Goal: Answer question/provide support: Share knowledge or assist other users

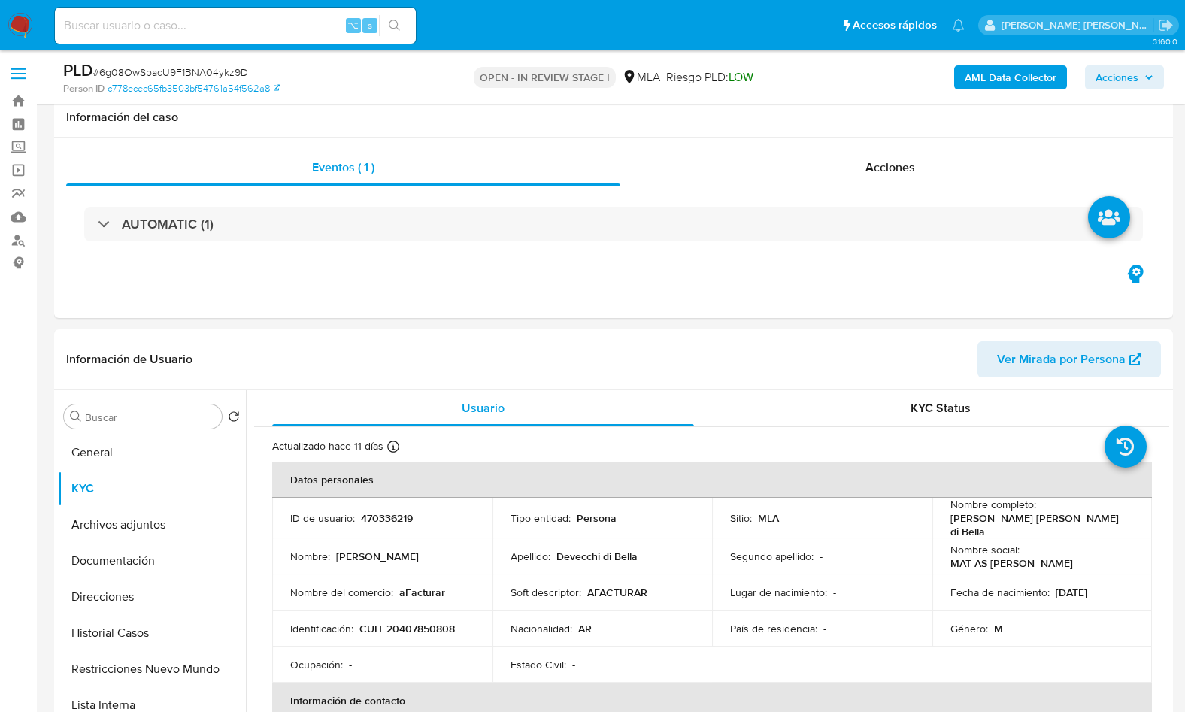
select select "10"
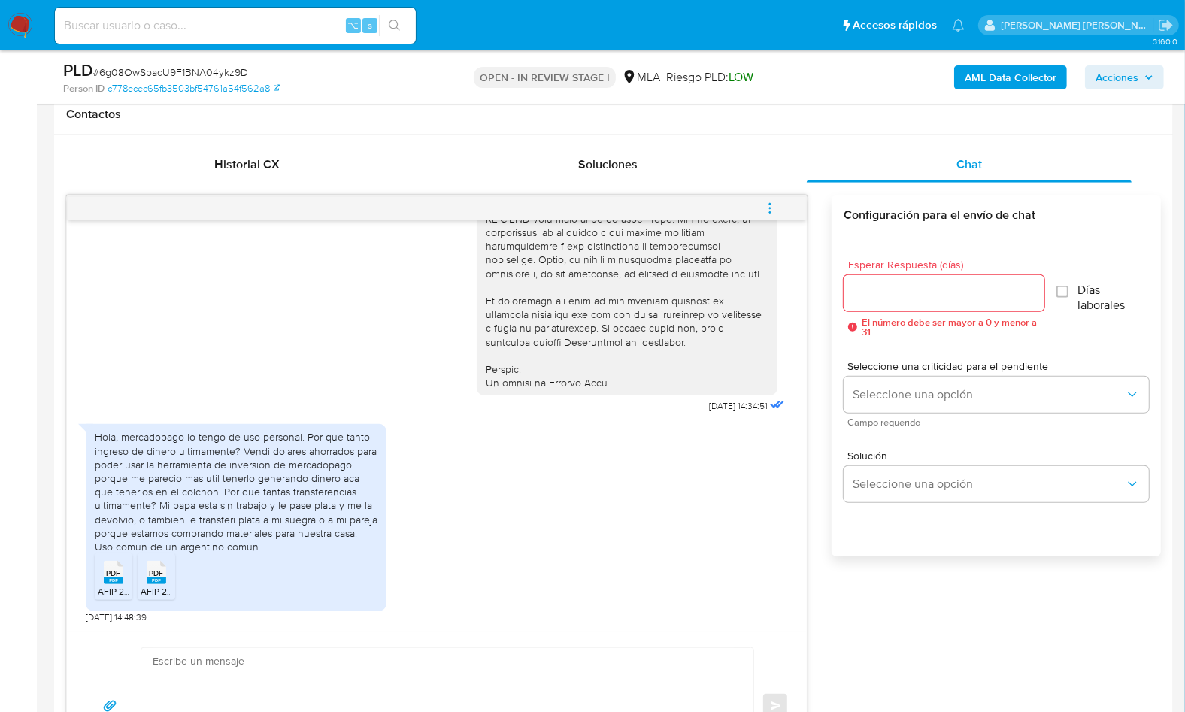
scroll to position [880, 0]
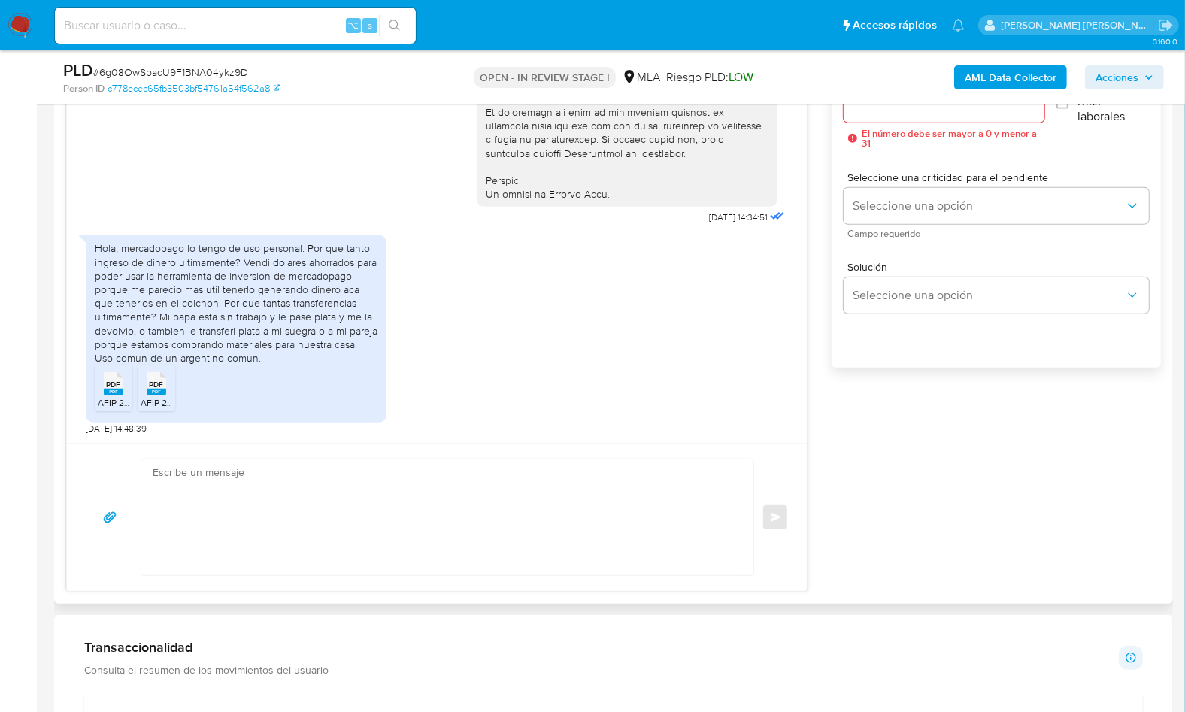
click at [477, 507] on textarea at bounding box center [444, 517] width 582 height 116
drag, startPoint x: 465, startPoint y: 504, endPoint x: 578, endPoint y: 463, distance: 120.6
click at [465, 504] on textarea at bounding box center [444, 517] width 582 height 116
paste textarea "Hola, ¡Muchas gracias por tu respuesta! Confirmamos la recepción de la document…"
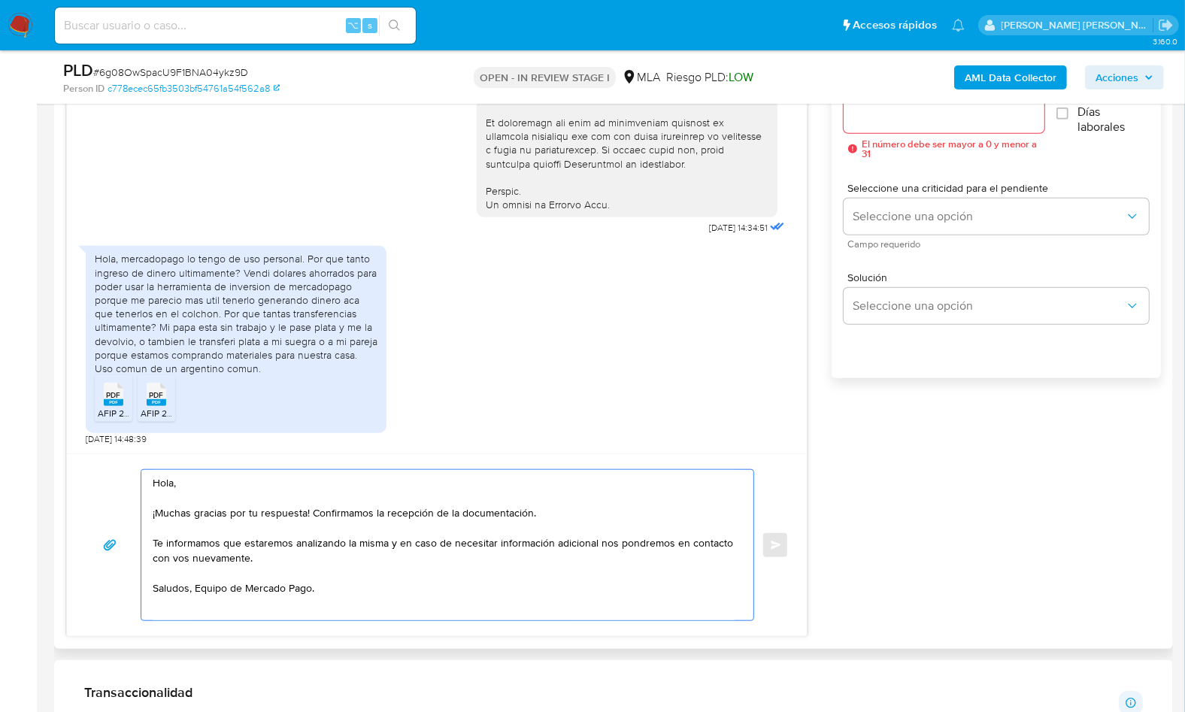
scroll to position [853, 0]
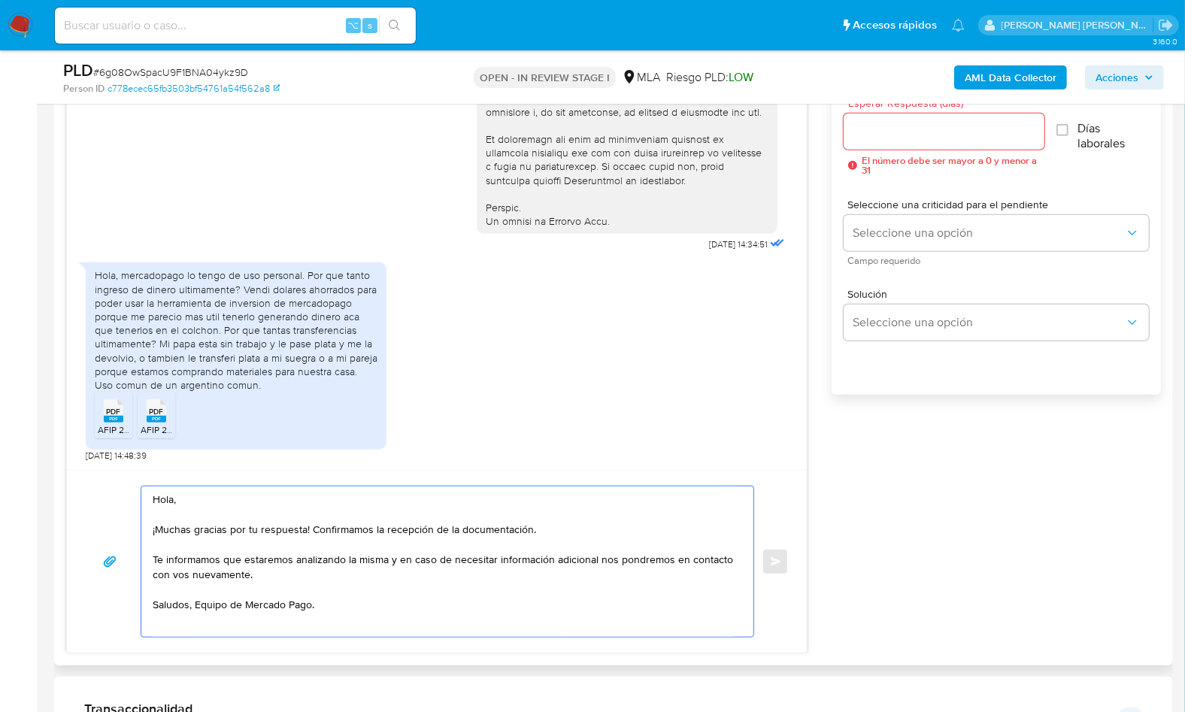
type textarea "Hola, ¡Muchas gracias por tu respuesta! Confirmamos la recepción de la document…"
click at [885, 134] on input "Esperar Respuesta (días)" at bounding box center [944, 132] width 201 height 20
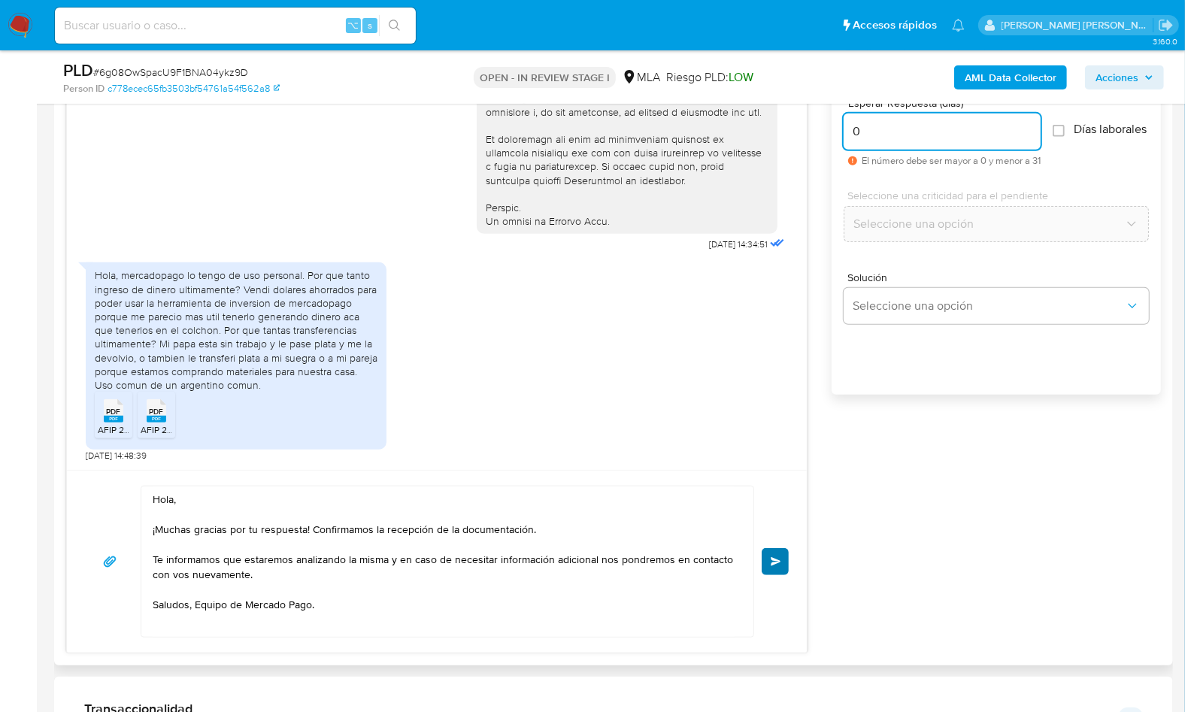
type input "0"
click at [771, 562] on span "Enviar" at bounding box center [776, 561] width 11 height 9
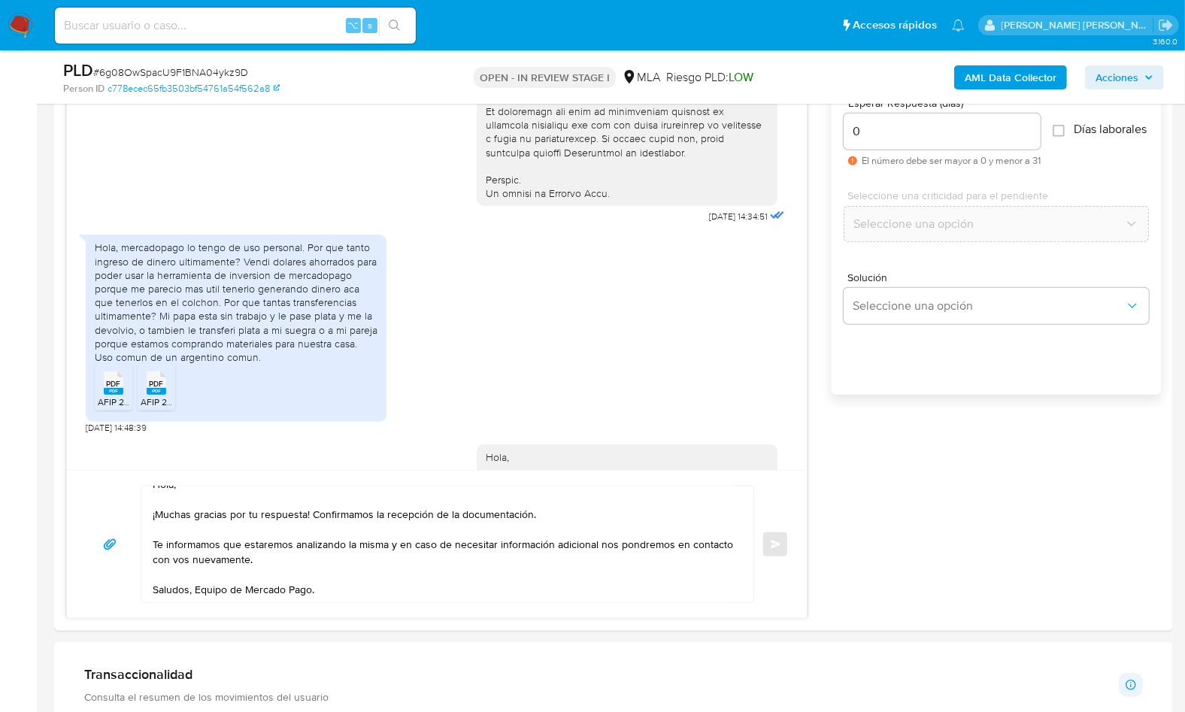
scroll to position [0, 0]
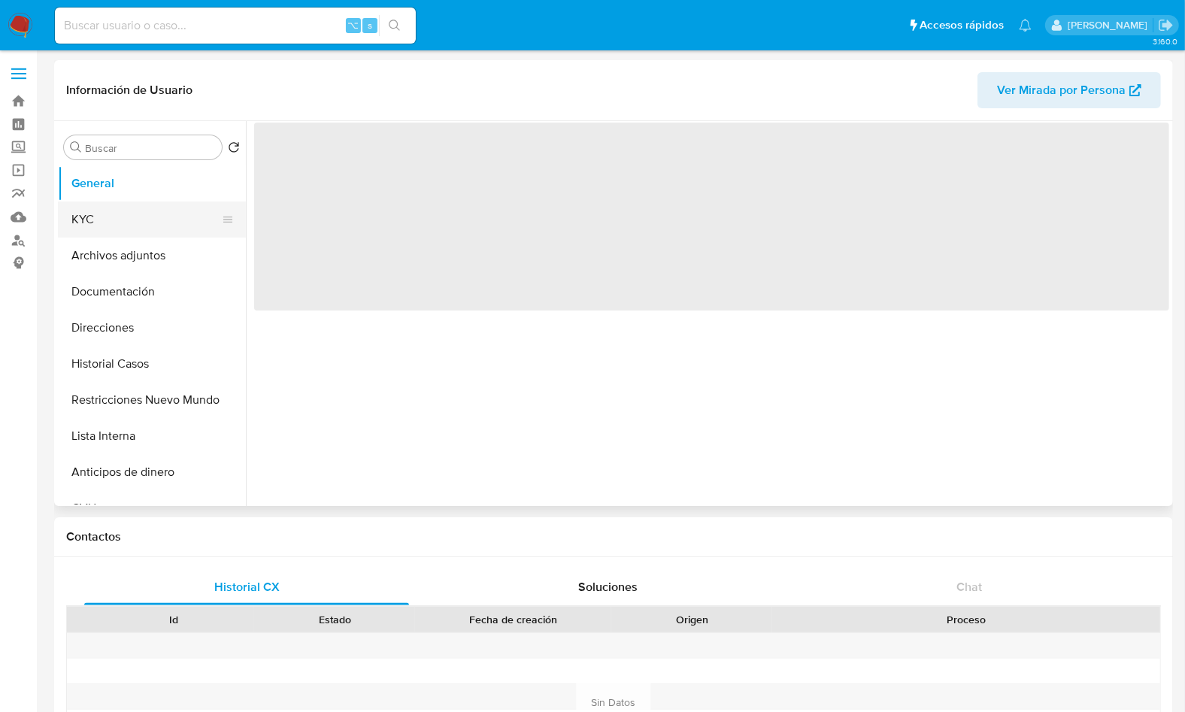
click at [141, 214] on button "KYC" at bounding box center [146, 219] width 176 height 36
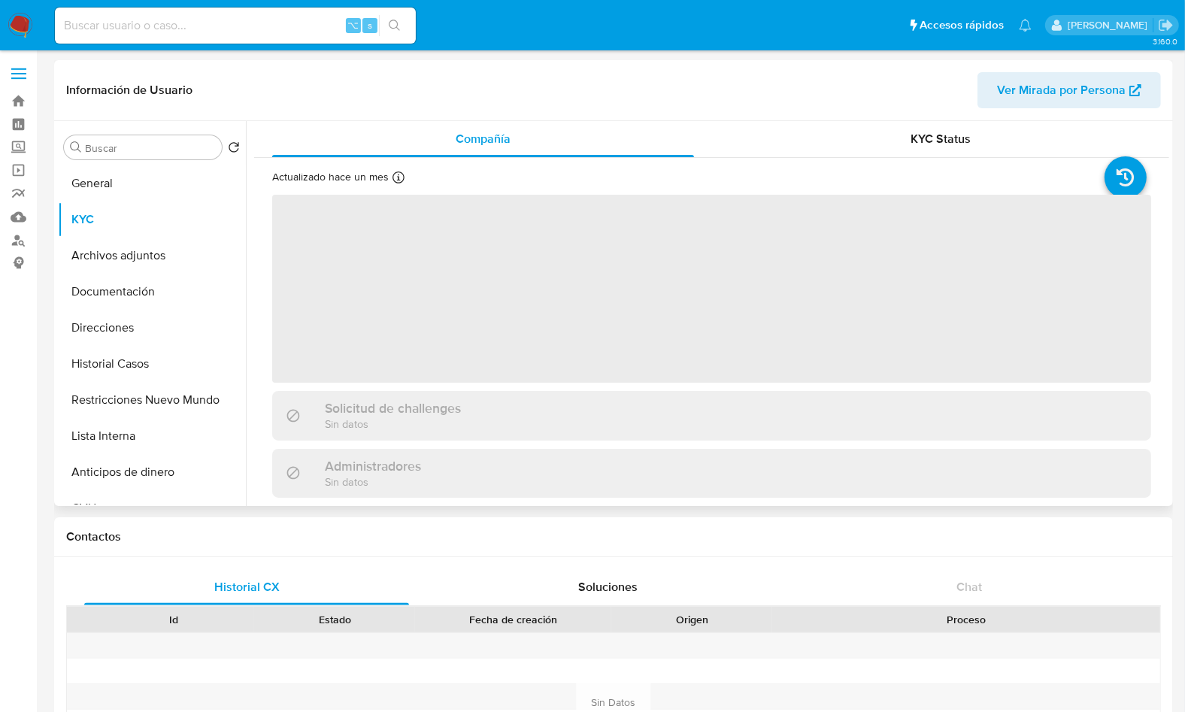
select select "10"
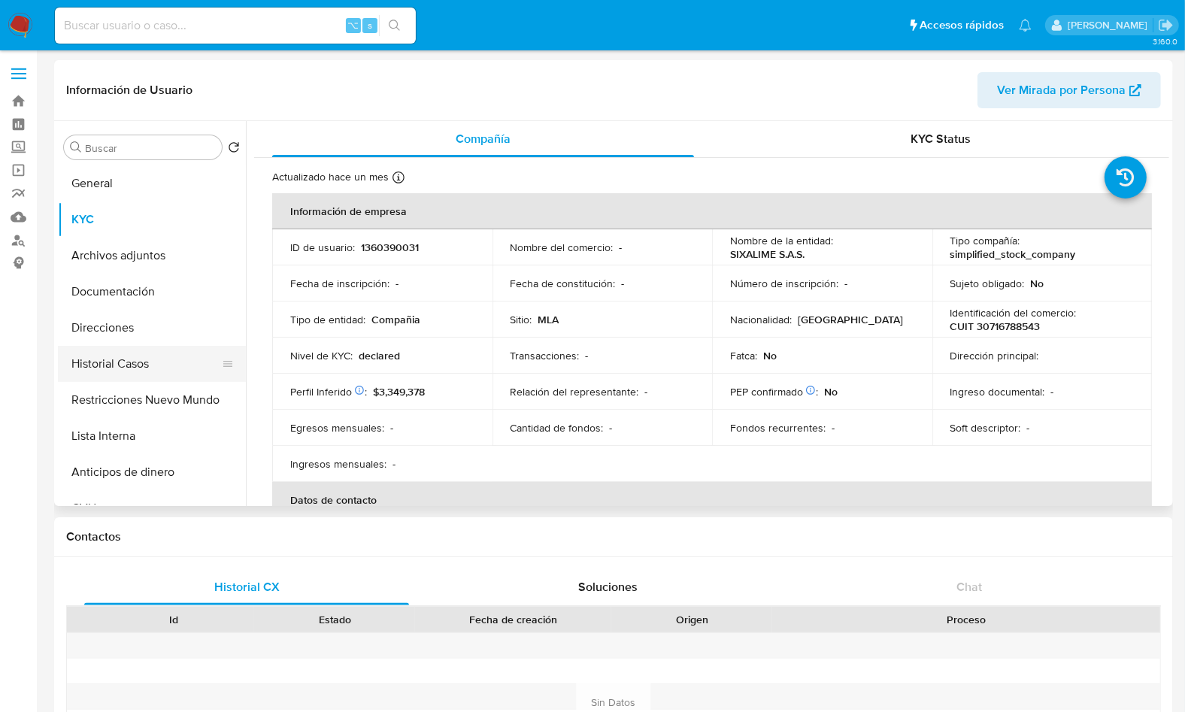
click at [147, 362] on button "Historial Casos" at bounding box center [146, 364] width 176 height 36
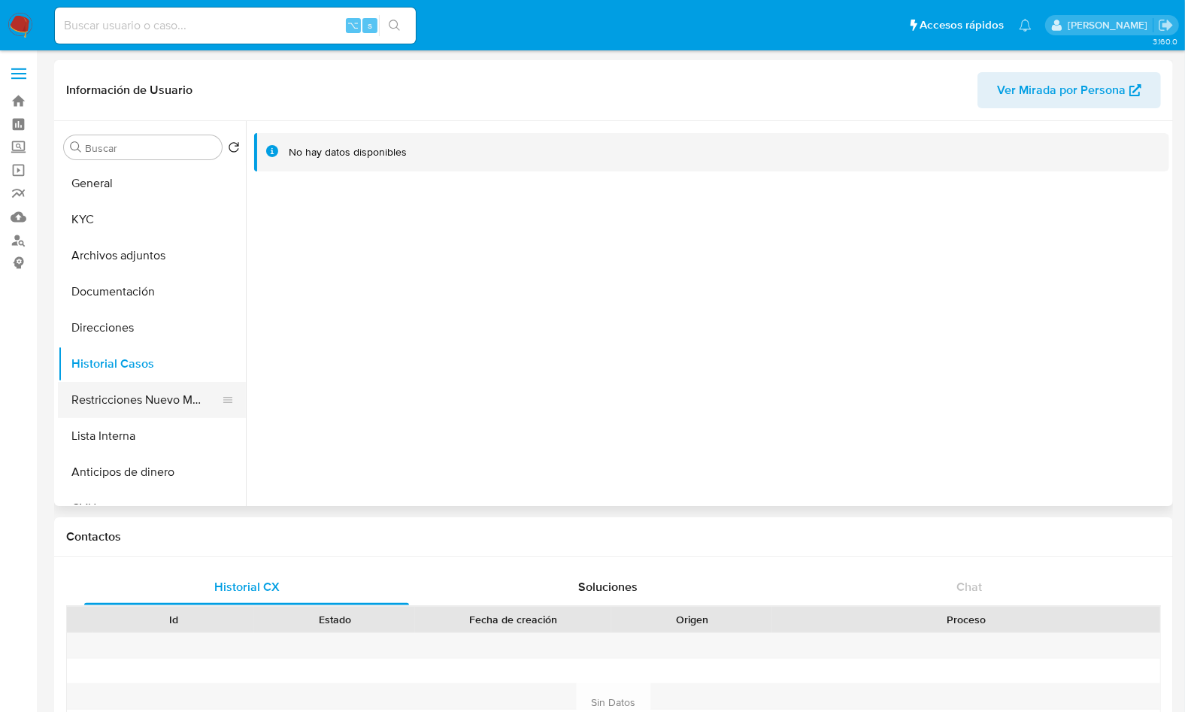
click at [174, 403] on button "Restricciones Nuevo Mundo" at bounding box center [146, 400] width 176 height 36
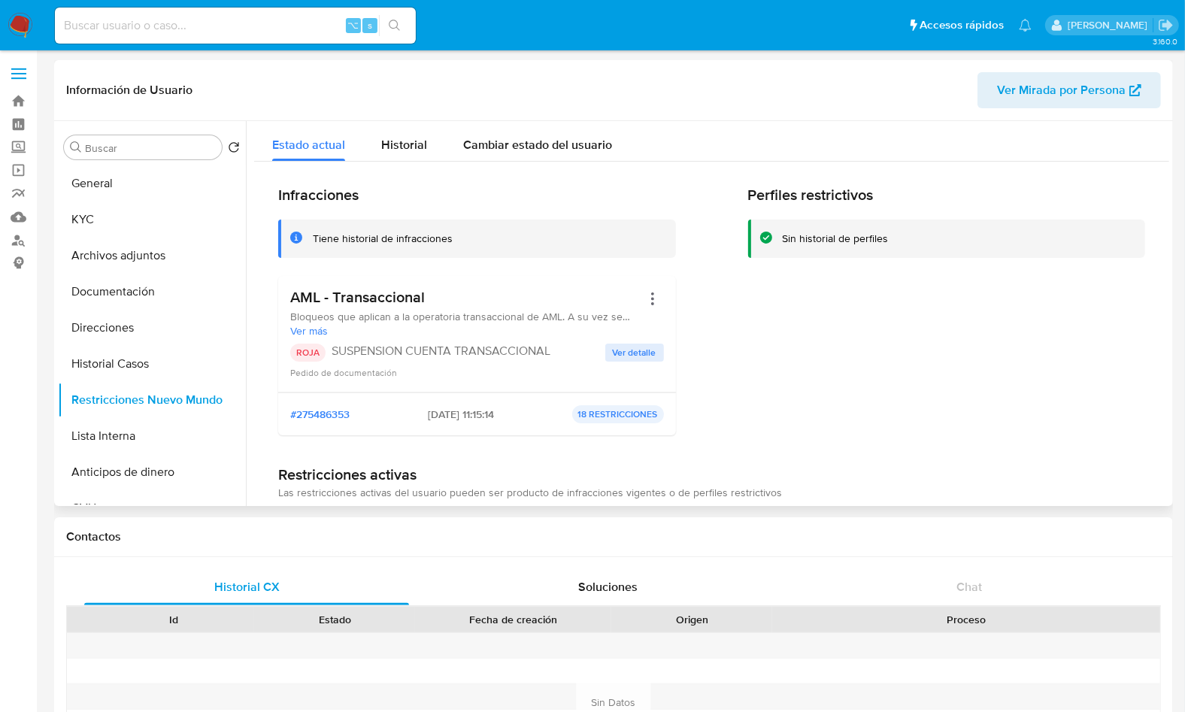
click at [778, 384] on div "Perfiles restrictivos Sin historial de perfiles" at bounding box center [947, 317] width 398 height 262
click at [631, 354] on span "Ver detalle" at bounding box center [635, 352] width 44 height 15
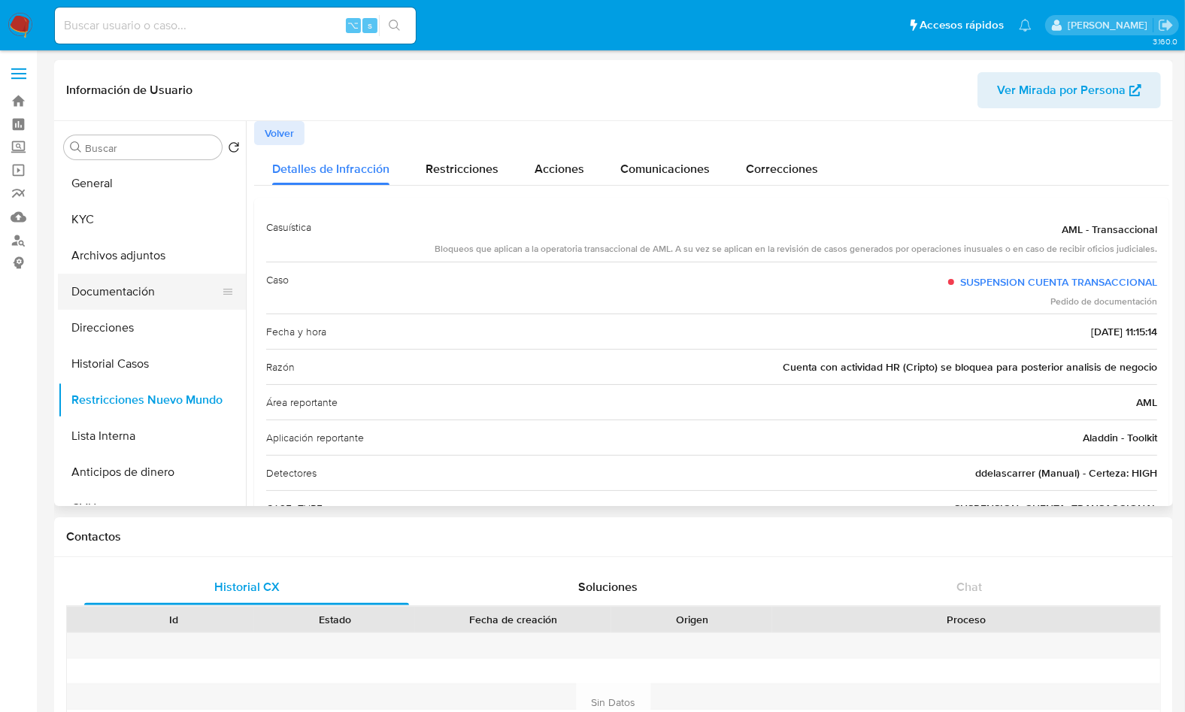
click at [153, 300] on button "Documentación" at bounding box center [146, 292] width 176 height 36
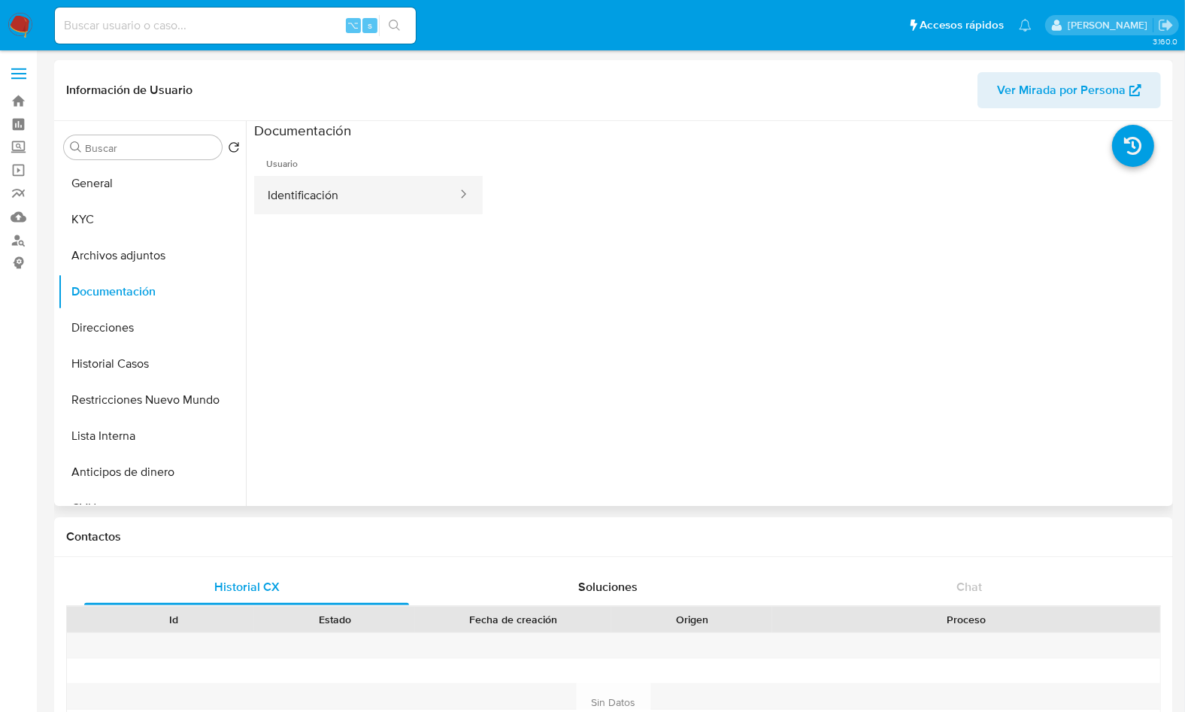
click at [347, 195] on button "Identificación" at bounding box center [356, 195] width 205 height 38
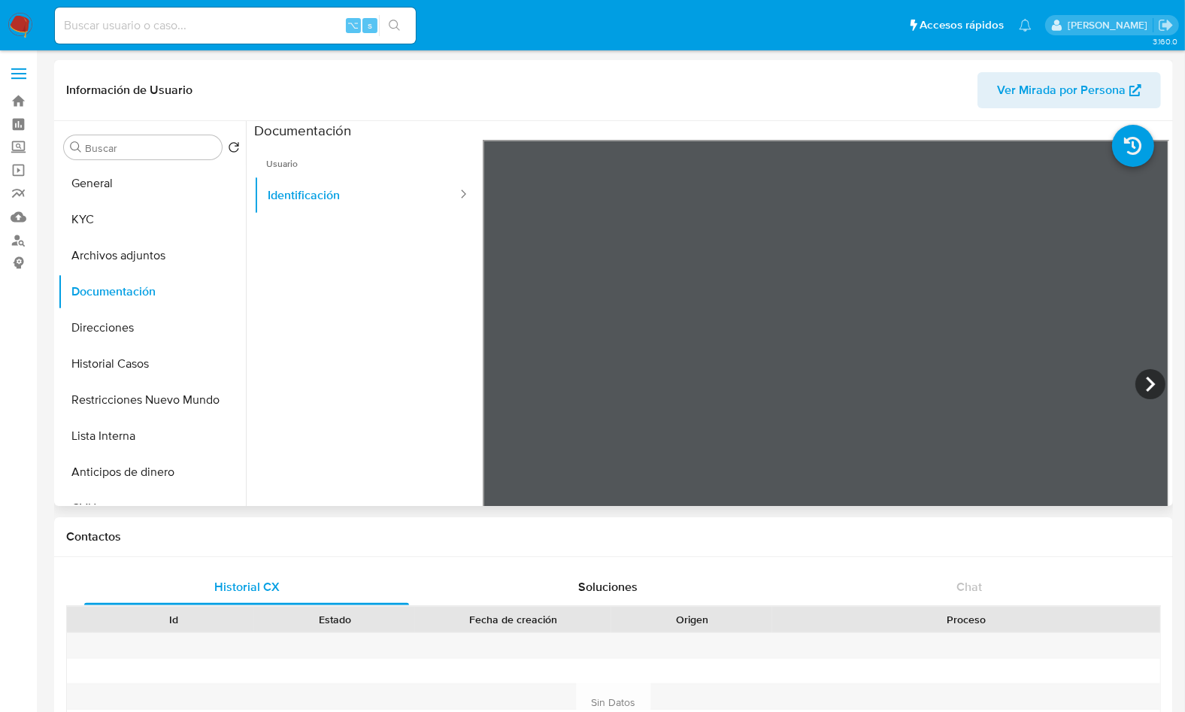
scroll to position [210, 0]
click at [1147, 379] on icon at bounding box center [1150, 384] width 30 height 30
click at [497, 383] on icon at bounding box center [501, 384] width 9 height 15
click at [67, 213] on button "KYC" at bounding box center [146, 219] width 176 height 36
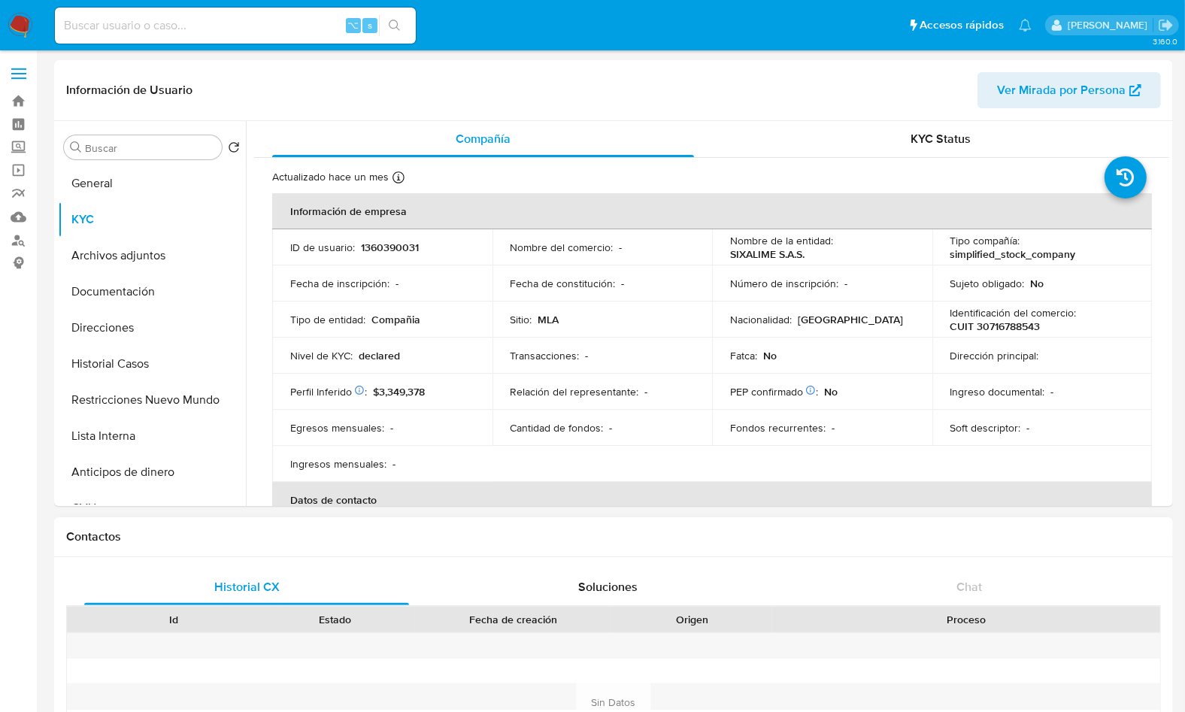
click at [778, 536] on h1 "Contactos" at bounding box center [613, 536] width 1095 height 15
click at [131, 359] on button "Historial Casos" at bounding box center [146, 364] width 176 height 36
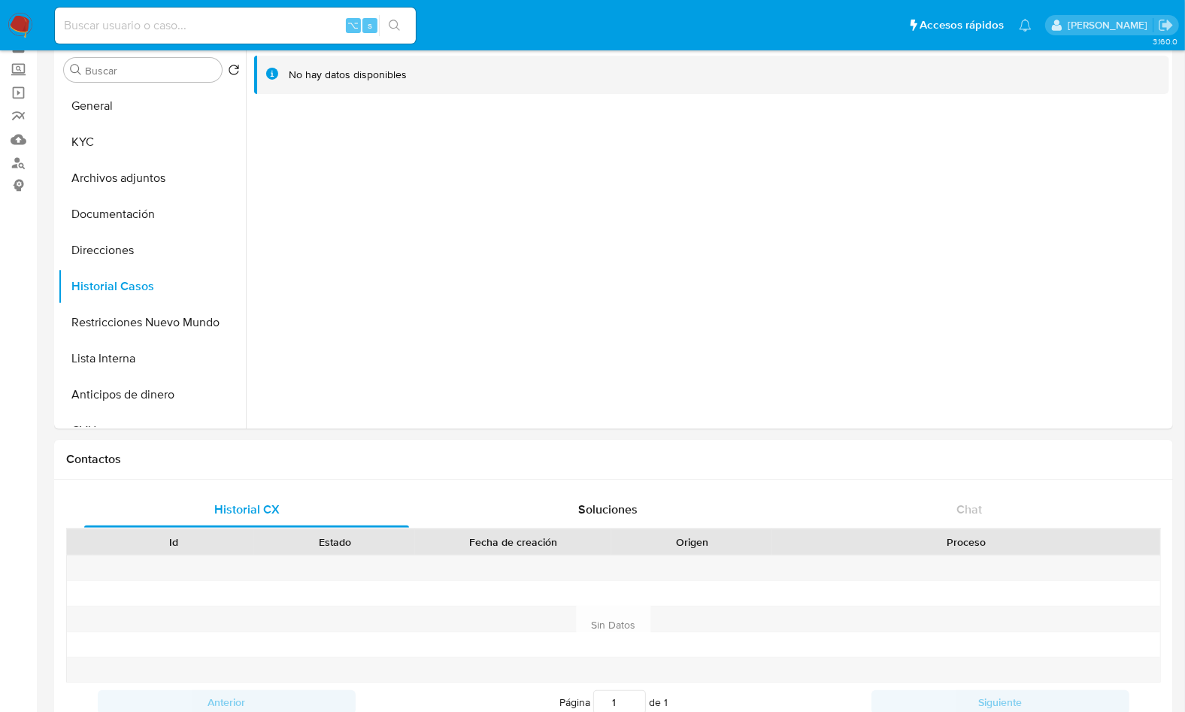
scroll to position [111, 0]
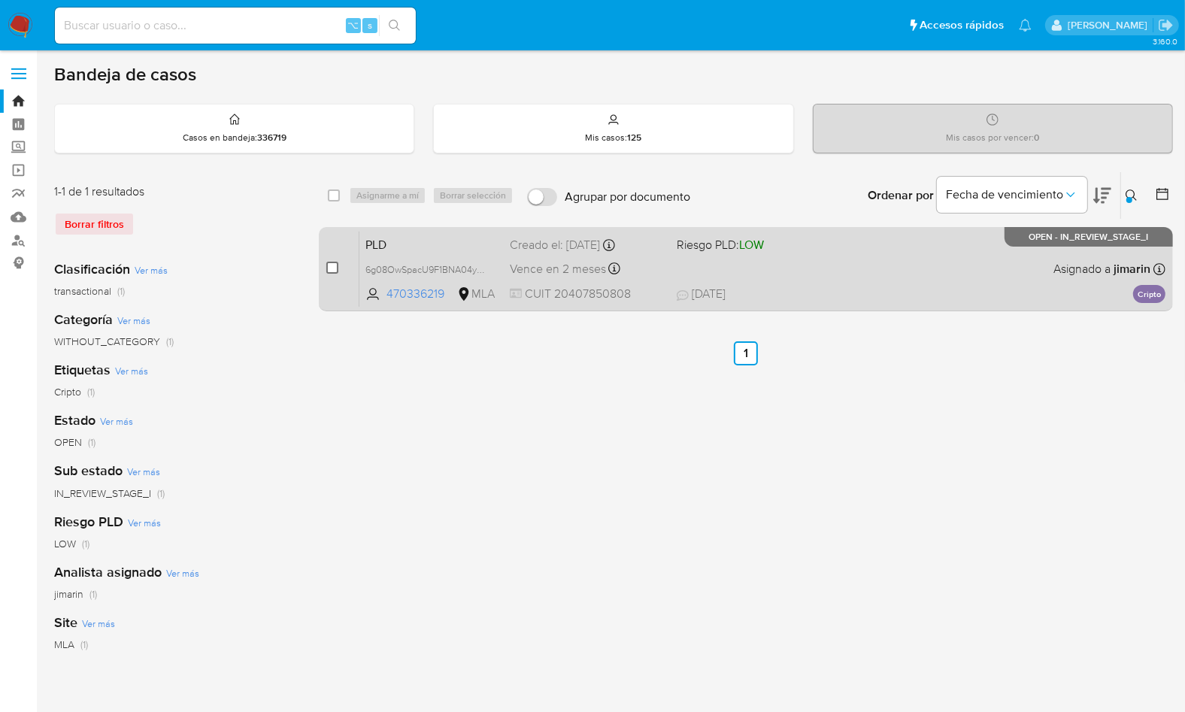
click at [331, 264] on input "checkbox" at bounding box center [332, 268] width 12 height 12
checkbox input "true"
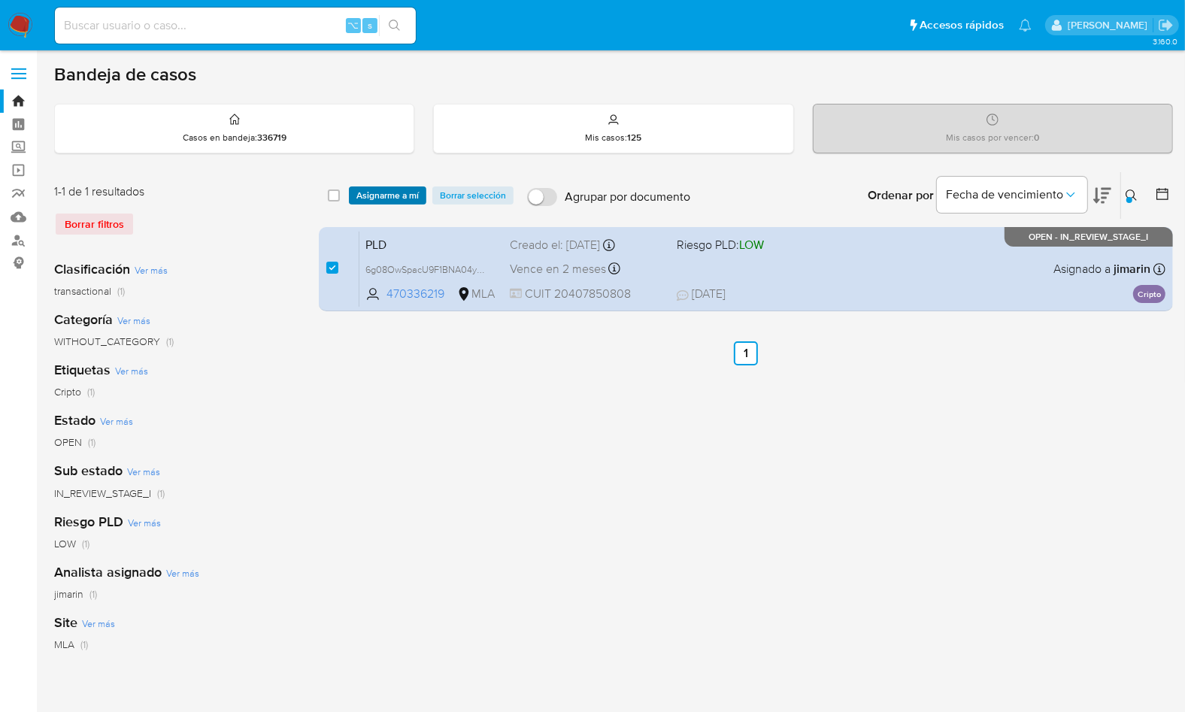
click at [390, 192] on span "Asignarme a mí" at bounding box center [387, 195] width 62 height 15
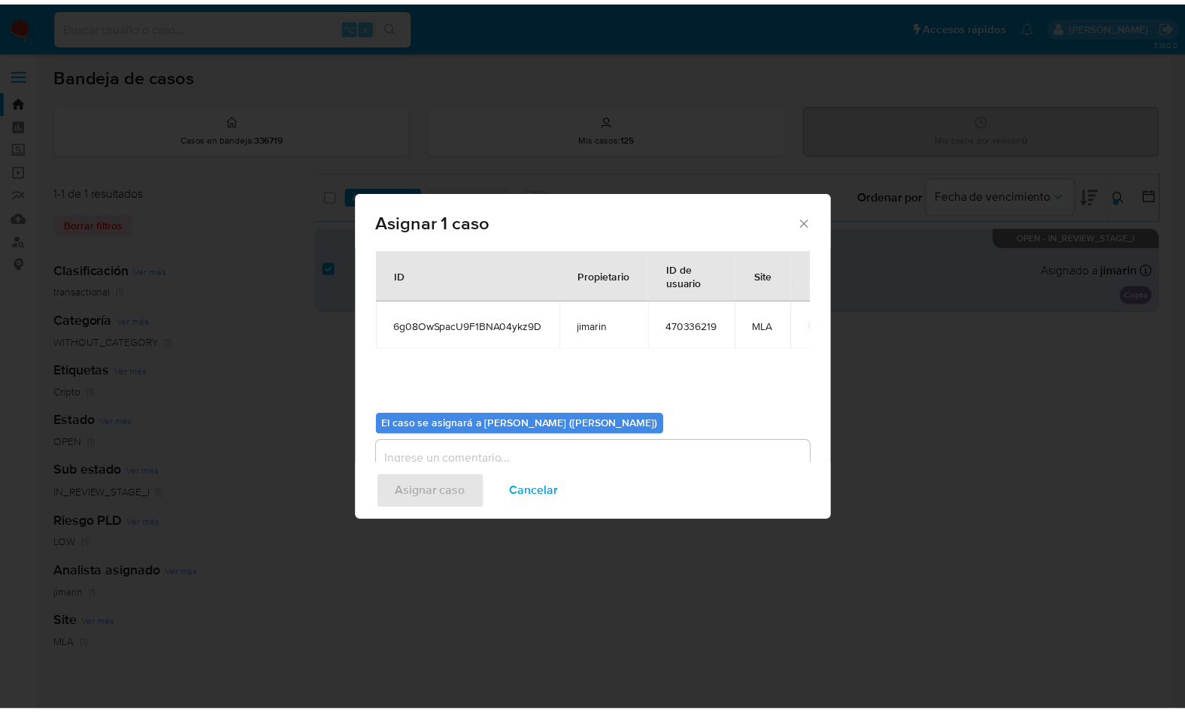
scroll to position [77, 0]
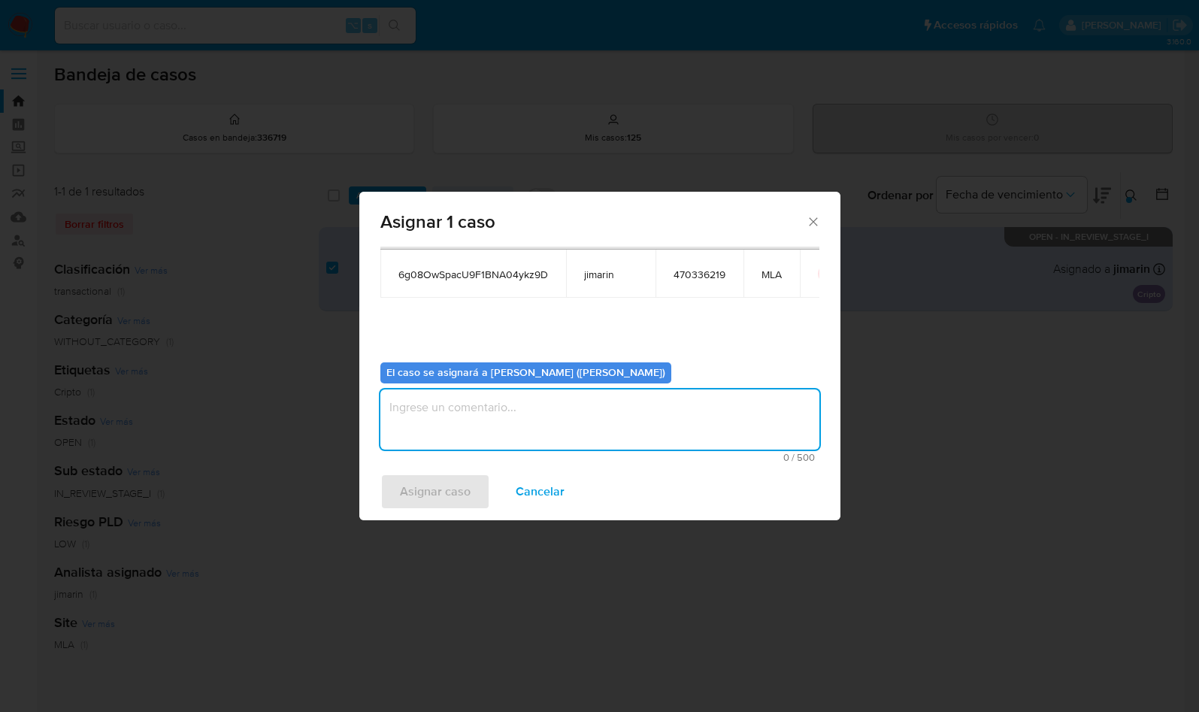
click at [411, 420] on textarea "assign-modal" at bounding box center [599, 419] width 439 height 60
click at [428, 516] on div "Asignar caso Cancelar" at bounding box center [599, 491] width 481 height 57
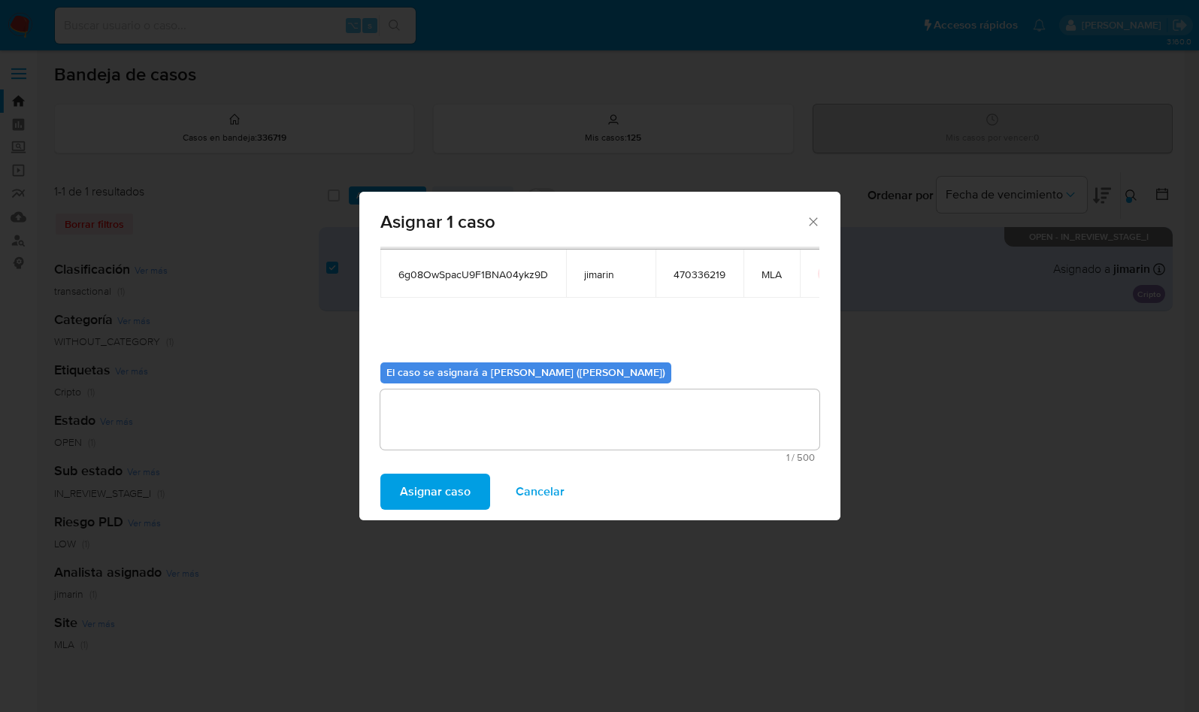
click at [432, 484] on span "Asignar caso" at bounding box center [435, 491] width 71 height 33
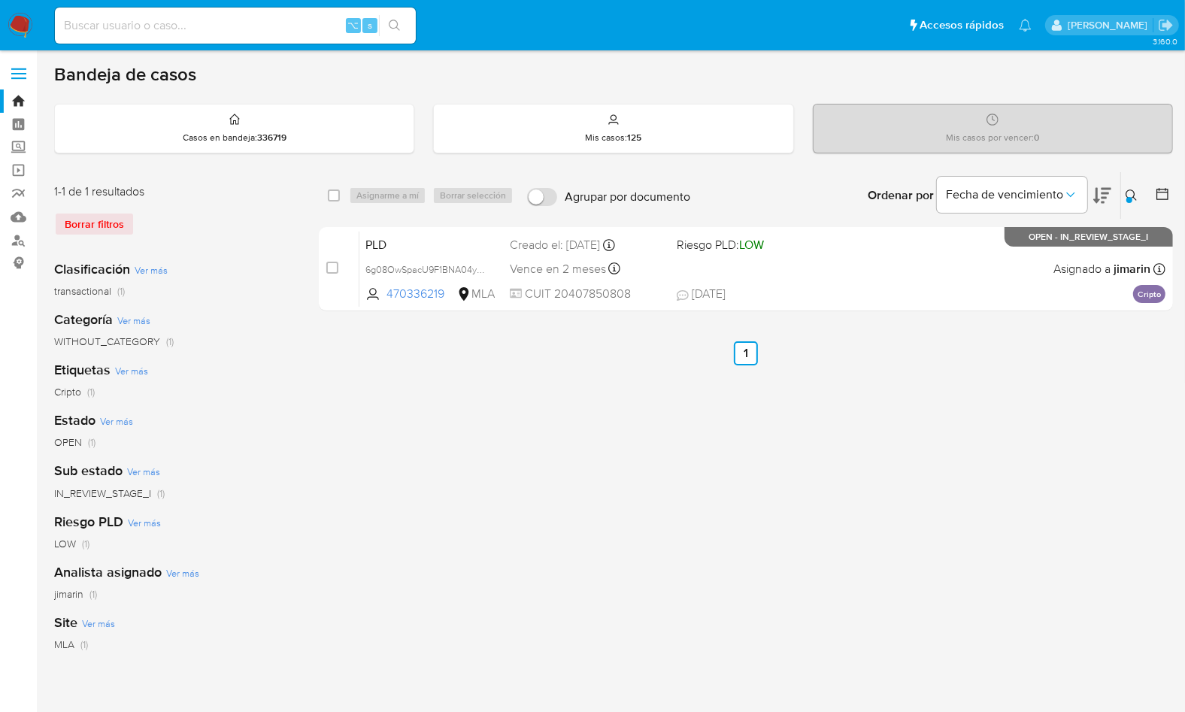
click at [1129, 192] on icon at bounding box center [1132, 195] width 12 height 12
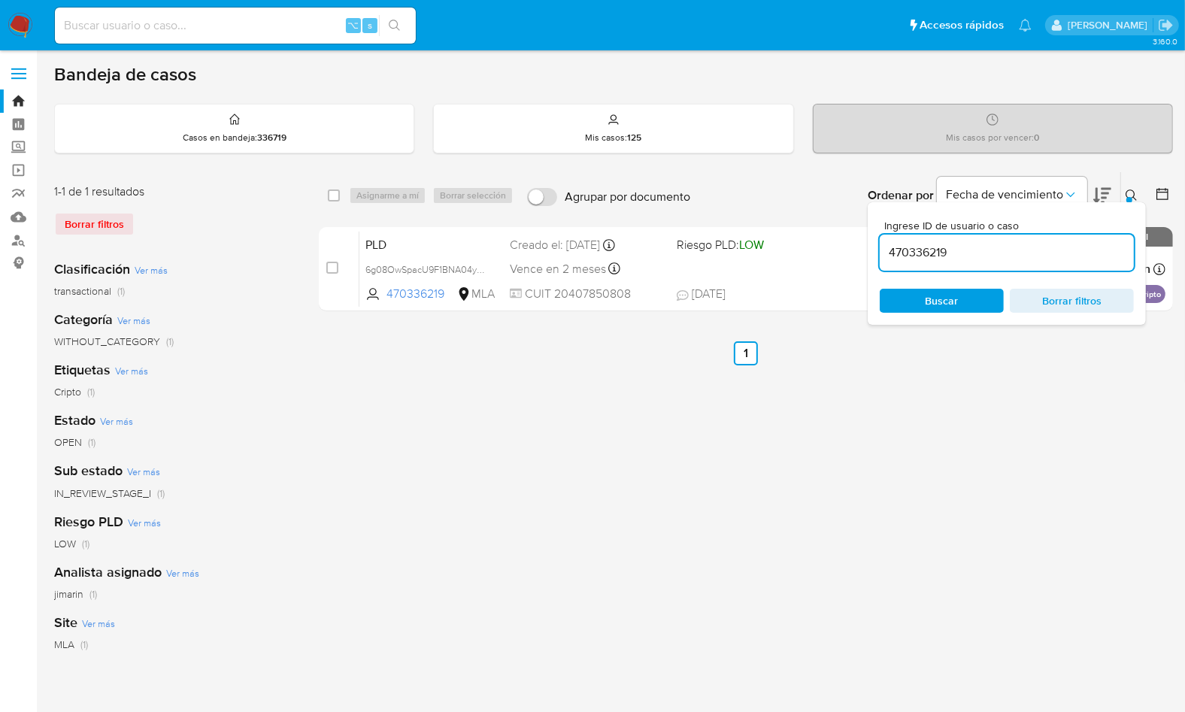
click at [1021, 271] on div "Ingrese ID de usuario o caso 470336219 Buscar Borrar filtros" at bounding box center [1007, 263] width 278 height 123
click at [1019, 263] on div "470336219" at bounding box center [1007, 253] width 254 height 36
click at [1018, 262] on div "470336219" at bounding box center [1007, 253] width 254 height 36
click at [1018, 259] on input "470336219" at bounding box center [1007, 253] width 254 height 20
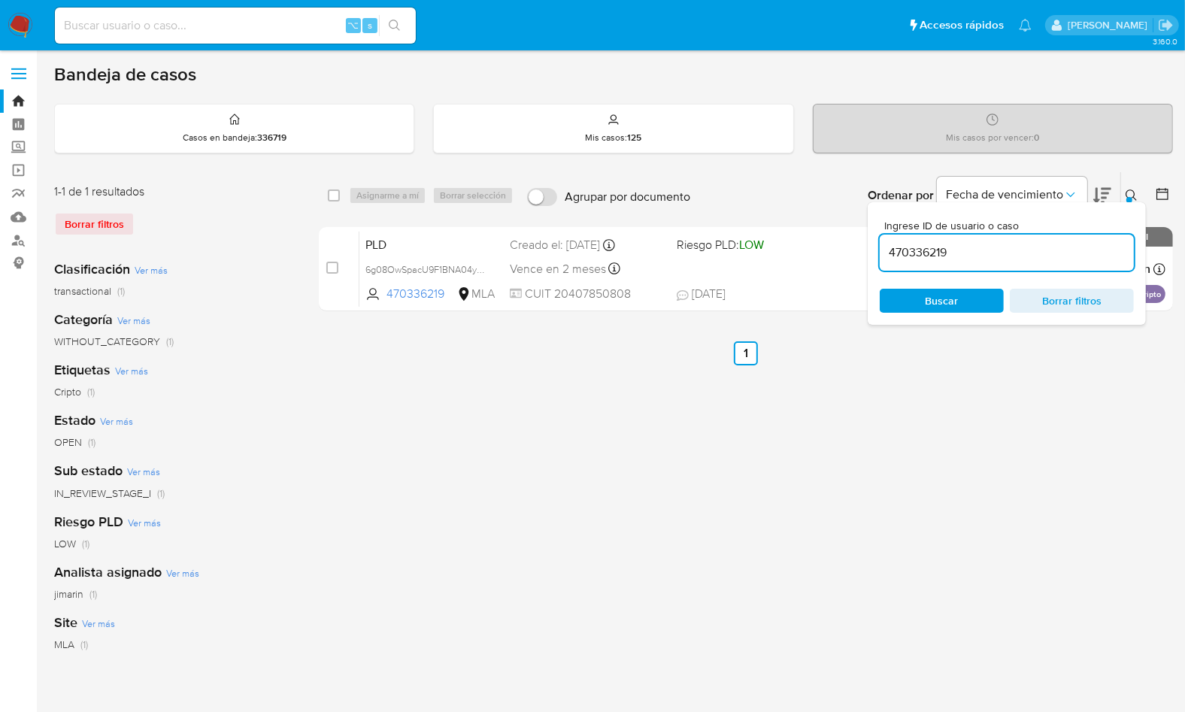
paste input "5236408"
type input "475236408"
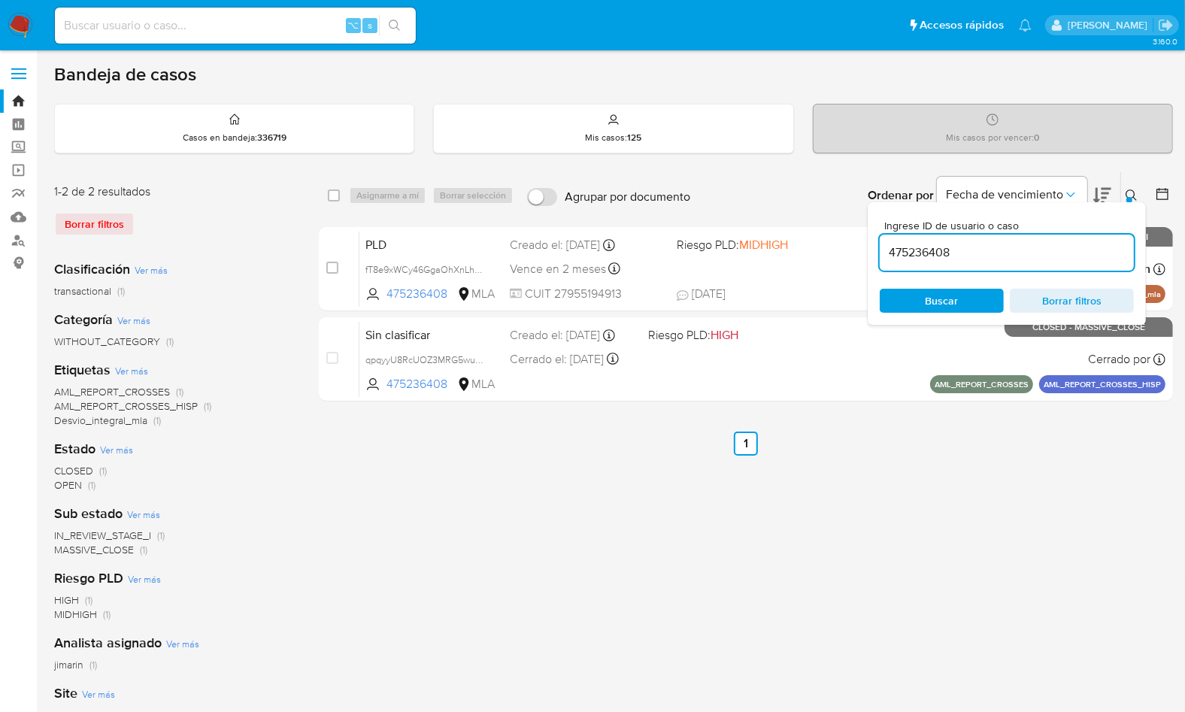
click at [1133, 191] on icon at bounding box center [1132, 195] width 12 height 12
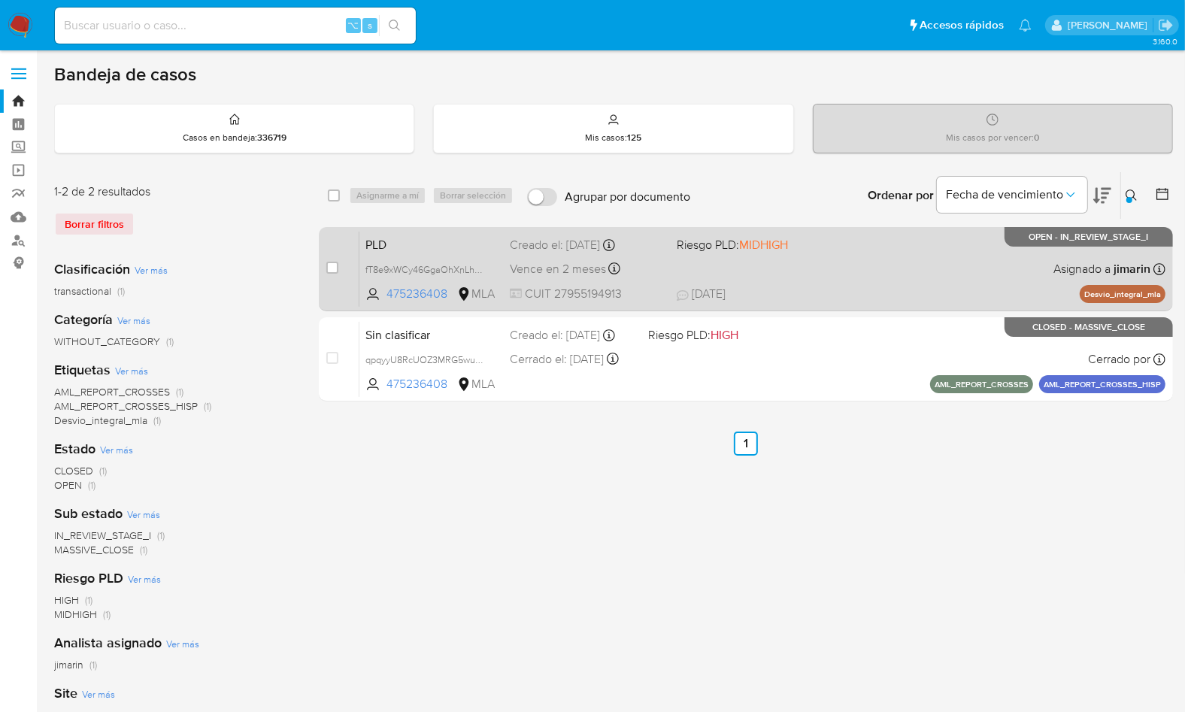
click at [818, 274] on div "PLD fT8e9xWCy46GgaOhXnLhOajX 475236408 MLA Riesgo PLD: MIDHIGH Creado el: 12/09…" at bounding box center [762, 269] width 806 height 76
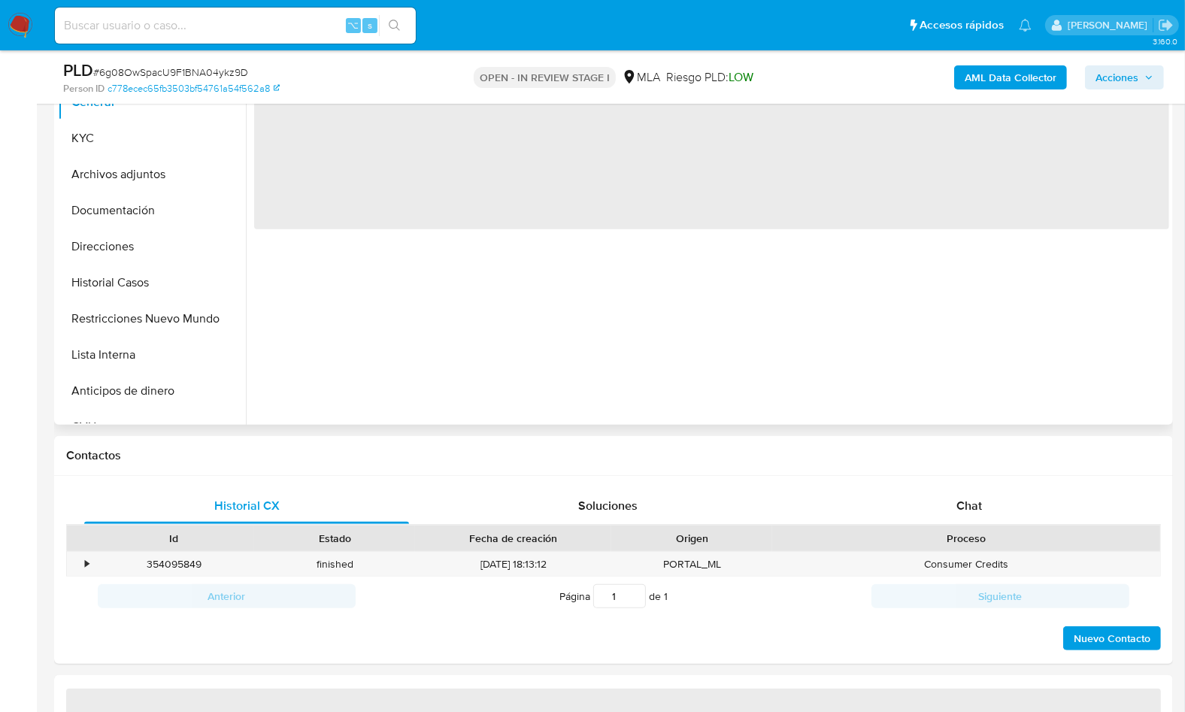
scroll to position [455, 0]
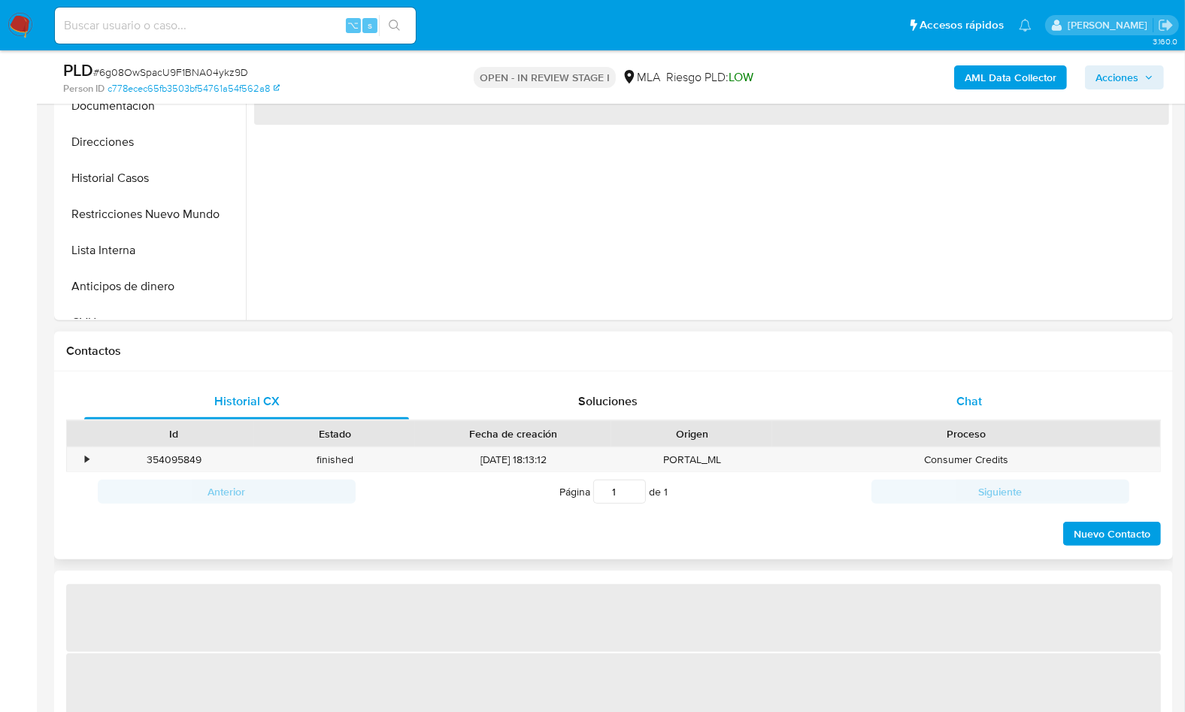
click at [979, 392] on span "Chat" at bounding box center [969, 400] width 26 height 17
select select "10"
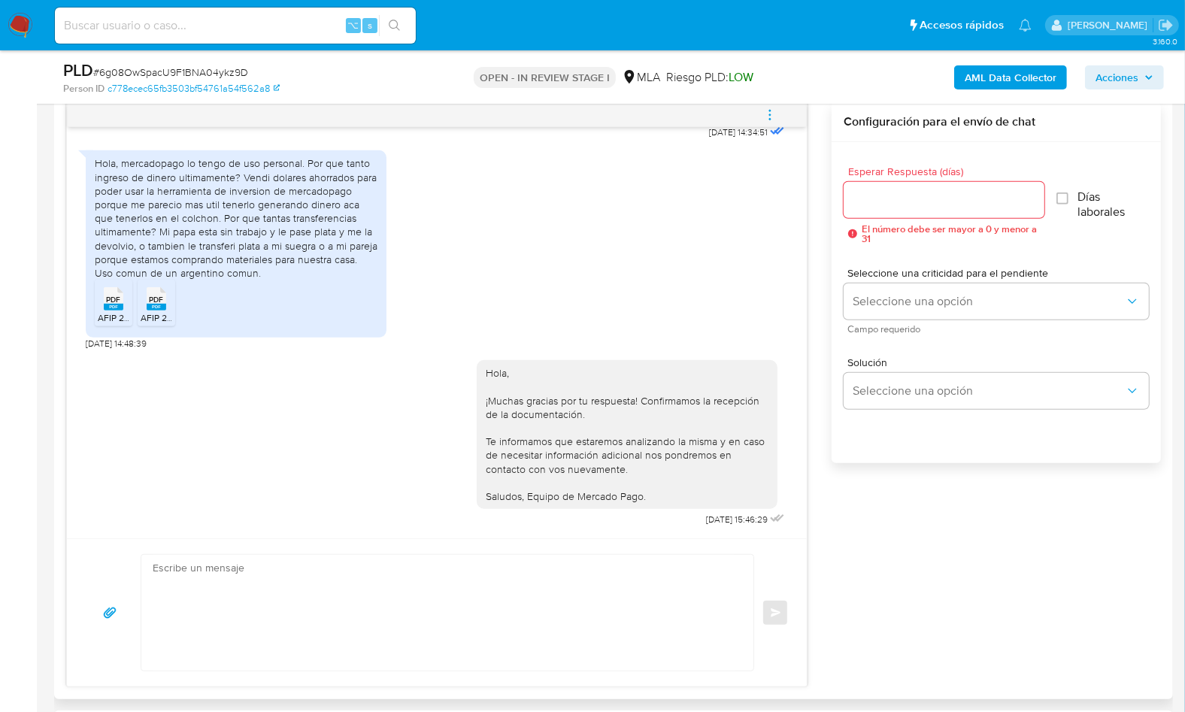
scroll to position [679, 0]
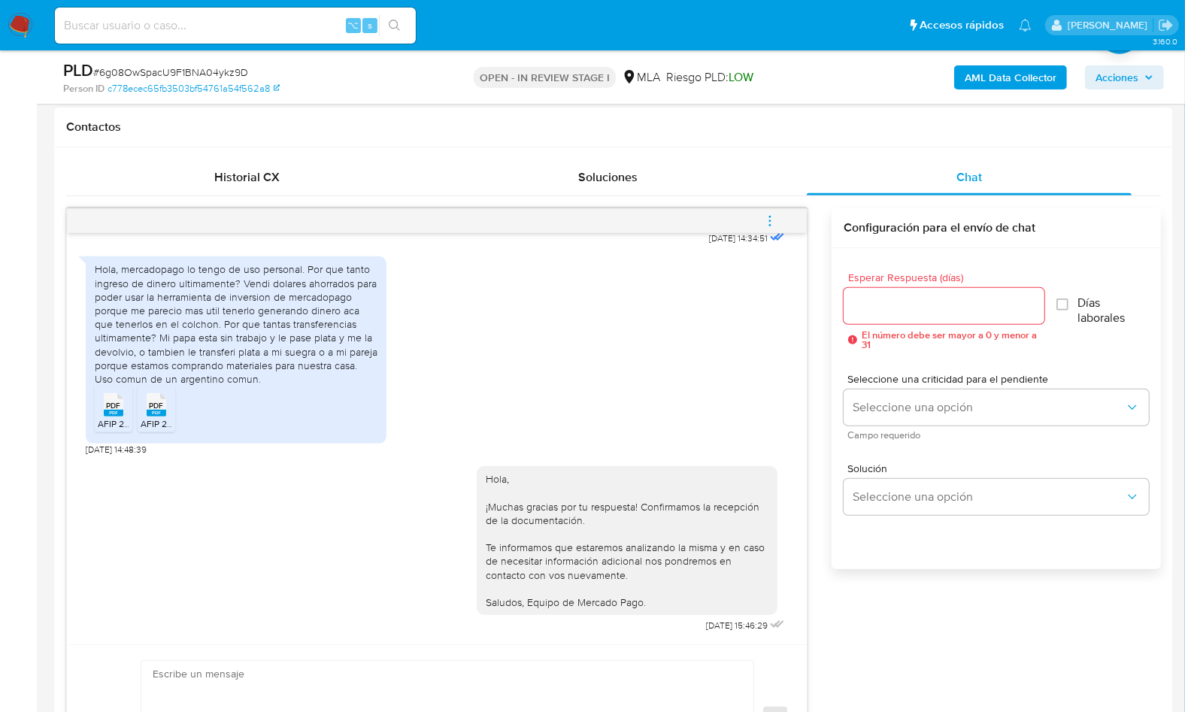
click at [771, 249] on div "Hola, mercadopago lo tengo de uso personal. Por que tanto ingreso de dinero ult…" at bounding box center [437, 352] width 702 height 207
click at [775, 223] on icon "menu-action" at bounding box center [770, 221] width 14 height 14
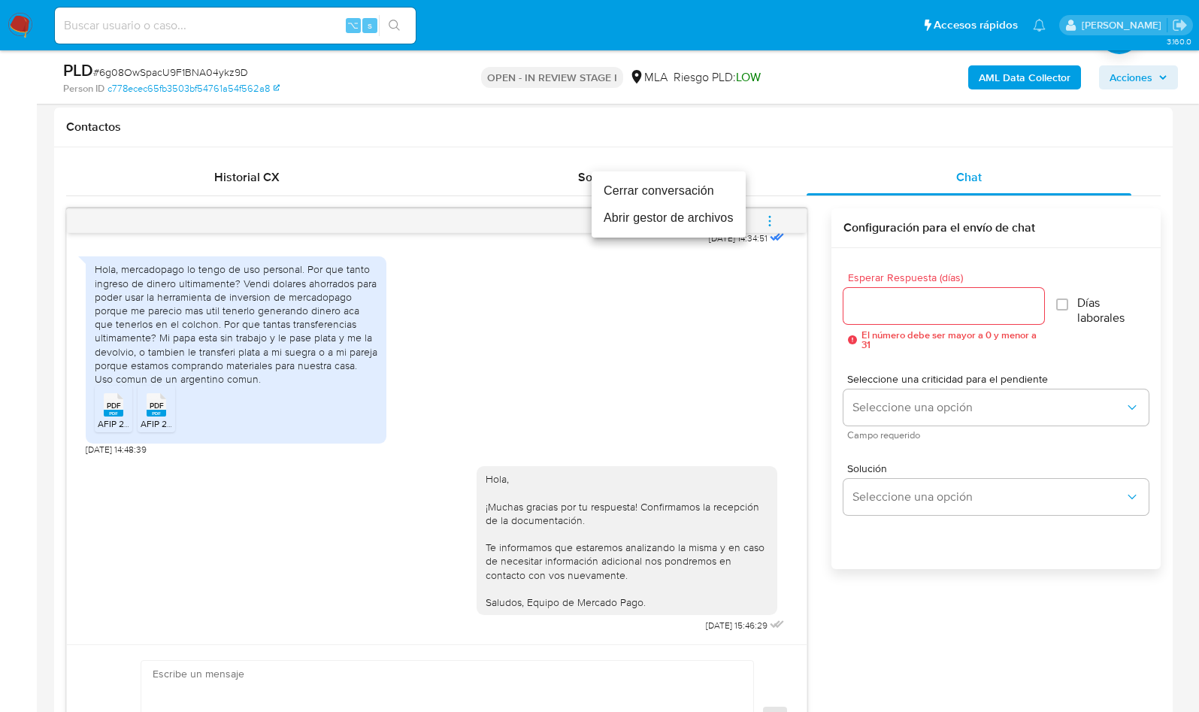
click at [659, 192] on li "Cerrar conversación" at bounding box center [669, 190] width 154 height 27
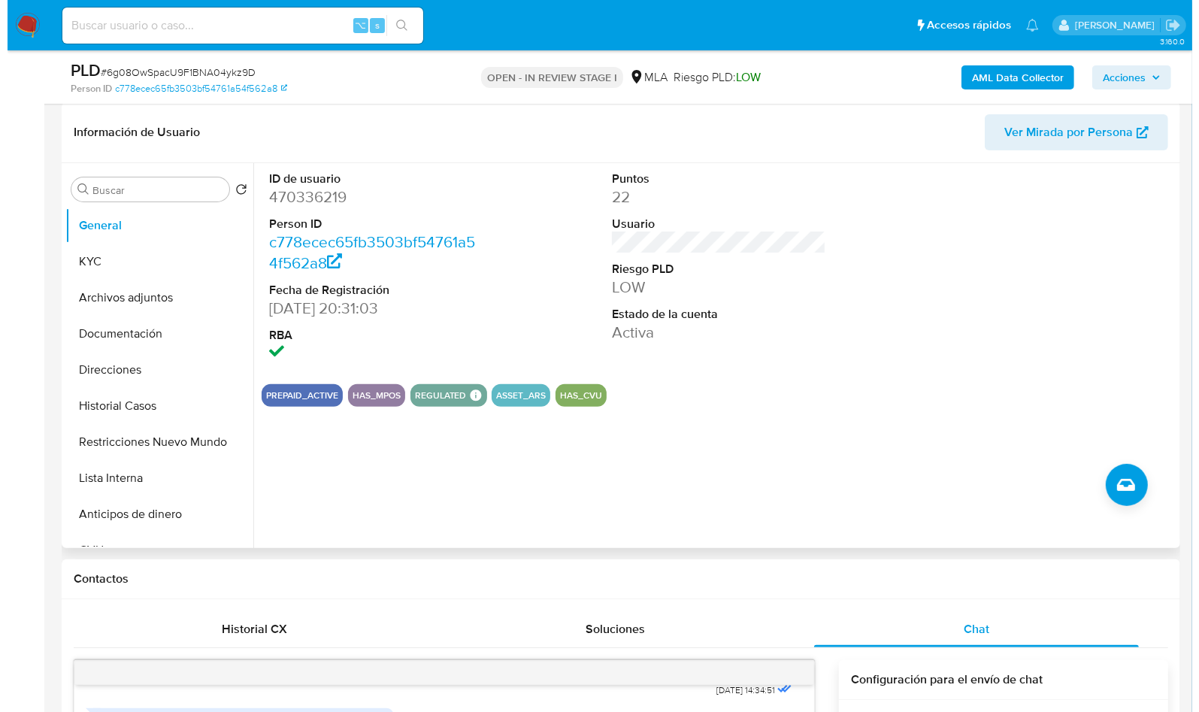
scroll to position [201, 0]
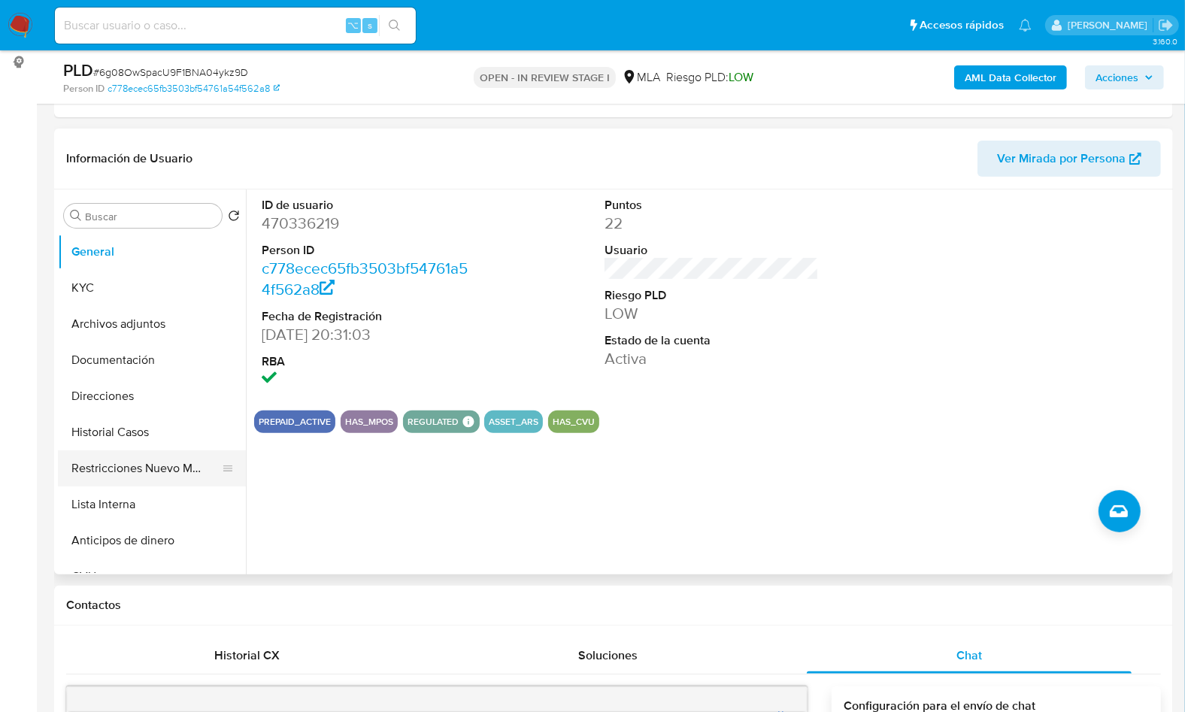
click at [120, 476] on button "Restricciones Nuevo Mundo" at bounding box center [146, 468] width 176 height 36
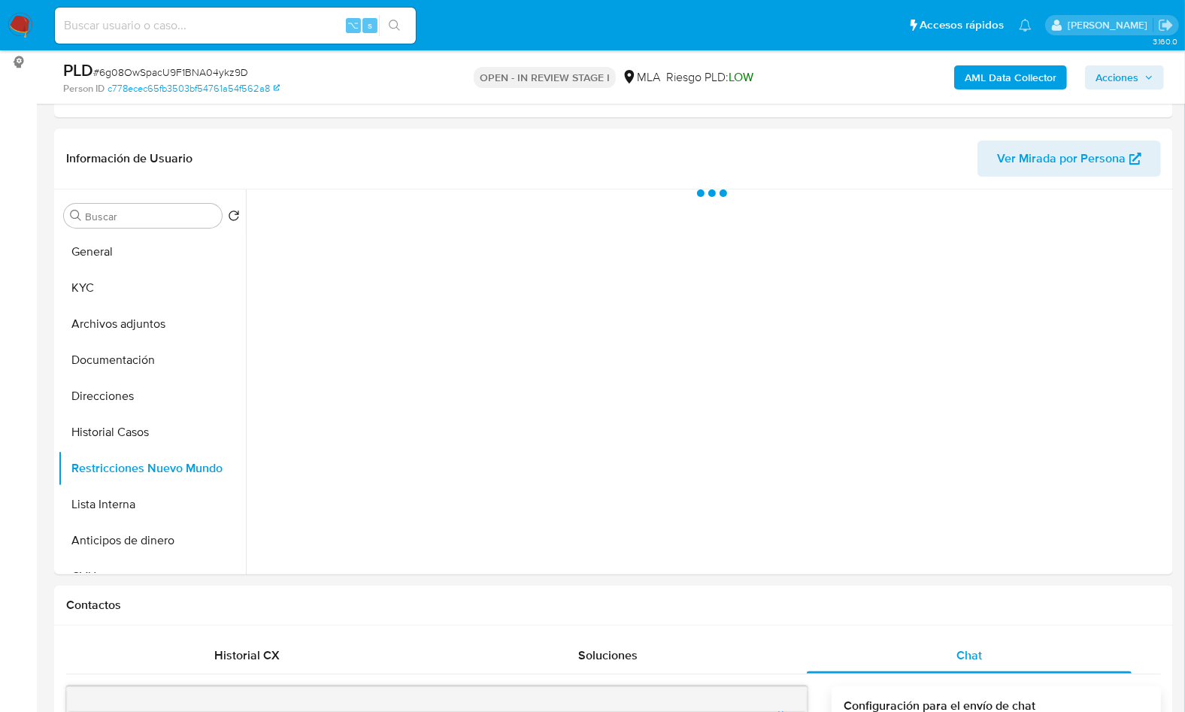
click at [962, 67] on button "AML Data Collector" at bounding box center [1010, 77] width 113 height 24
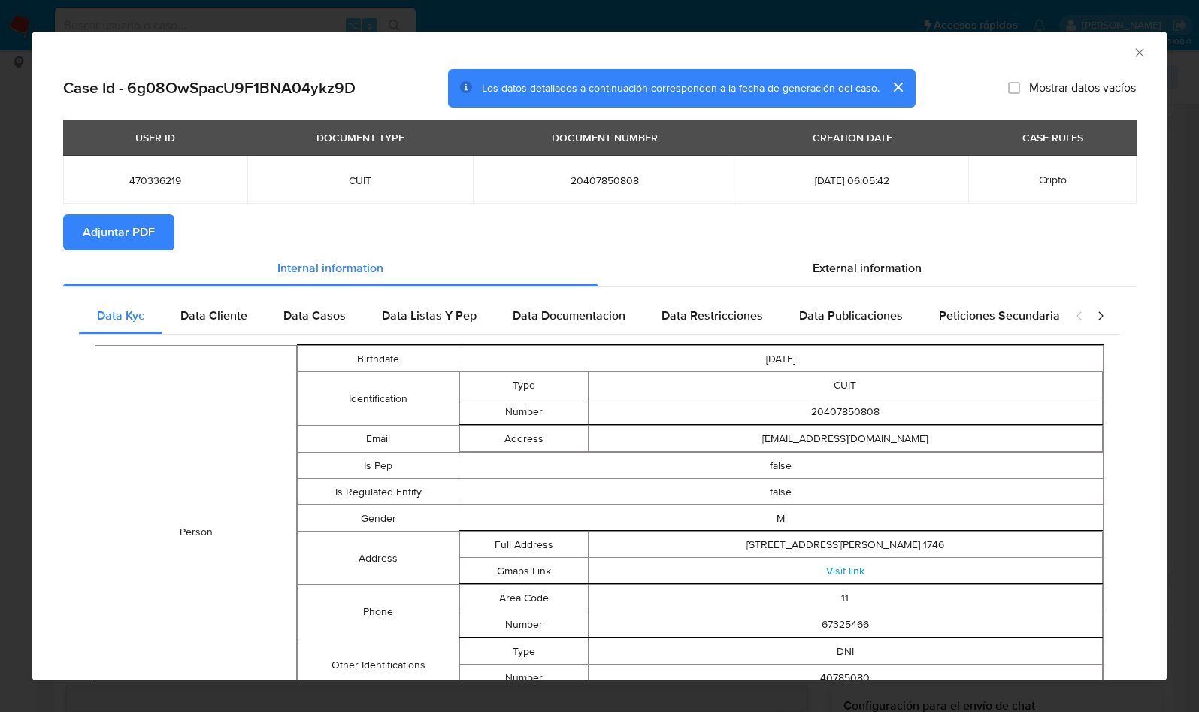
click at [166, 233] on button "Adjuntar PDF" at bounding box center [118, 232] width 111 height 36
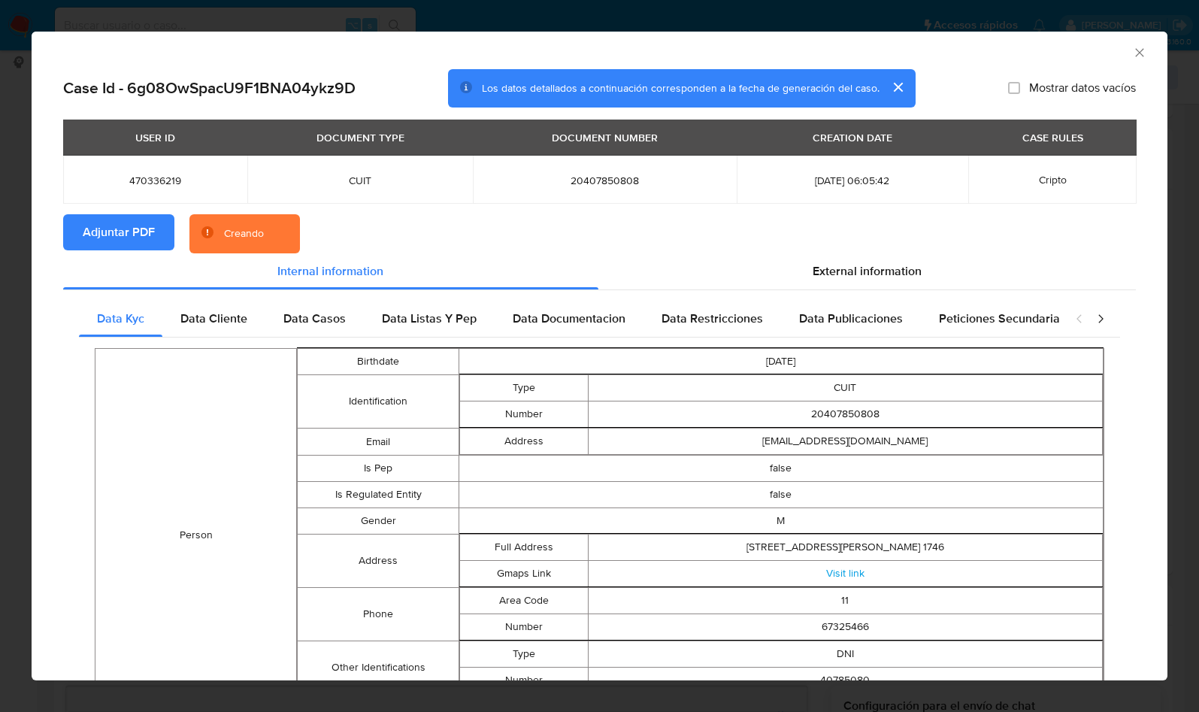
click at [1054, 42] on div "AML Data Collector" at bounding box center [587, 50] width 1090 height 17
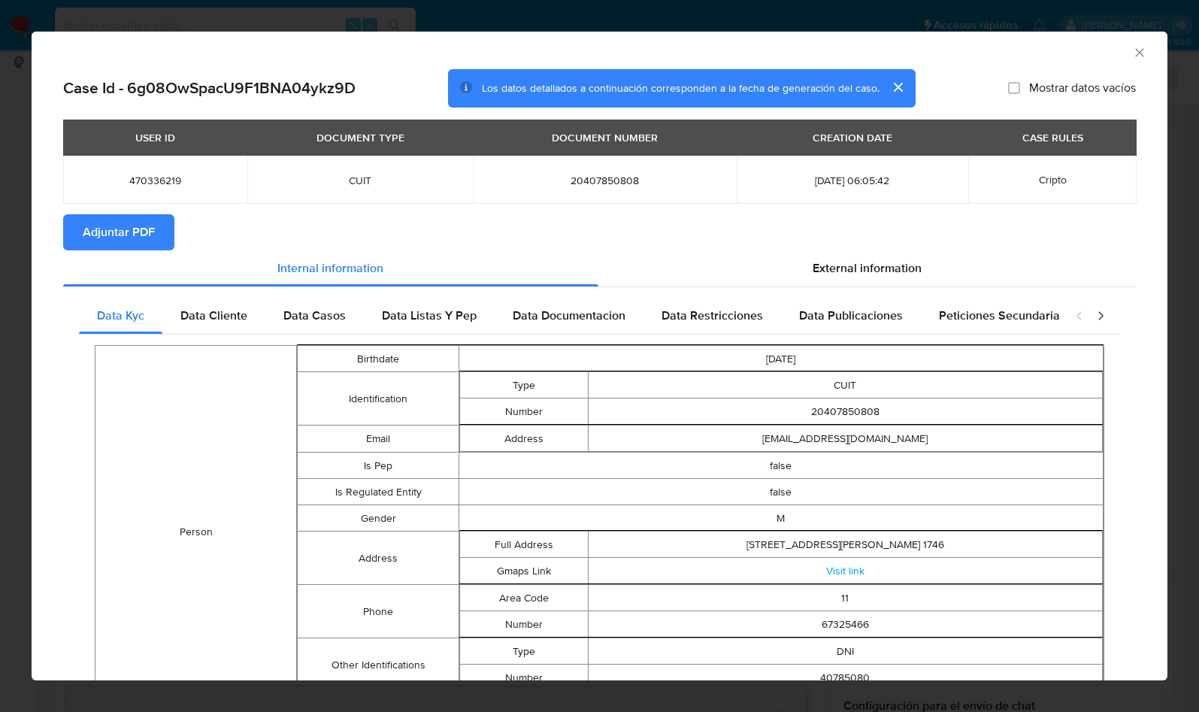
click at [1132, 53] on icon "Cerrar ventana" at bounding box center [1139, 52] width 15 height 15
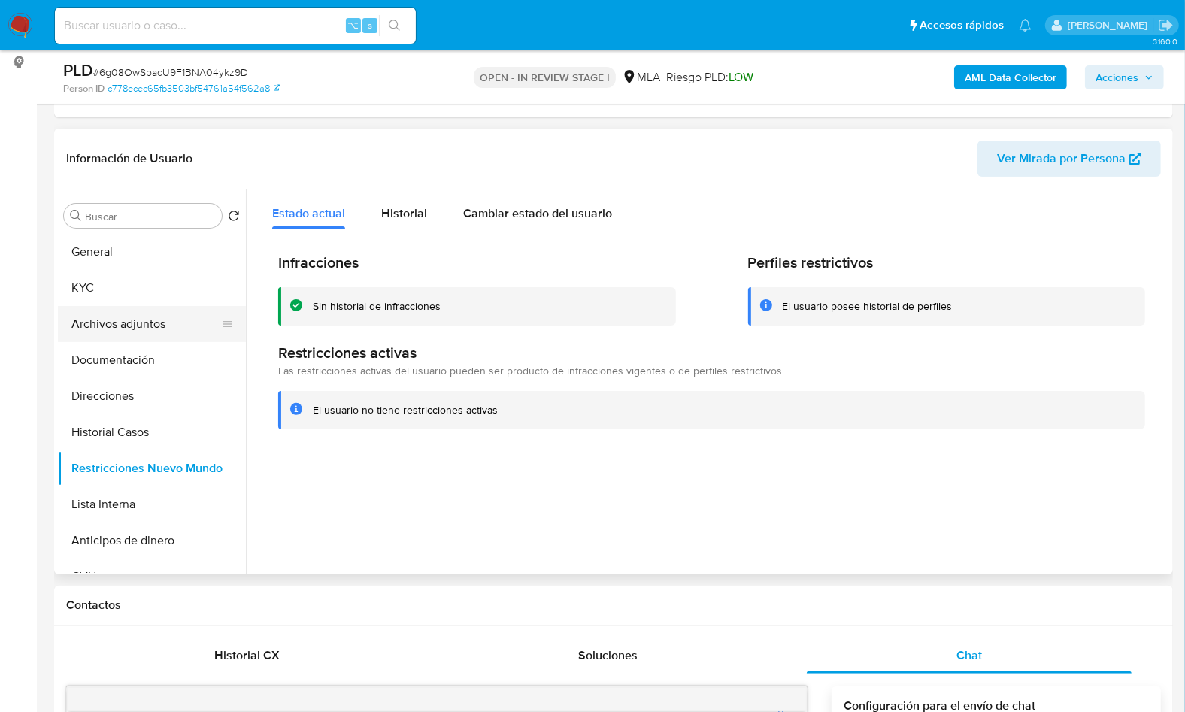
click at [147, 323] on button "Archivos adjuntos" at bounding box center [146, 324] width 176 height 36
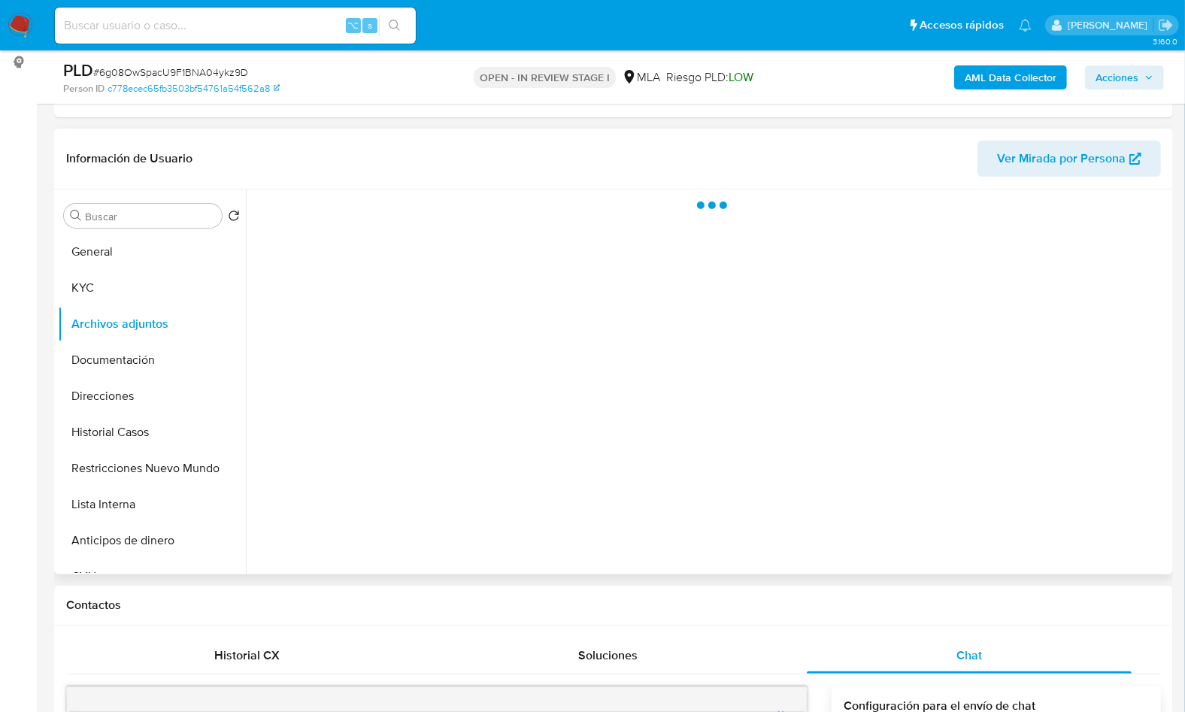
click at [356, 153] on header "Información de Usuario Ver Mirada por Persona" at bounding box center [613, 159] width 1095 height 36
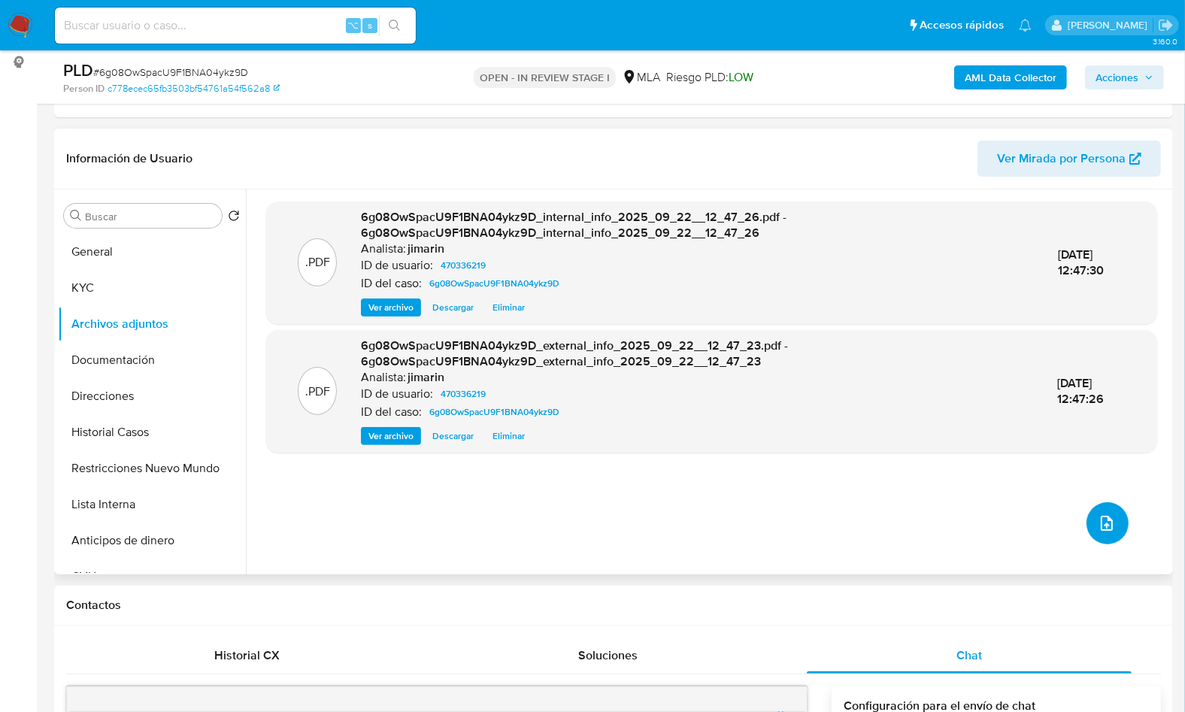
click at [1086, 527] on button "upload-file" at bounding box center [1107, 523] width 42 height 42
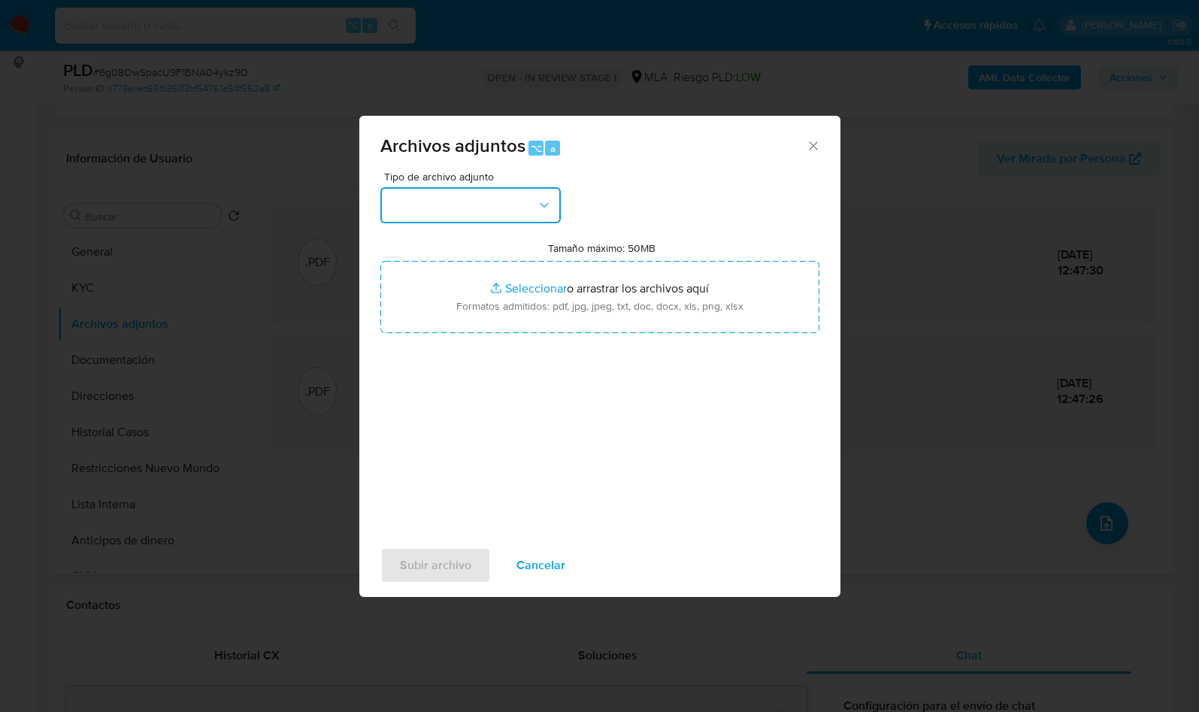
click at [479, 192] on button "button" at bounding box center [470, 205] width 180 height 36
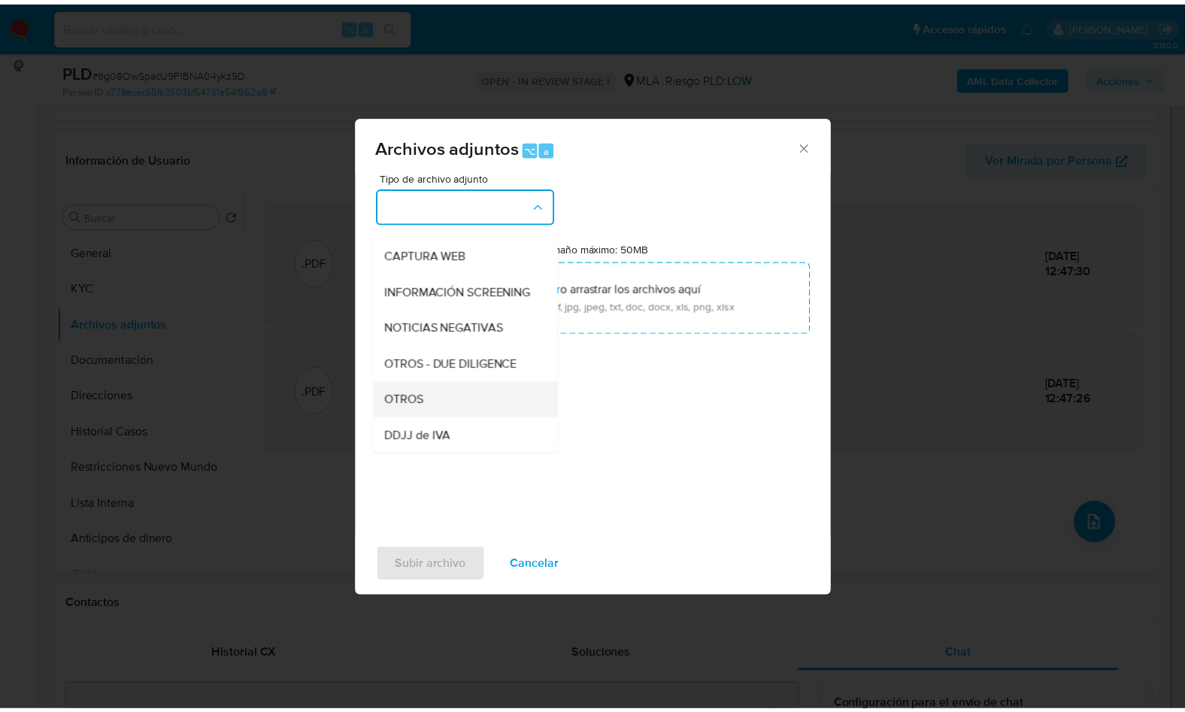
scroll to position [137, 0]
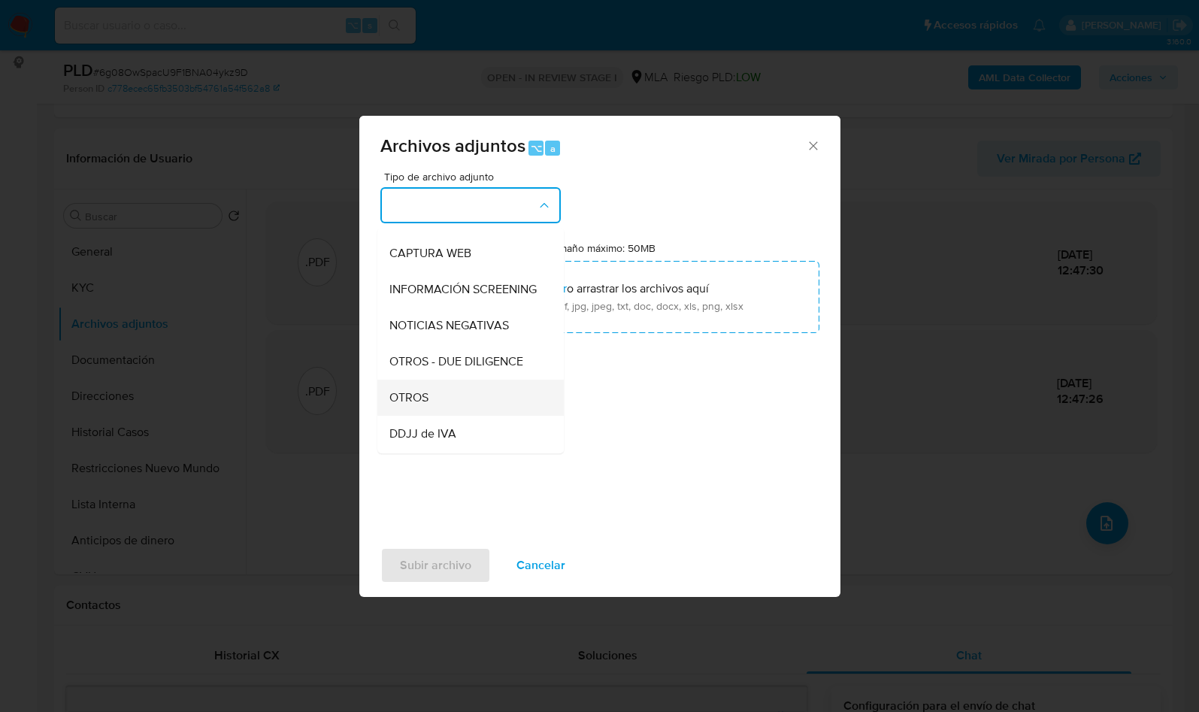
click at [436, 416] on div "OTROS" at bounding box center [465, 398] width 153 height 36
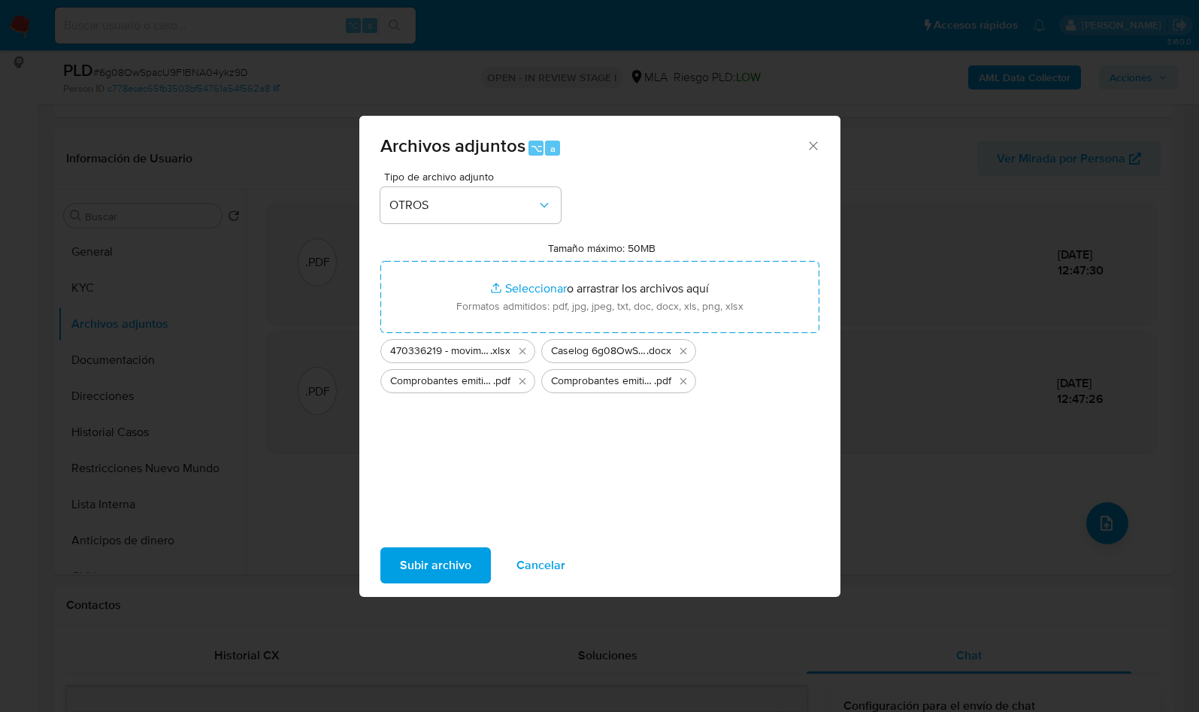
click at [445, 555] on span "Subir archivo" at bounding box center [435, 565] width 71 height 33
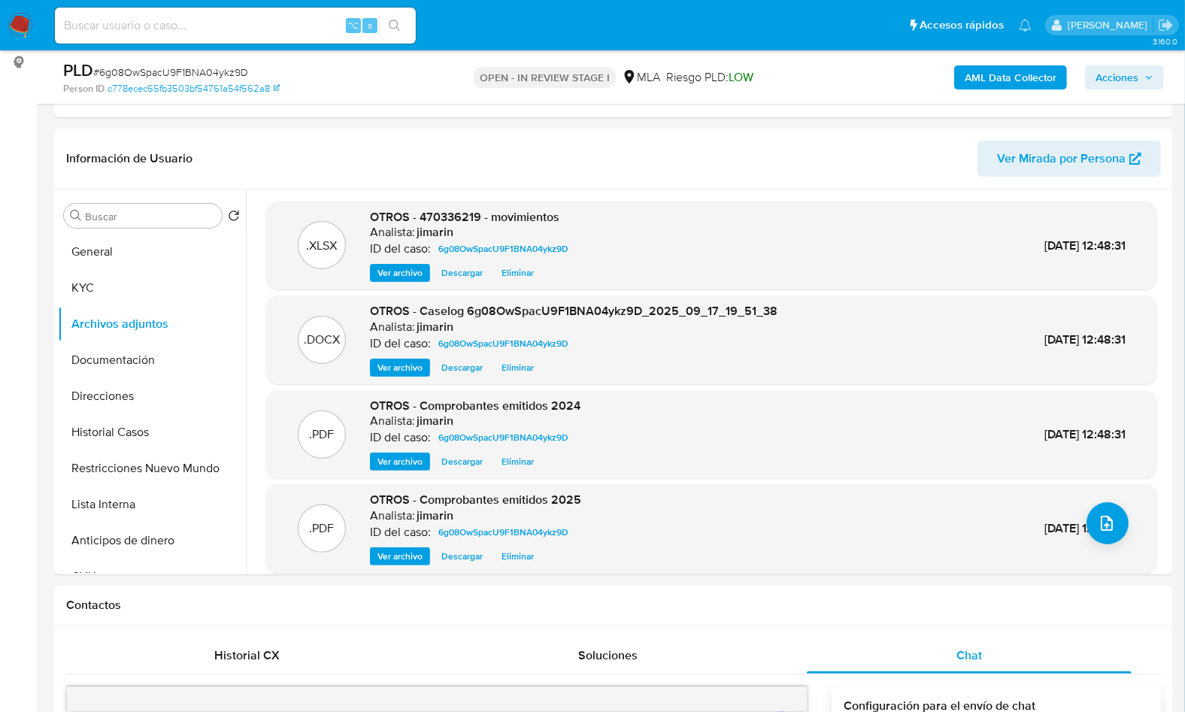
click at [1150, 77] on icon "button" at bounding box center [1149, 77] width 6 height 4
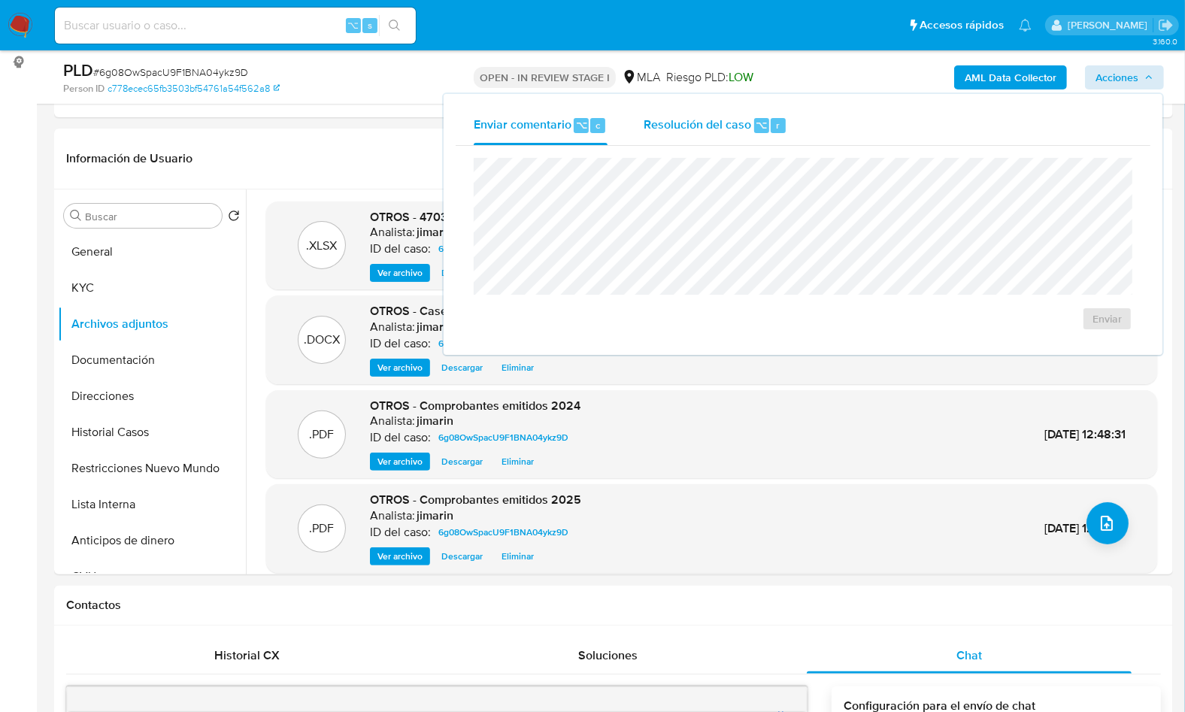
click at [718, 120] on span "Resolución del caso" at bounding box center [698, 124] width 108 height 17
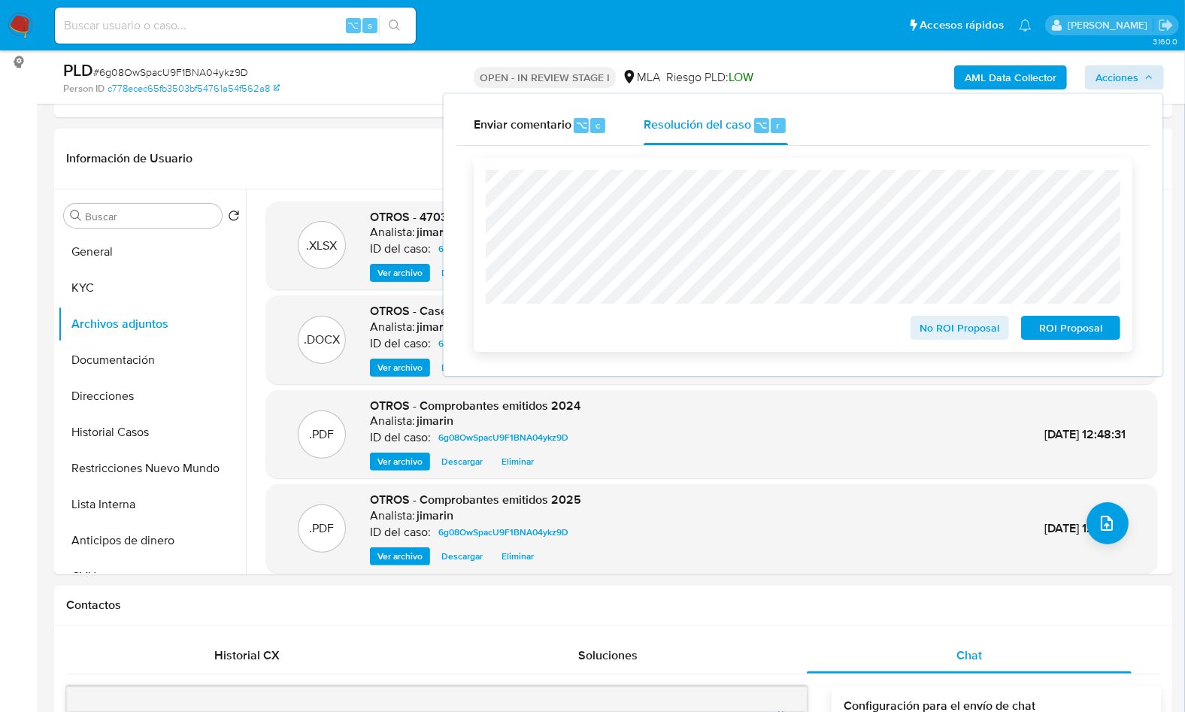
click at [938, 322] on span "No ROI Proposal" at bounding box center [960, 327] width 78 height 21
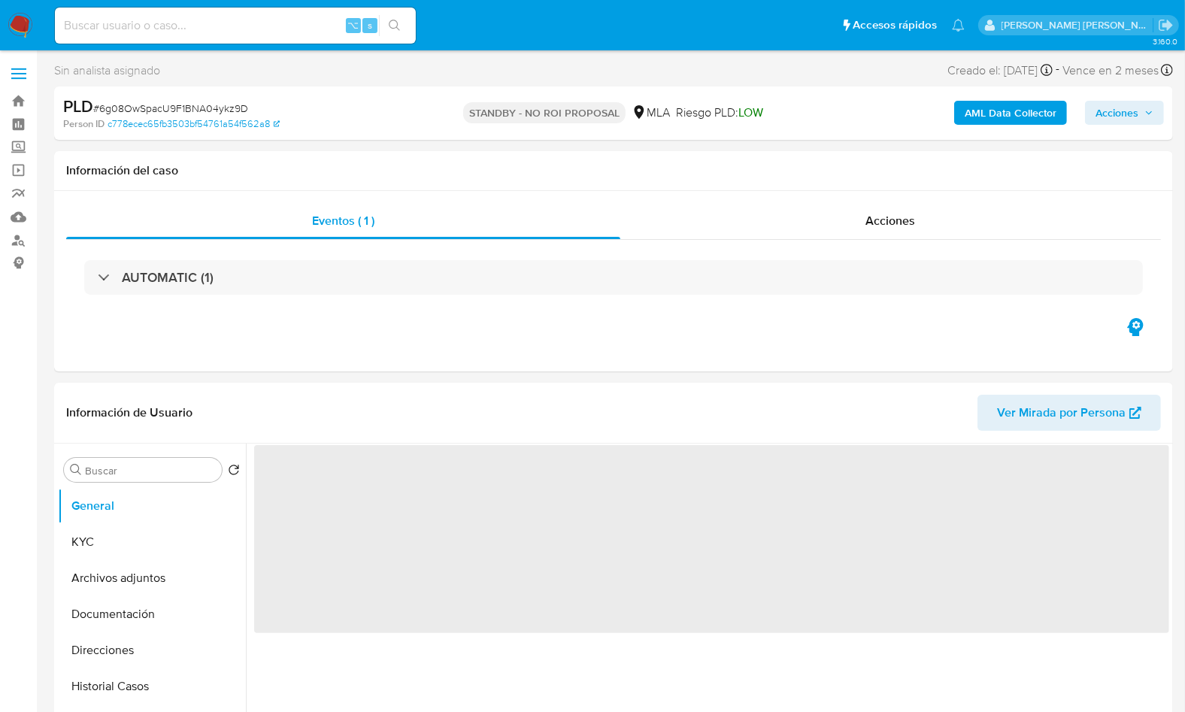
select select "10"
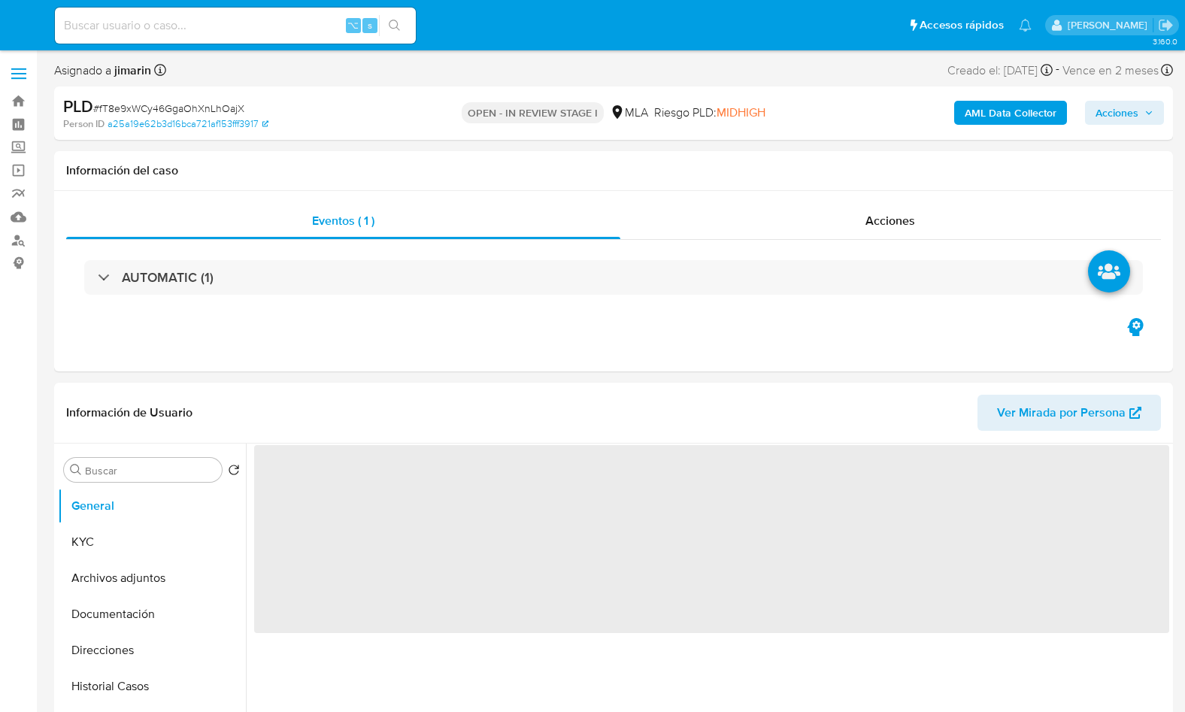
select select "10"
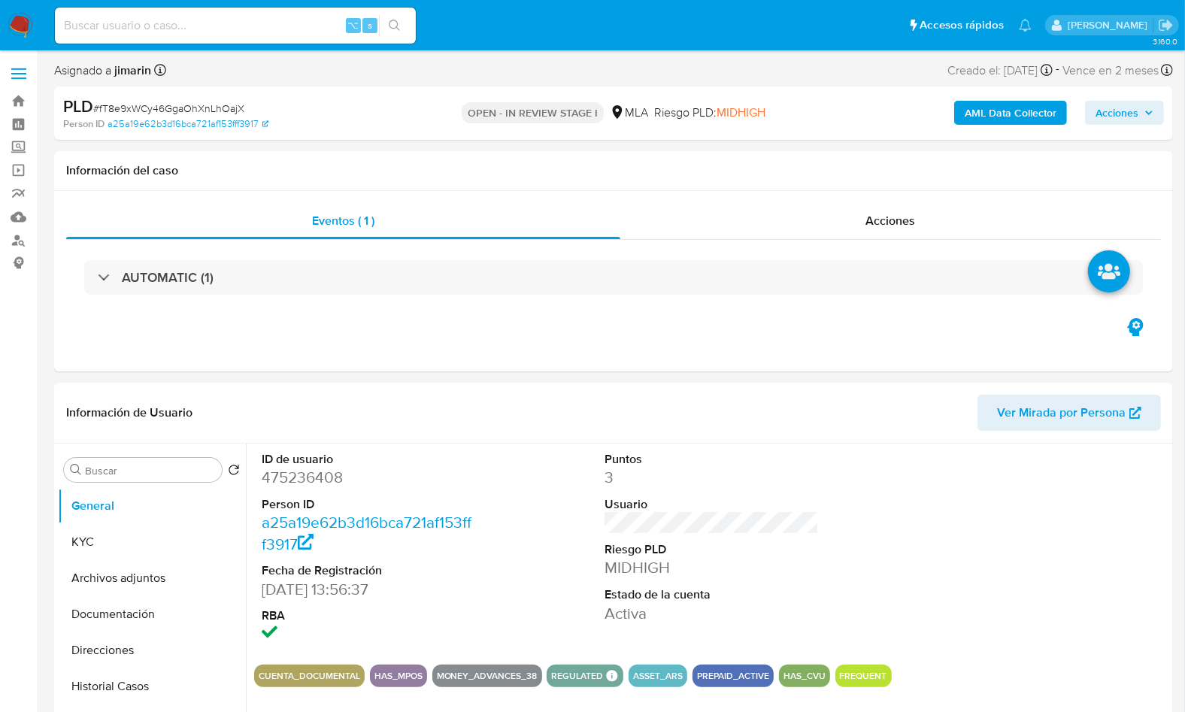
click at [191, 103] on span "# fT8e9xWCy46GgaOhXnLhOajX" at bounding box center [168, 108] width 151 height 15
click at [190, 103] on span "# fT8e9xWCy46GgaOhXnLhOajX" at bounding box center [168, 108] width 151 height 15
copy span "fT8e9xWCy46GgaOhXnLhOajX"
click at [183, 109] on span "# fT8e9xWCy46GgaOhXnLhOajX" at bounding box center [168, 108] width 151 height 15
click at [192, 109] on span "# fT8e9xWCy46GgaOhXnLhOajX" at bounding box center [168, 108] width 151 height 15
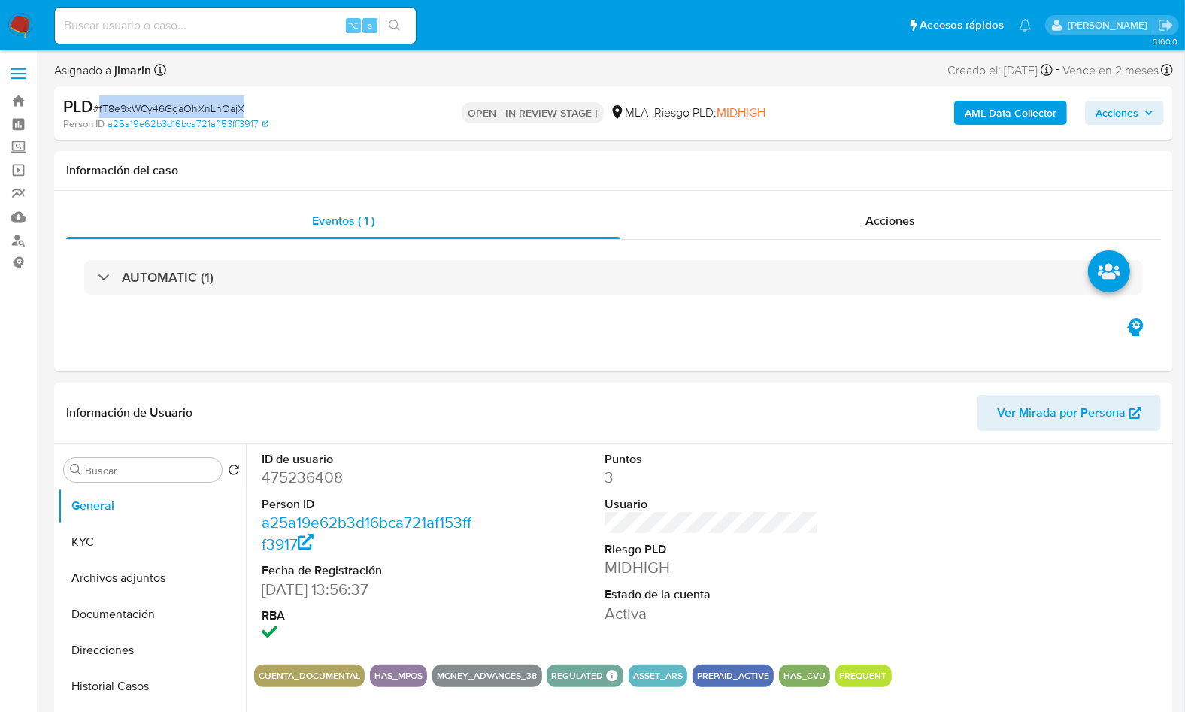
click at [192, 109] on span "# fT8e9xWCy46GgaOhXnLhOajX" at bounding box center [168, 108] width 151 height 15
copy span "fT8e9xWCy46GgaOhXnLhOajX"
click at [289, 503] on dt "Person ID" at bounding box center [369, 504] width 214 height 17
click at [293, 496] on dt "Person ID" at bounding box center [369, 504] width 214 height 17
click at [296, 486] on dd "475236408" at bounding box center [369, 477] width 214 height 21
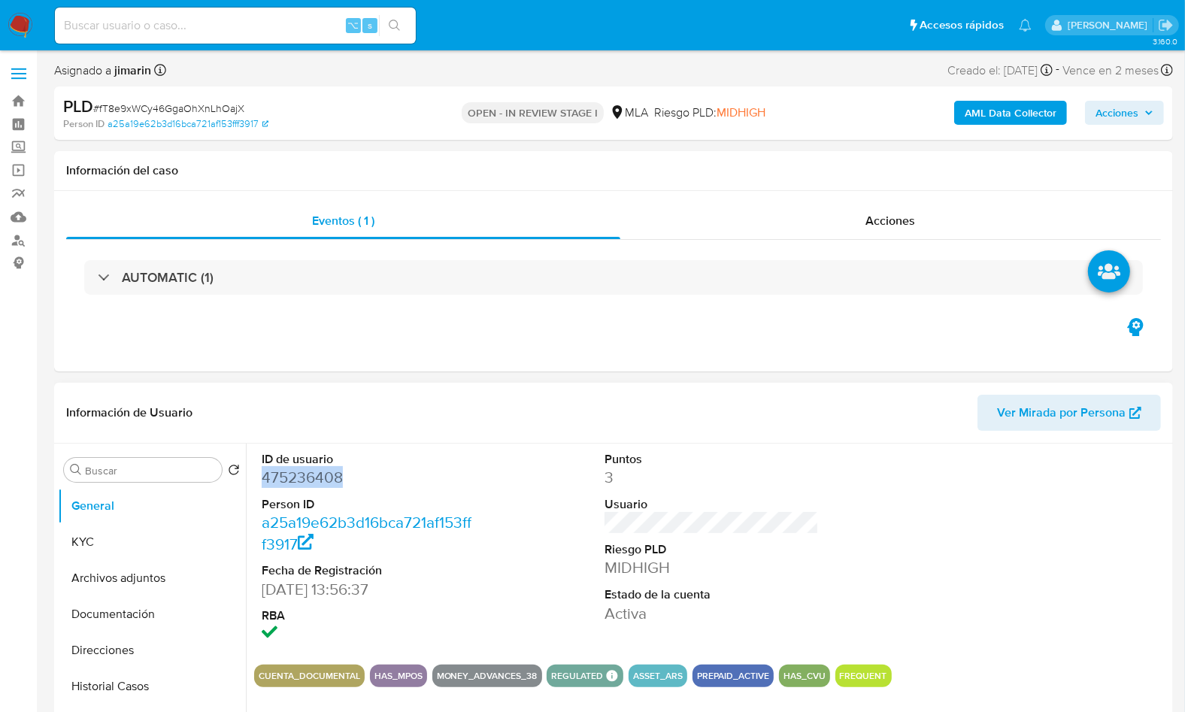
click at [296, 485] on dd "475236408" at bounding box center [369, 477] width 214 height 21
copy dd "475236408"
click at [501, 309] on div "AUTOMATIC (1)" at bounding box center [613, 277] width 1095 height 75
click at [380, 229] on div "Eventos ( 1 )" at bounding box center [343, 221] width 554 height 36
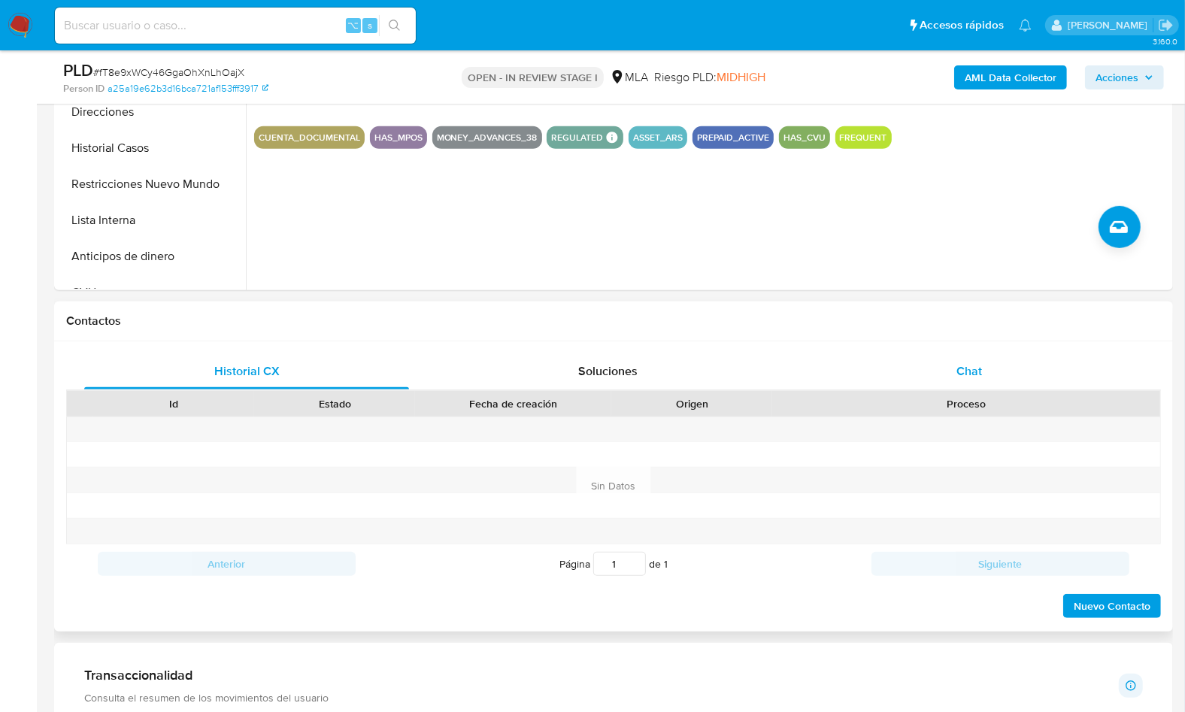
click at [1009, 384] on div "Chat" at bounding box center [969, 371] width 325 height 36
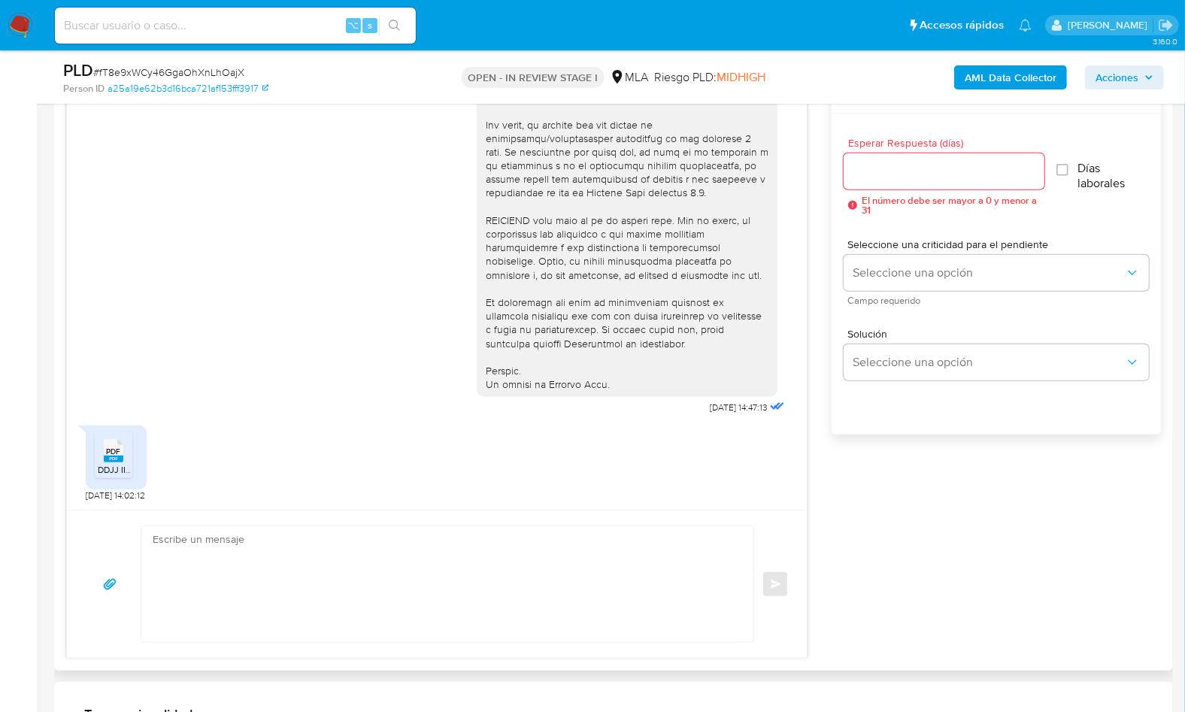
scroll to position [804, 0]
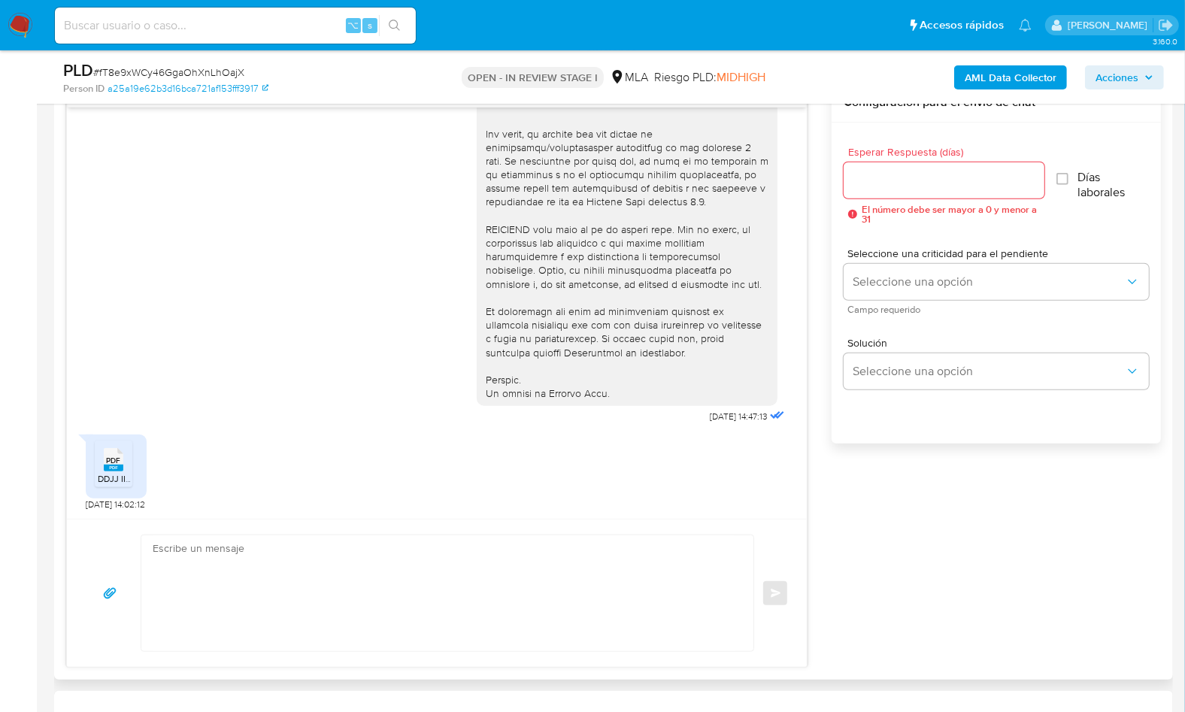
click at [841, 463] on div "Esperar Respuesta (días) El número debe ser mayor a 0 y menor a 31 Días laboral…" at bounding box center [996, 303] width 329 height 361
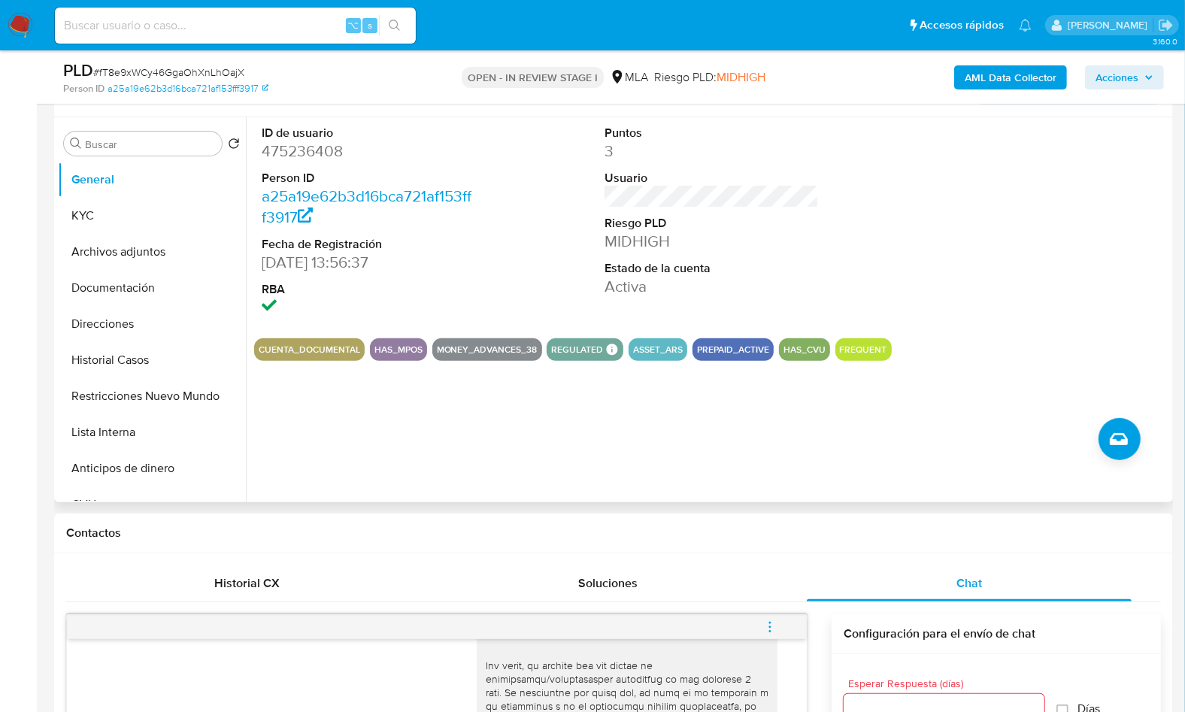
scroll to position [156, 0]
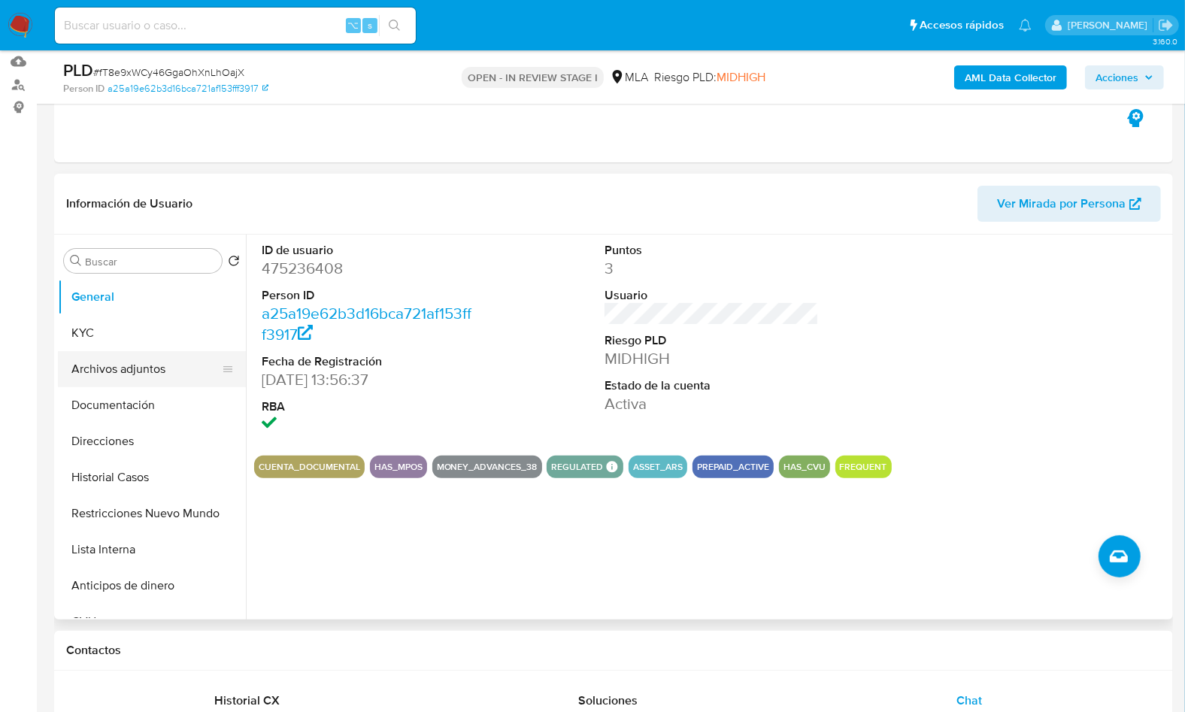
click at [128, 357] on button "Archivos adjuntos" at bounding box center [146, 369] width 176 height 36
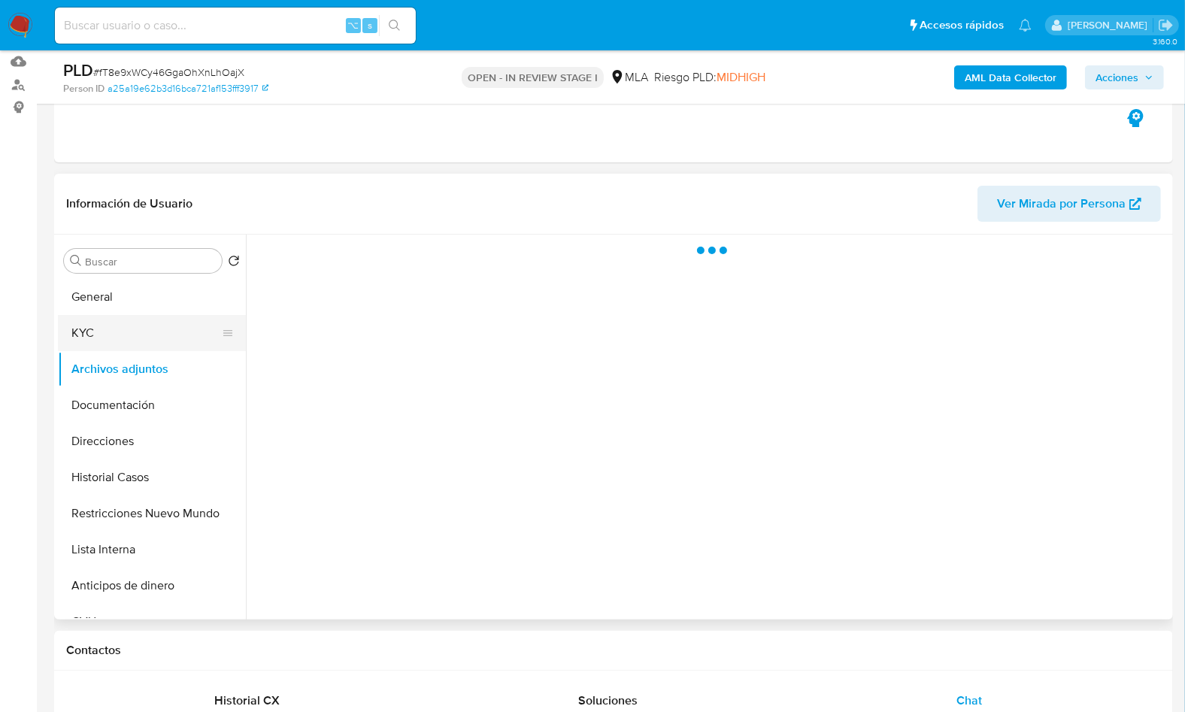
click at [126, 348] on button "KYC" at bounding box center [146, 333] width 176 height 36
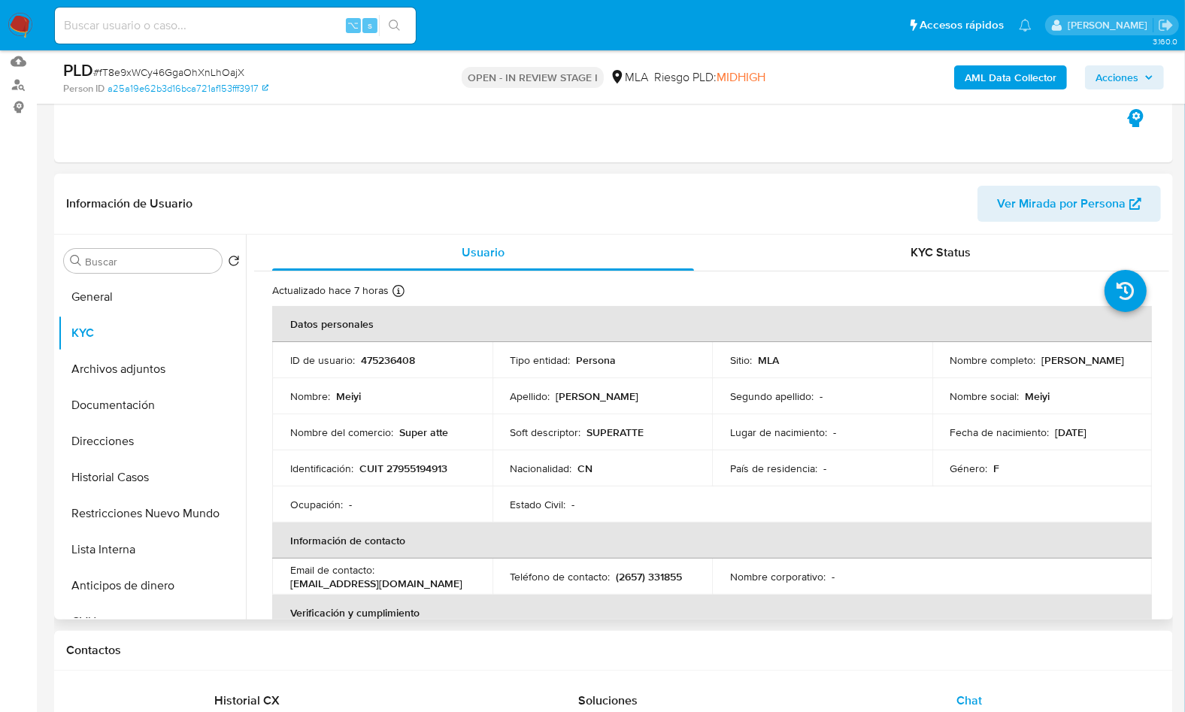
click at [411, 468] on p "CUIT 27955194913" at bounding box center [403, 469] width 88 height 14
copy p "27955194913"
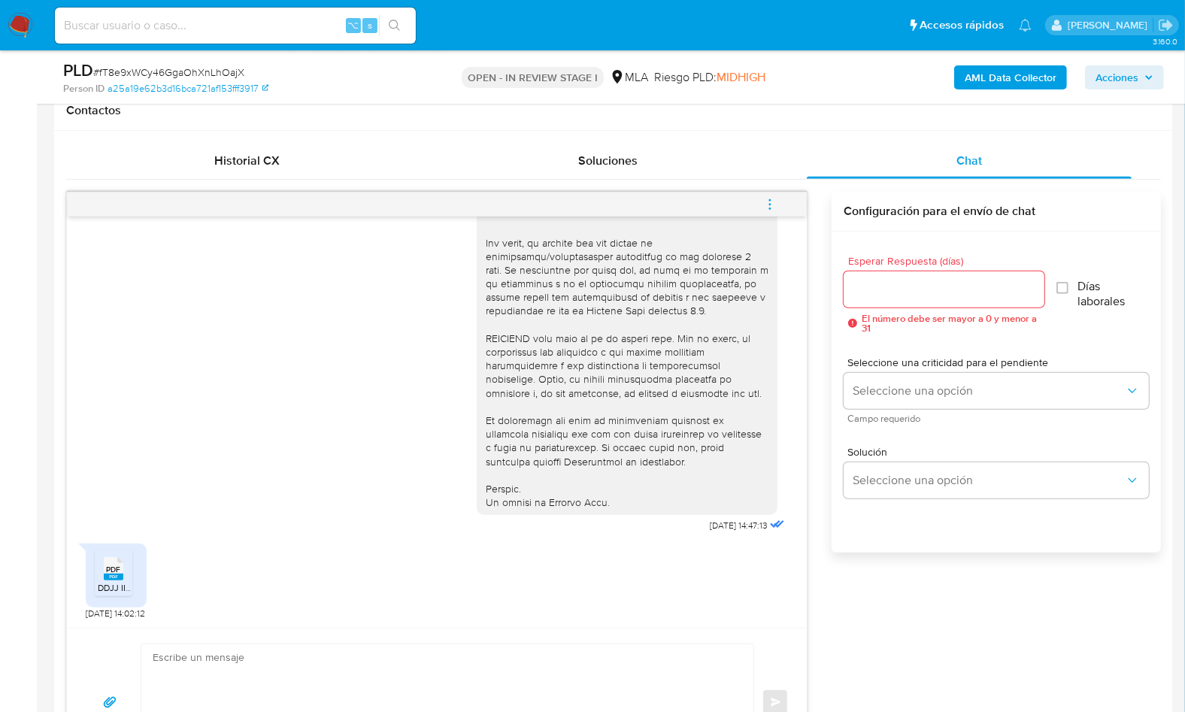
scroll to position [697, 0]
click at [98, 573] on div "PDF PDF" at bounding box center [114, 565] width 32 height 29
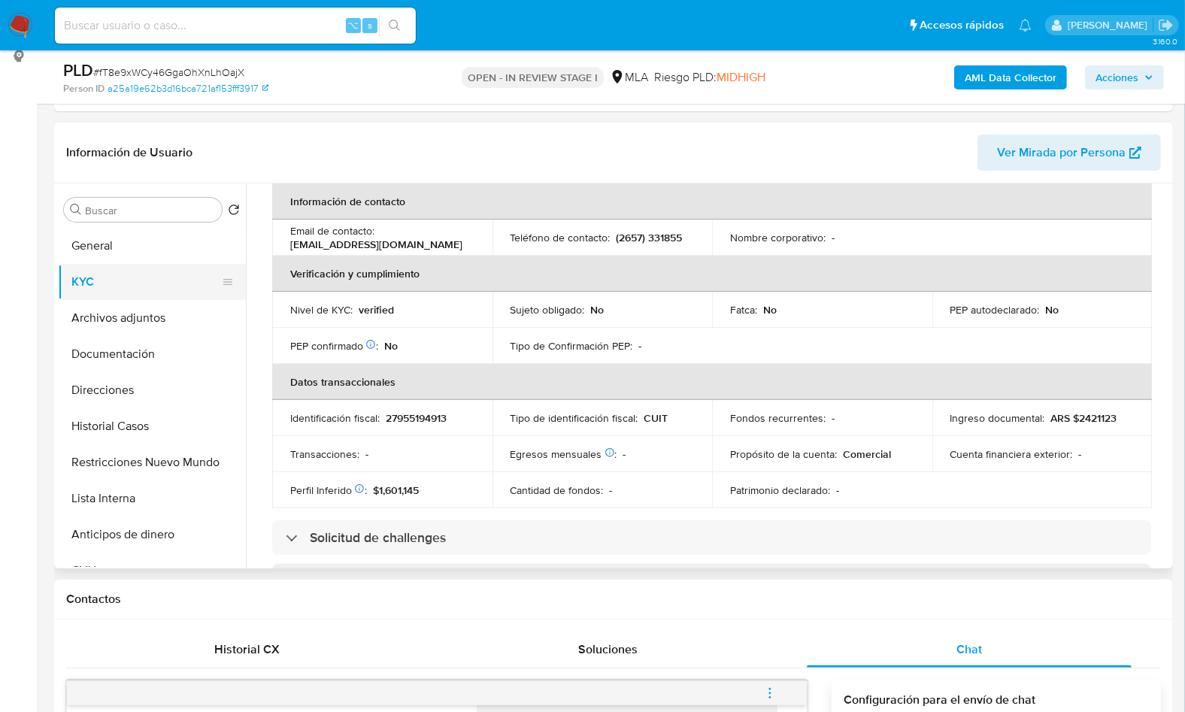
scroll to position [538, 0]
click at [689, 215] on th "Información de contacto" at bounding box center [712, 201] width 880 height 36
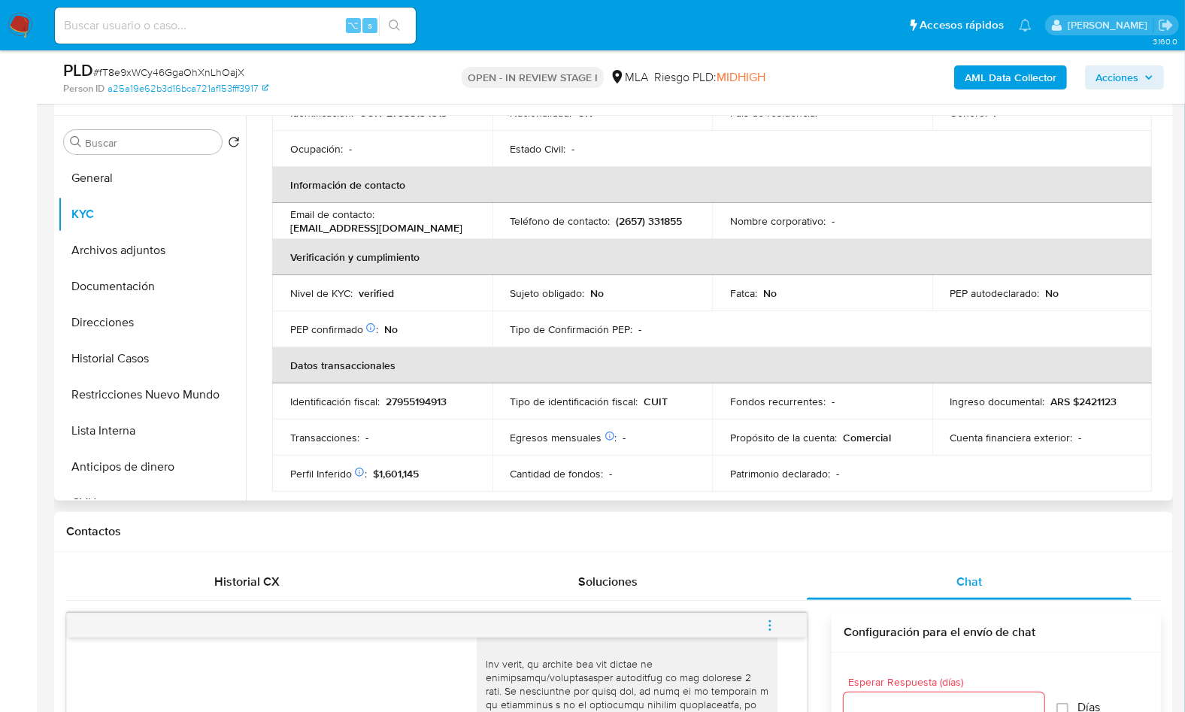
scroll to position [0, 0]
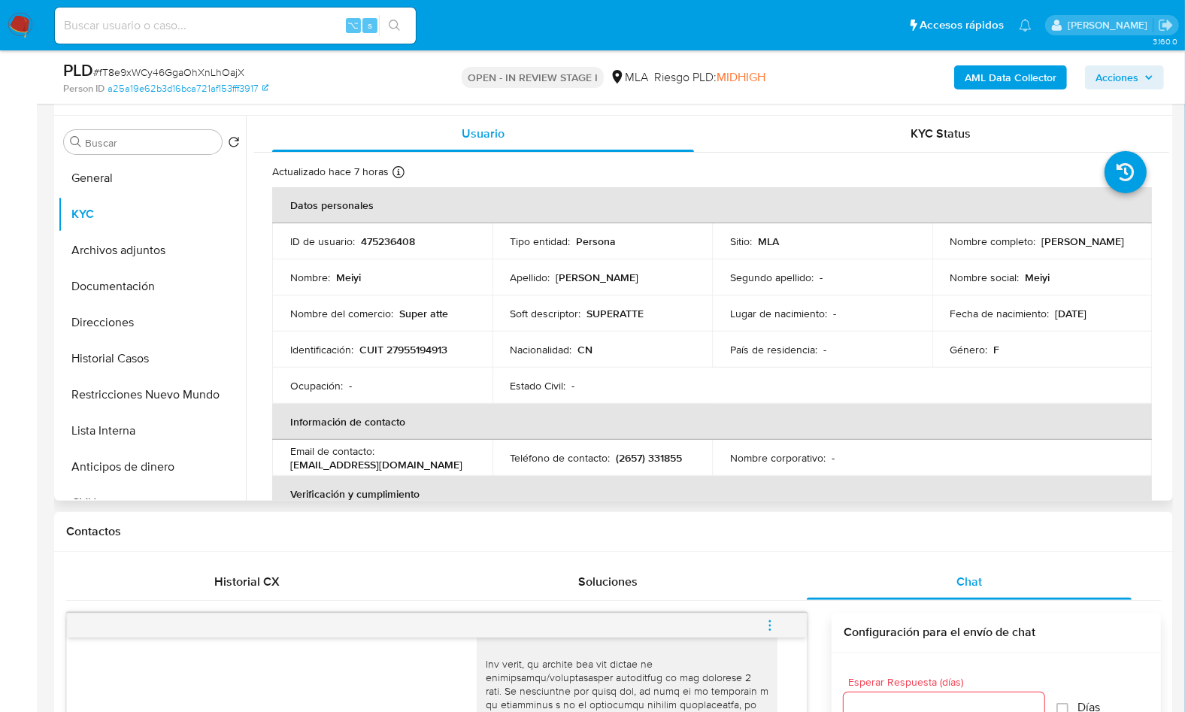
click at [404, 351] on p "CUIT 27955194913" at bounding box center [403, 350] width 88 height 14
copy p "27955194913"
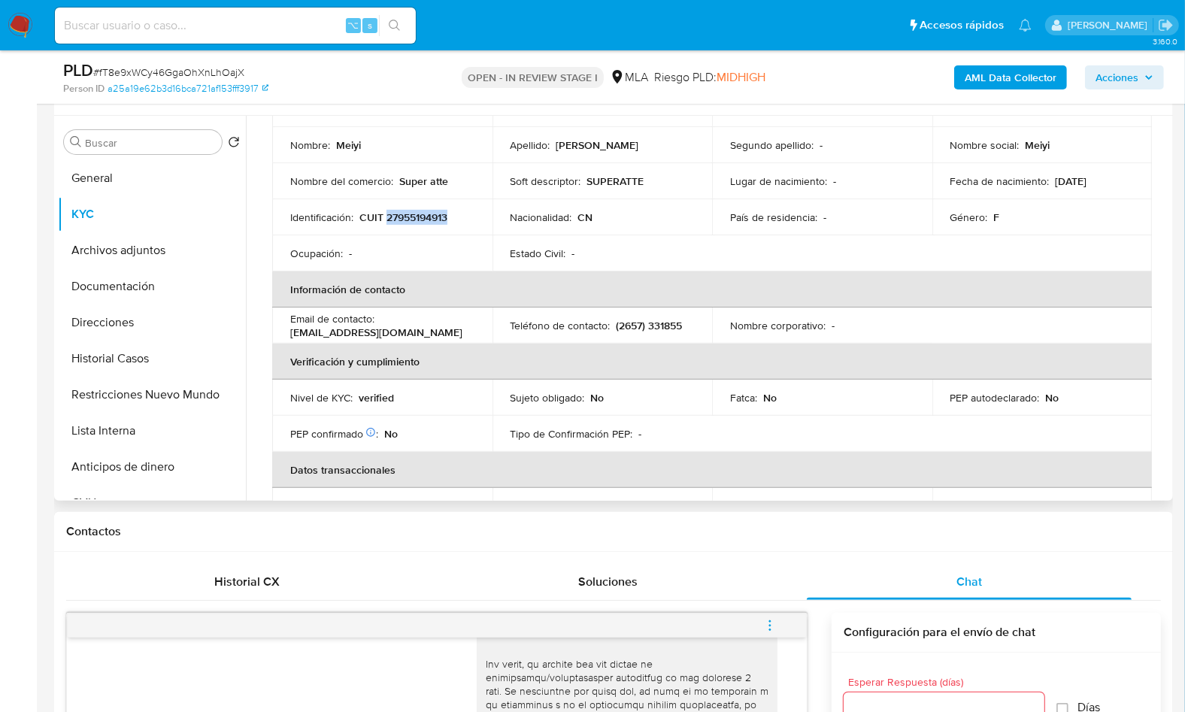
scroll to position [820, 0]
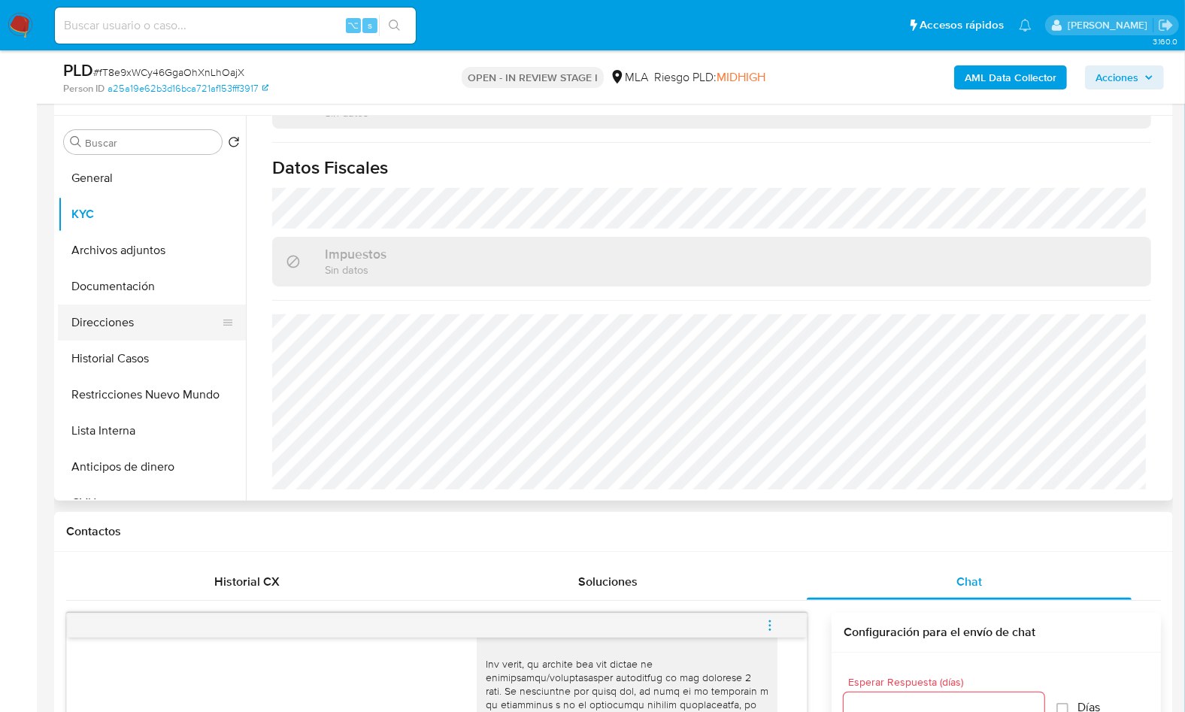
click at [117, 314] on button "Direcciones" at bounding box center [146, 322] width 176 height 36
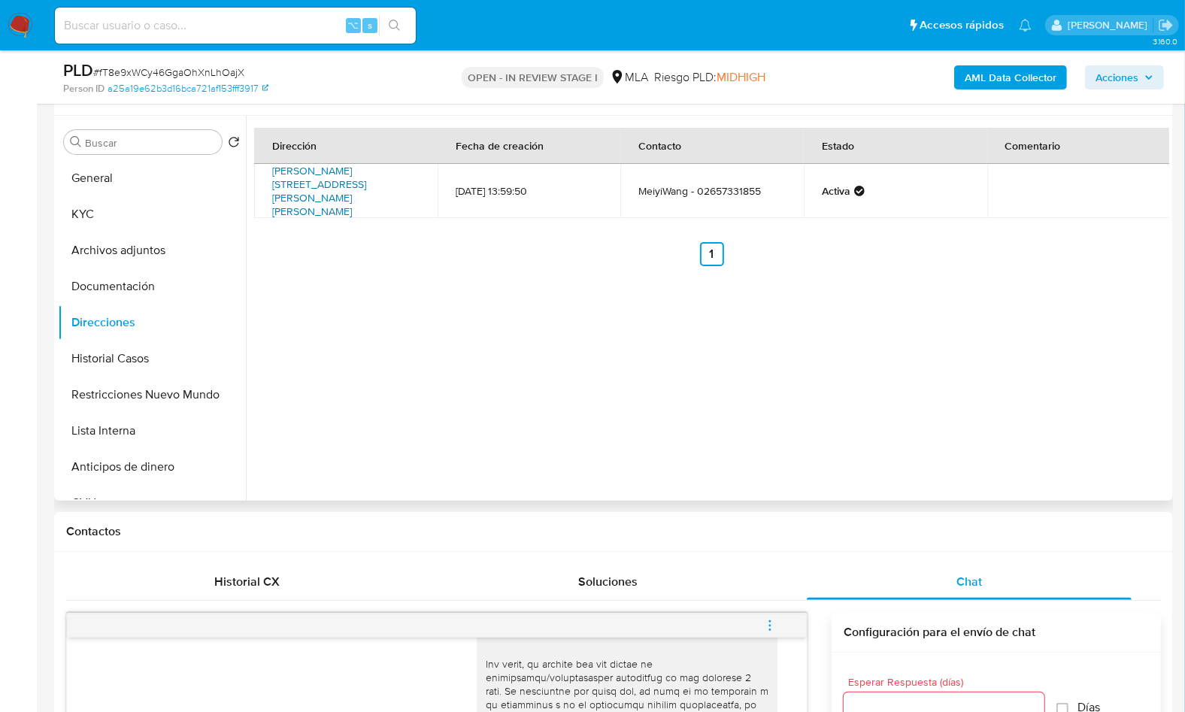
click at [335, 190] on link "[PERSON_NAME][STREET_ADDRESS][PERSON_NAME][PERSON_NAME]" at bounding box center [319, 191] width 94 height 56
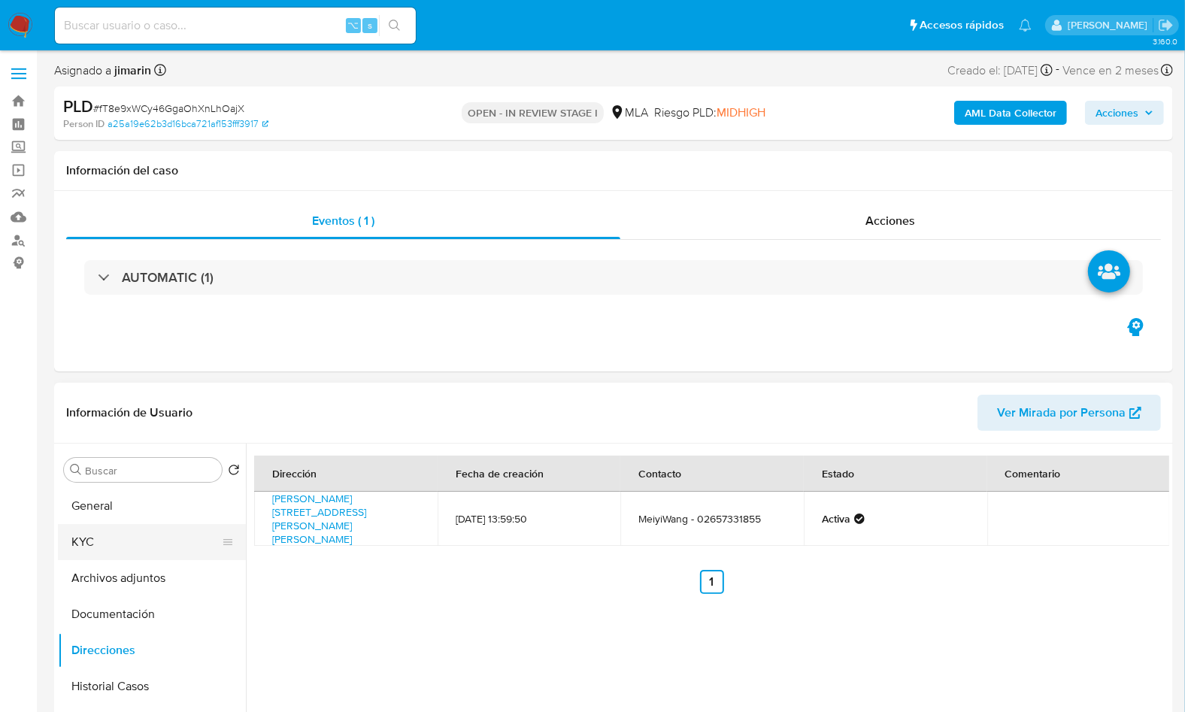
click at [104, 532] on button "KYC" at bounding box center [146, 542] width 176 height 36
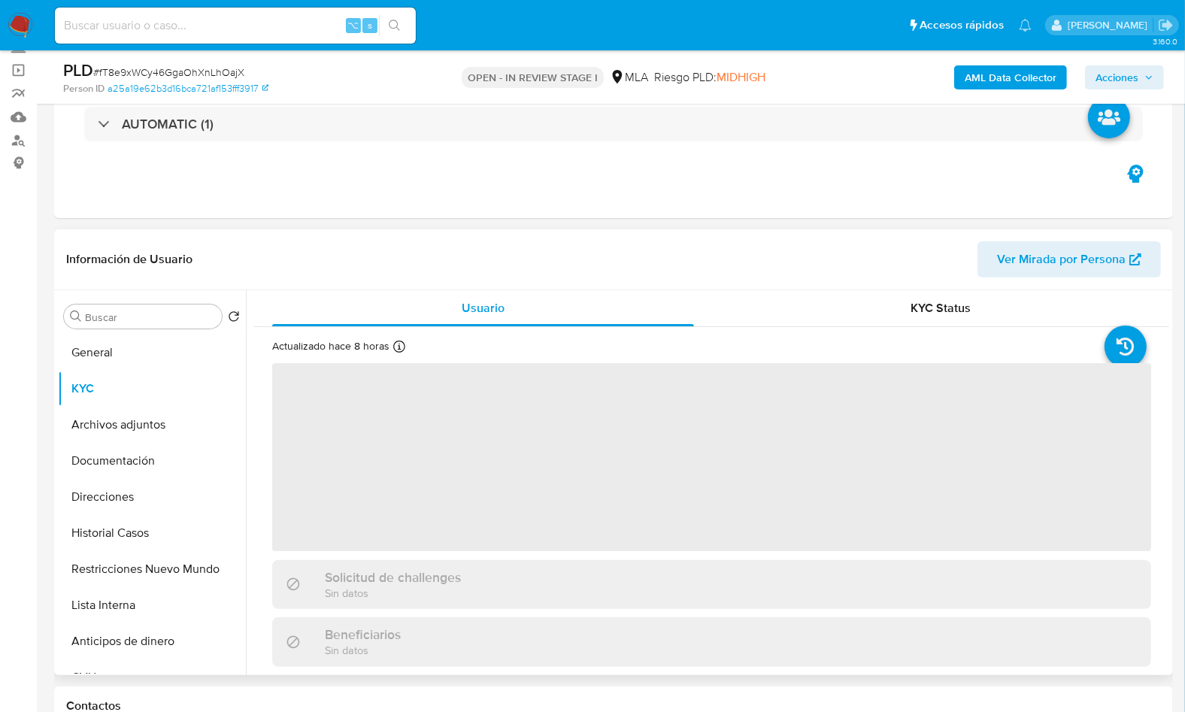
scroll to position [103, 0]
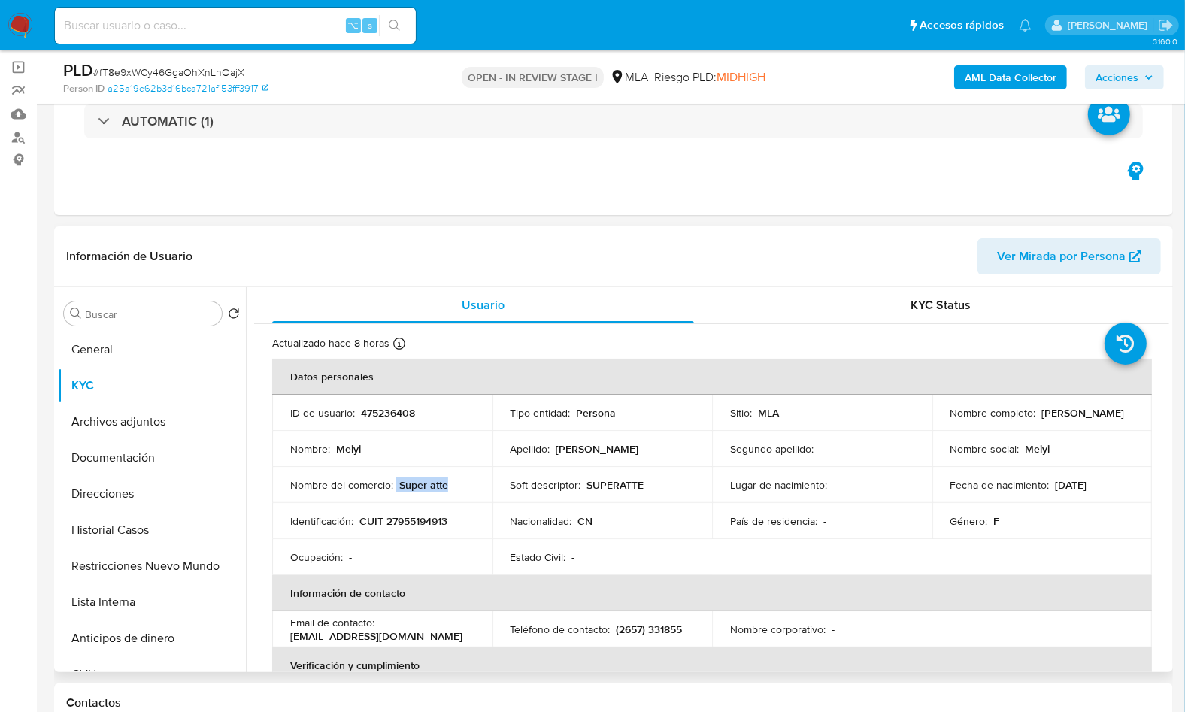
drag, startPoint x: 395, startPoint y: 485, endPoint x: 472, endPoint y: 486, distance: 76.7
click at [472, 486] on td "Nombre del comercio : Super atte" at bounding box center [382, 485] width 220 height 36
copy div "Super atte"
click at [601, 486] on p "SUPERATTE" at bounding box center [615, 485] width 57 height 14
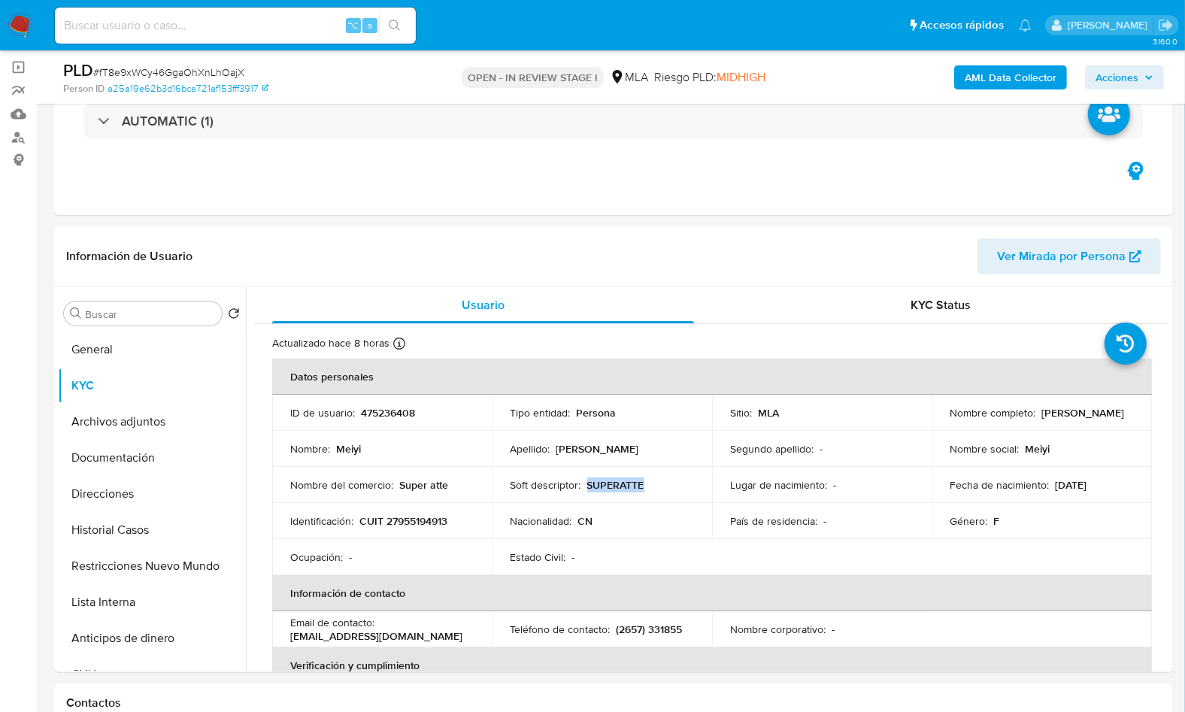
copy p "SUPERATTE"
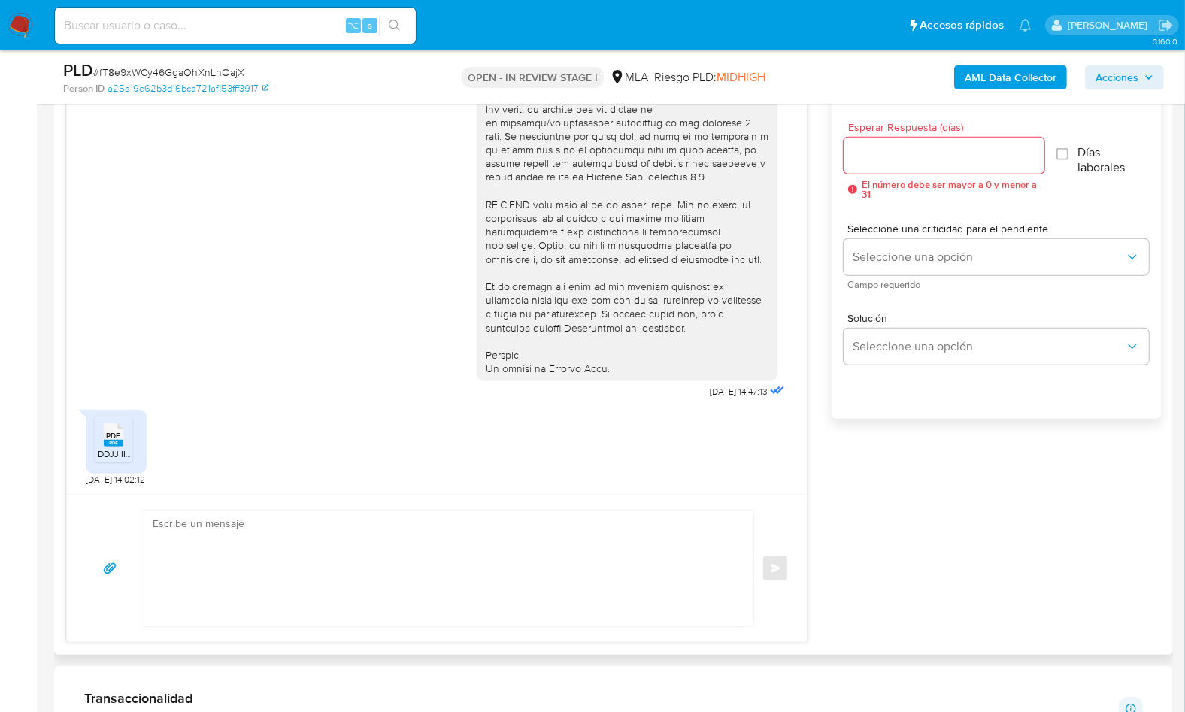
scroll to position [835, 0]
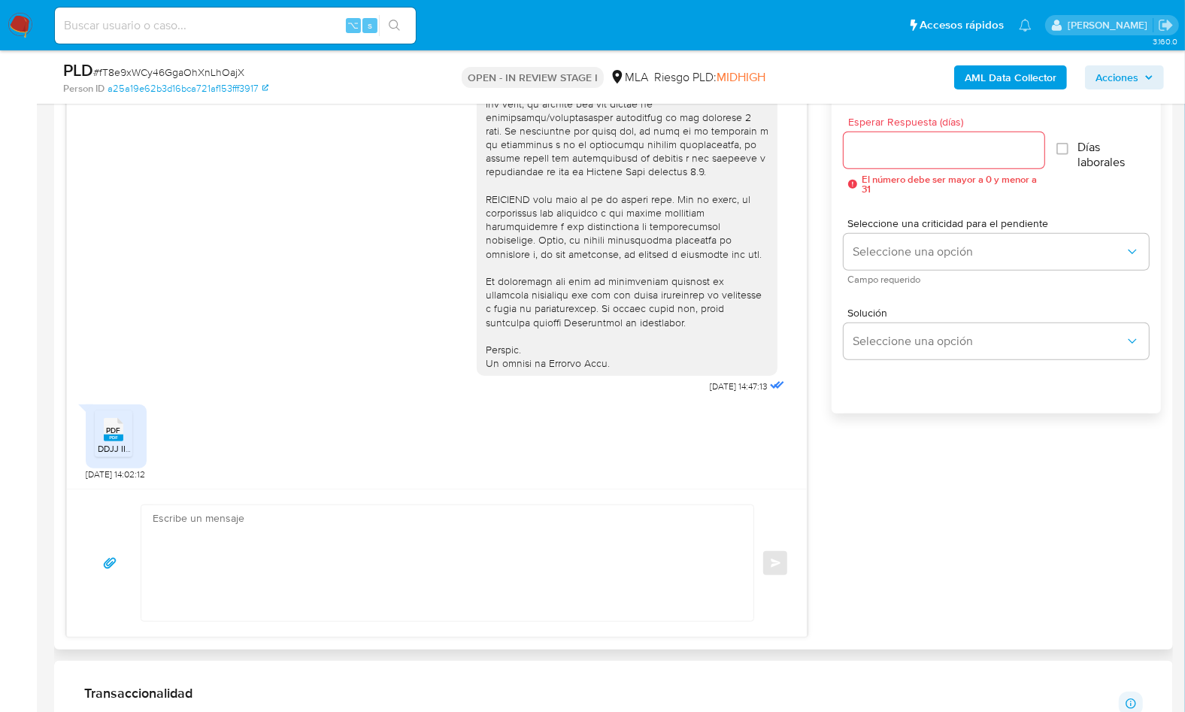
click at [590, 518] on textarea at bounding box center [444, 563] width 582 height 116
click at [590, 520] on textarea at bounding box center [444, 563] width 582 height 116
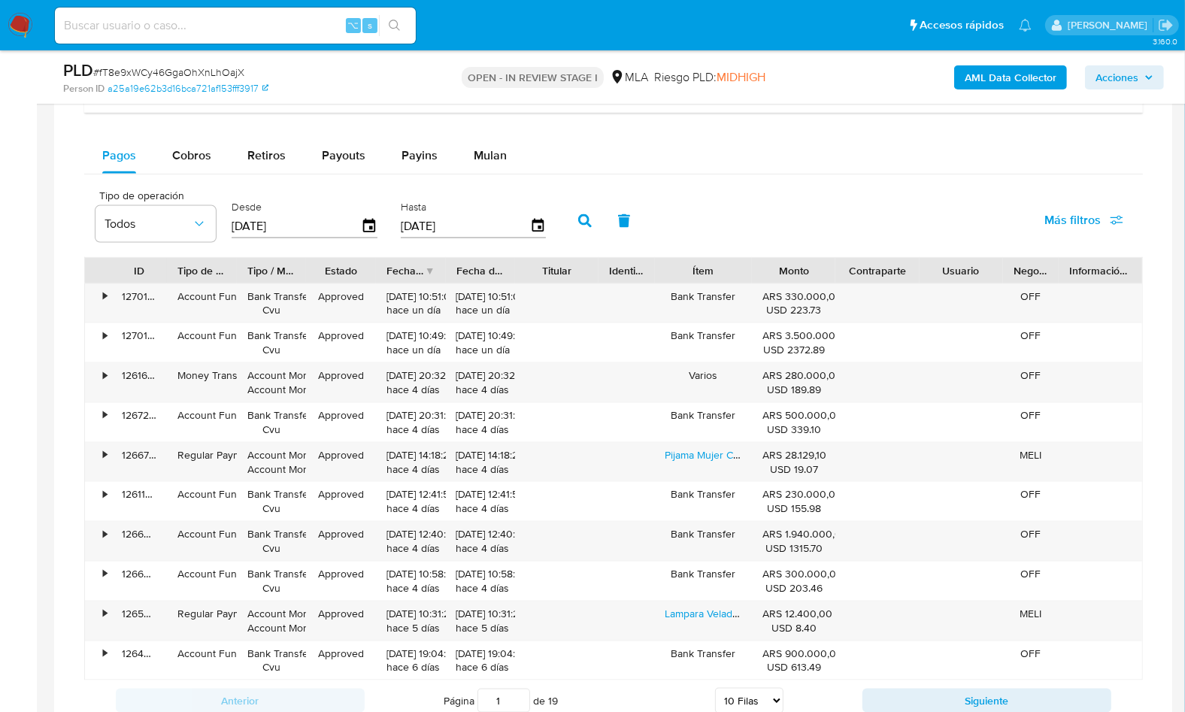
scroll to position [1566, 0]
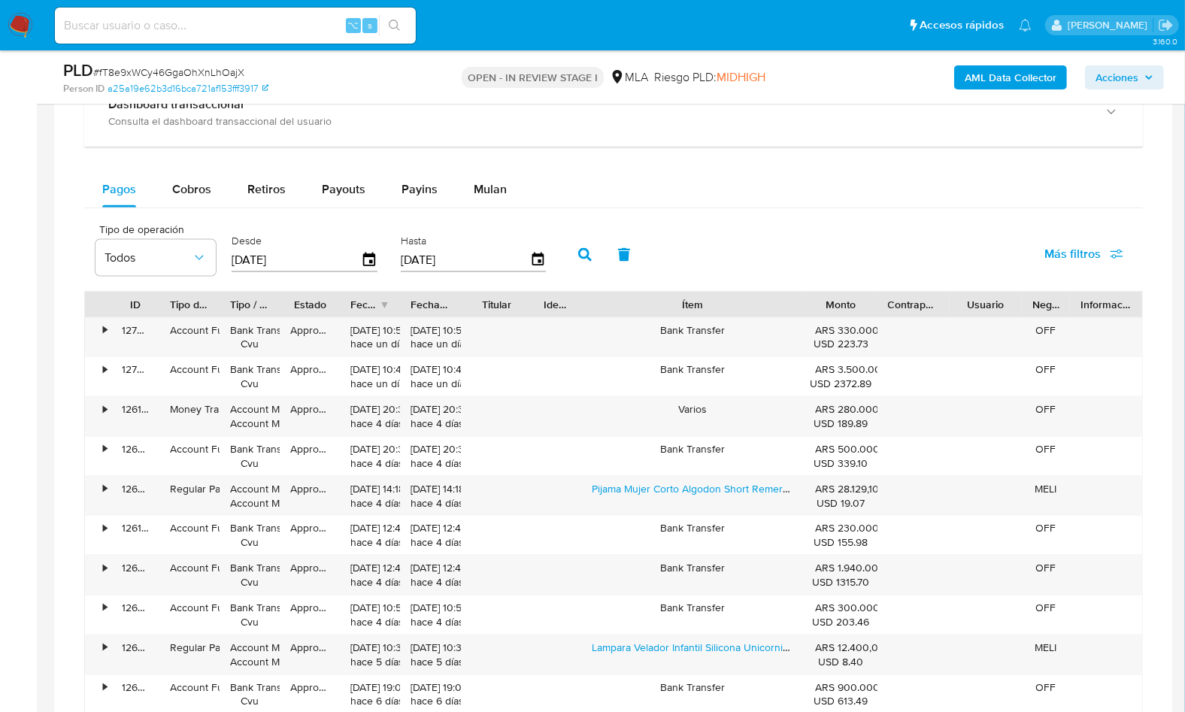
drag, startPoint x: 758, startPoint y: 304, endPoint x: 883, endPoint y: 301, distance: 124.9
click at [883, 301] on div "ID Tipo de operación Tipo / Método Estado Fecha de creación Fecha de aprobación…" at bounding box center [613, 305] width 1057 height 26
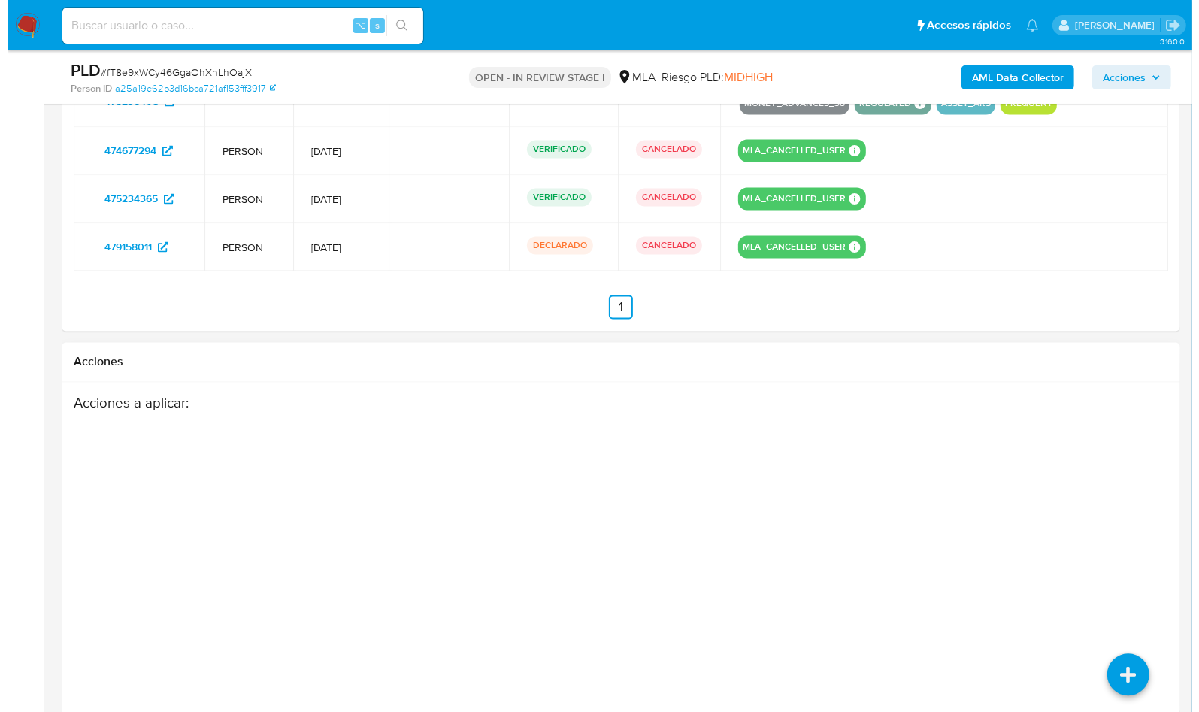
scroll to position [2577, 0]
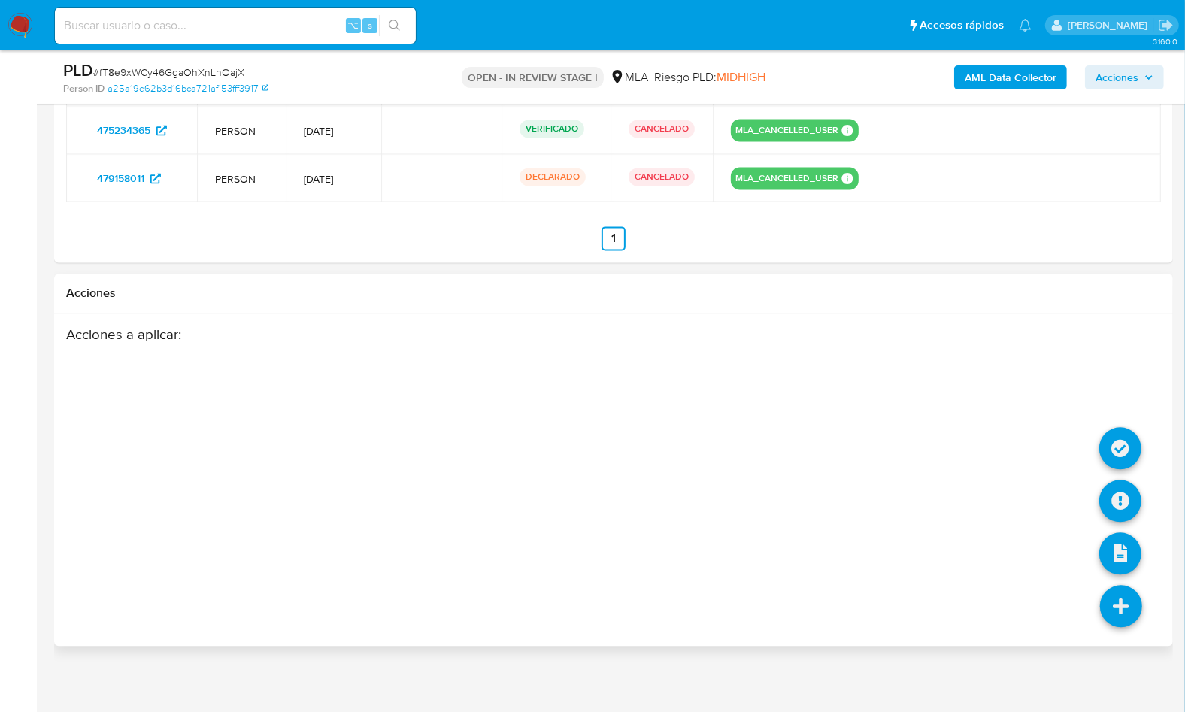
click at [1129, 606] on icon at bounding box center [1121, 606] width 42 height 42
click at [1128, 480] on icon at bounding box center [1120, 501] width 42 height 42
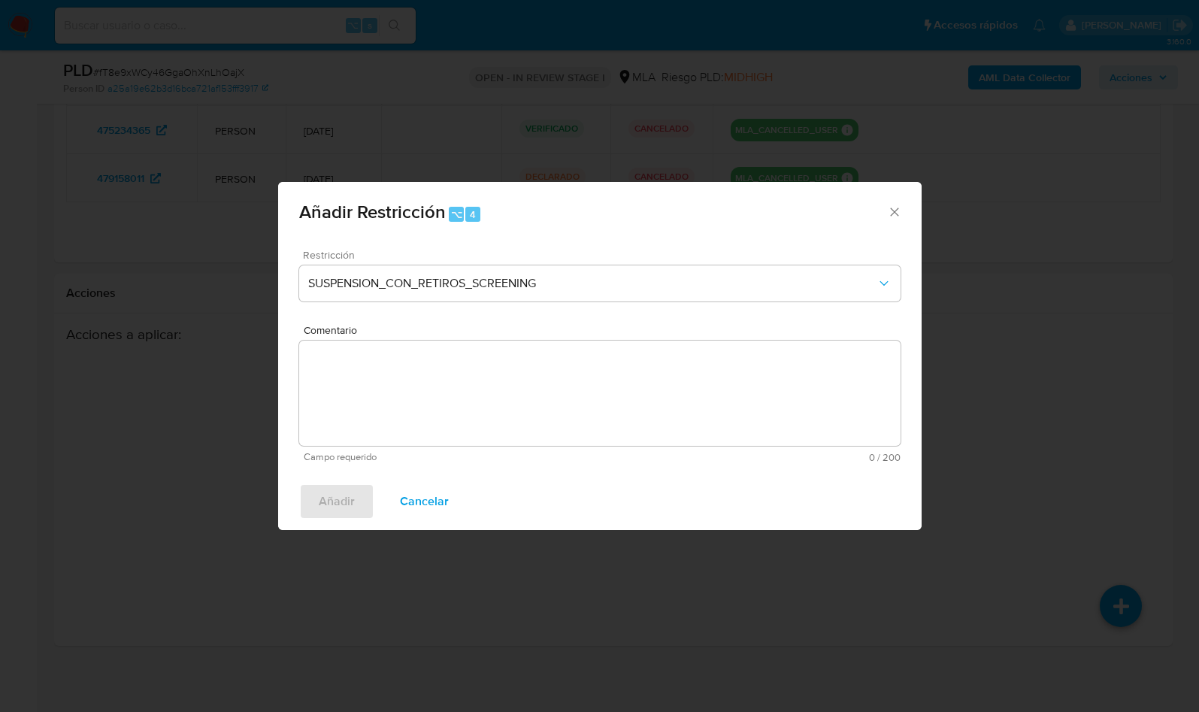
click at [586, 303] on div "Restricción SUSPENSION_CON_RETIROS_SCREENING" at bounding box center [599, 285] width 601 height 71
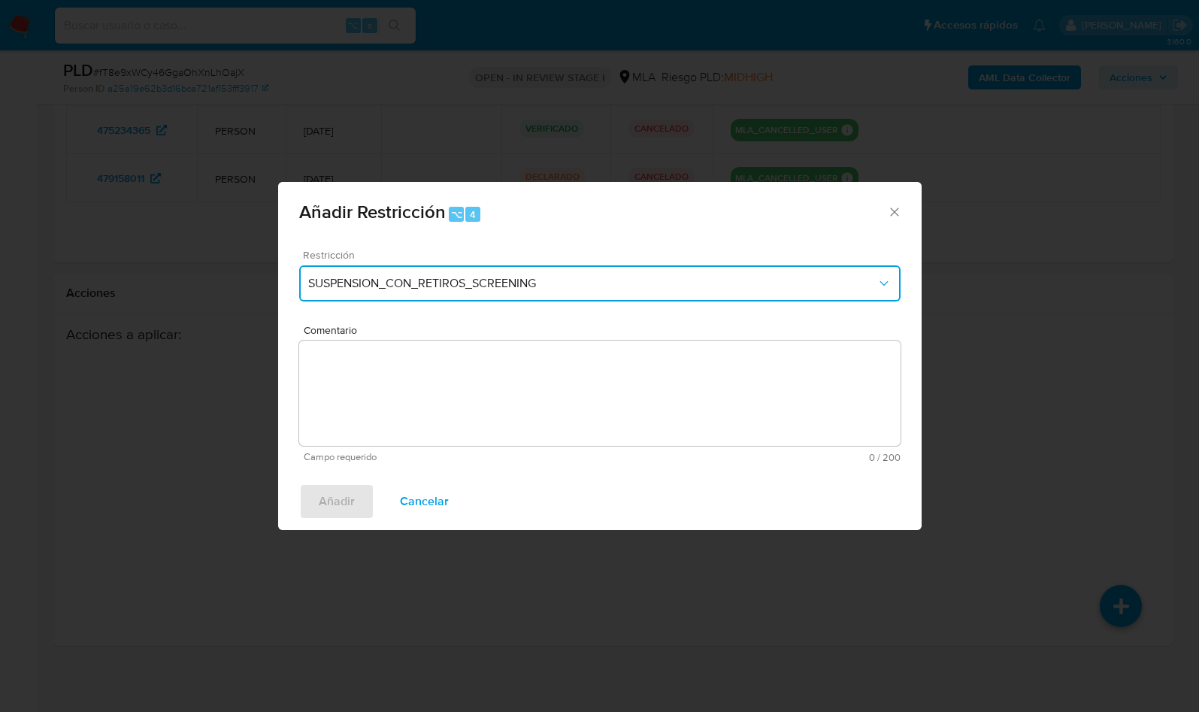
click at [573, 295] on button "SUSPENSION_CON_RETIROS_SCREENING" at bounding box center [599, 283] width 601 height 36
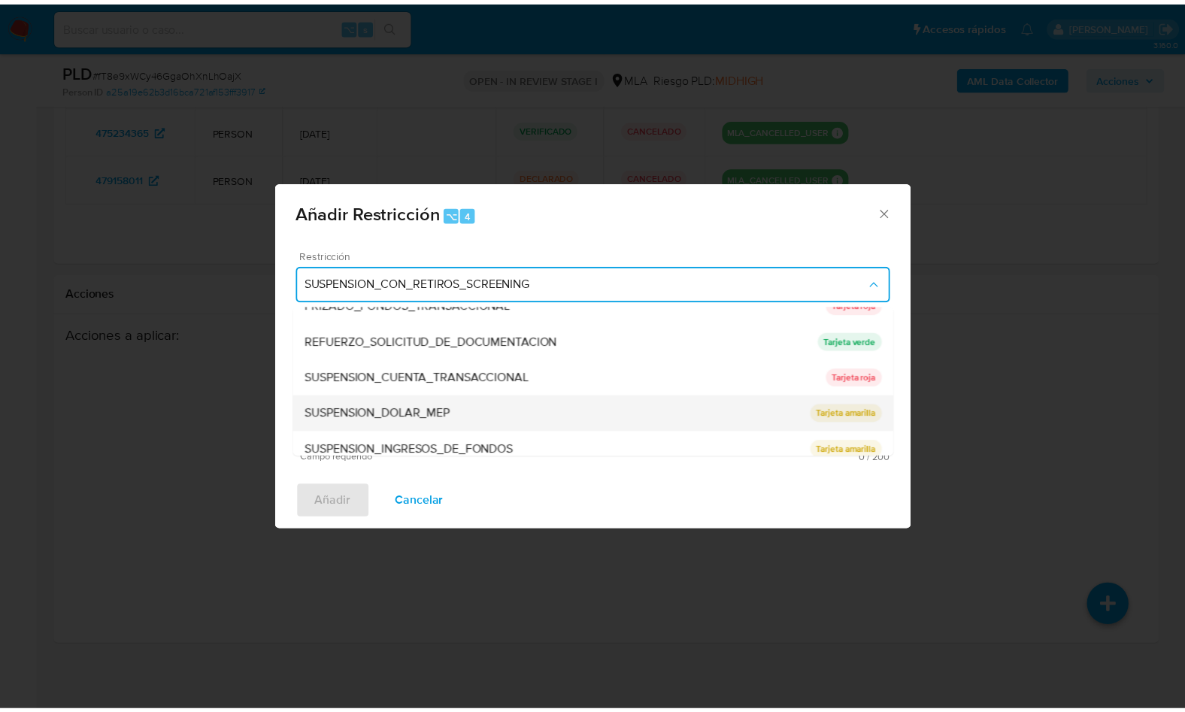
scroll to position [318, 0]
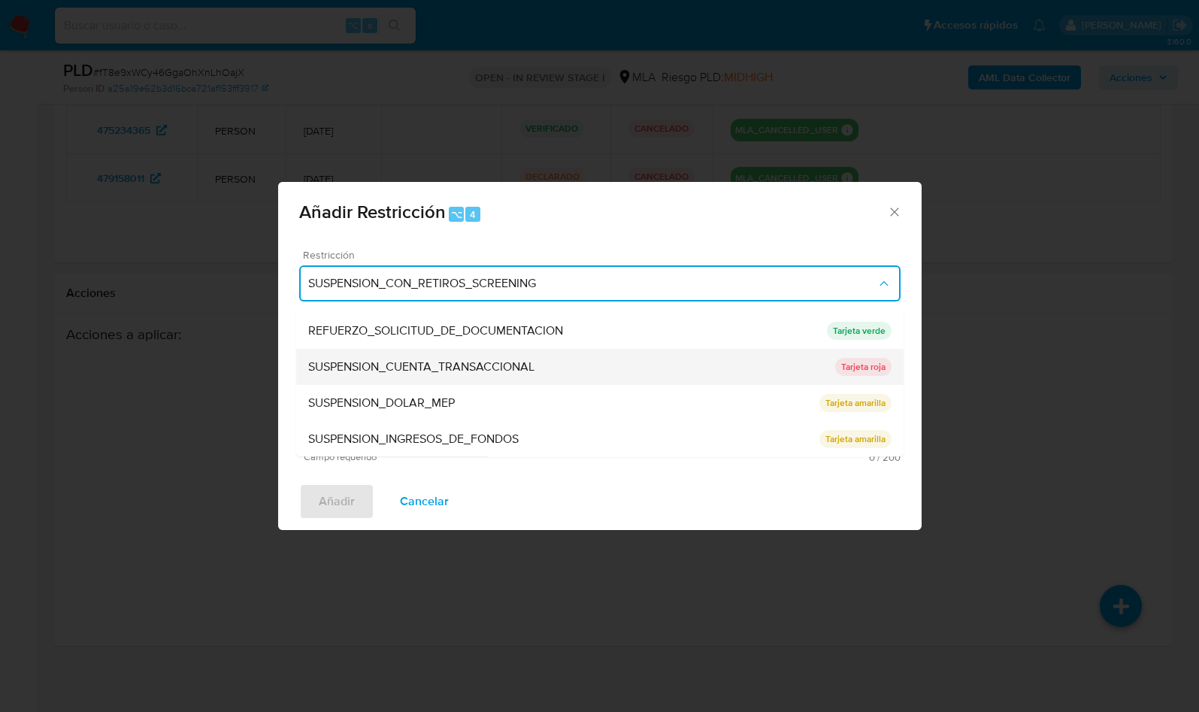
click at [493, 369] on span "SUSPENSION_CUENTA_TRANSACCIONAL" at bounding box center [421, 366] width 226 height 15
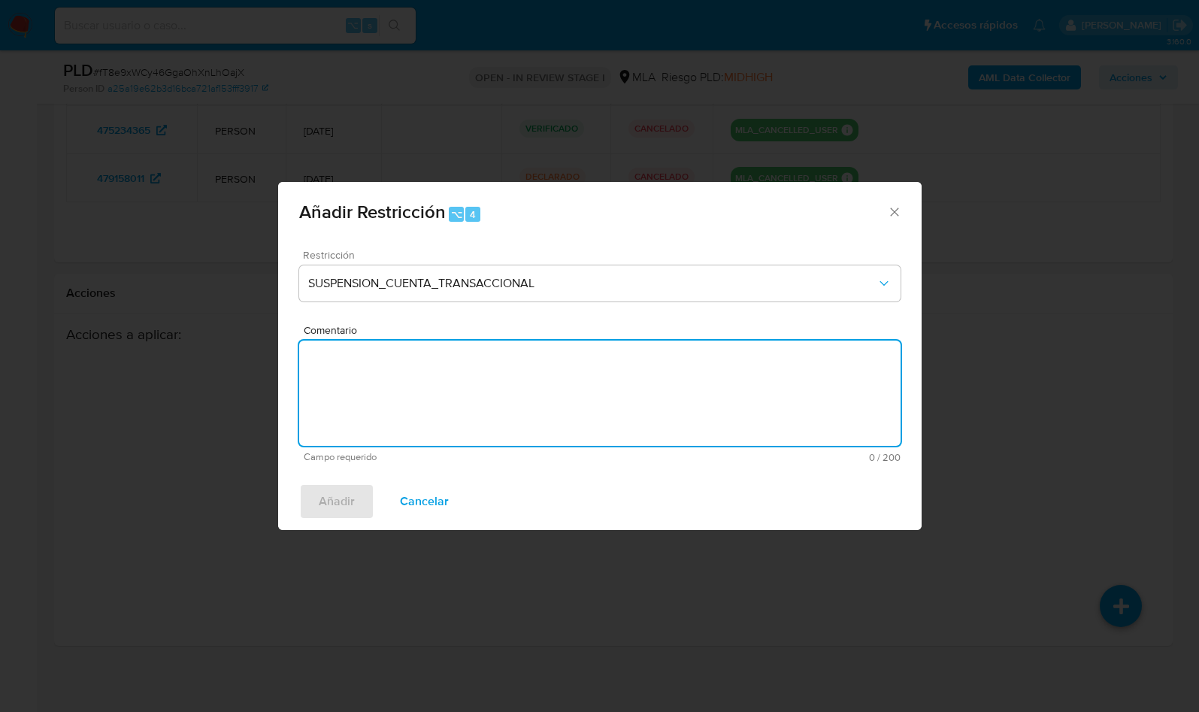
click at [500, 371] on textarea "Comentario" at bounding box center [599, 393] width 601 height 105
type textarea "AML"
click at [323, 510] on span "Añadir" at bounding box center [337, 501] width 36 height 33
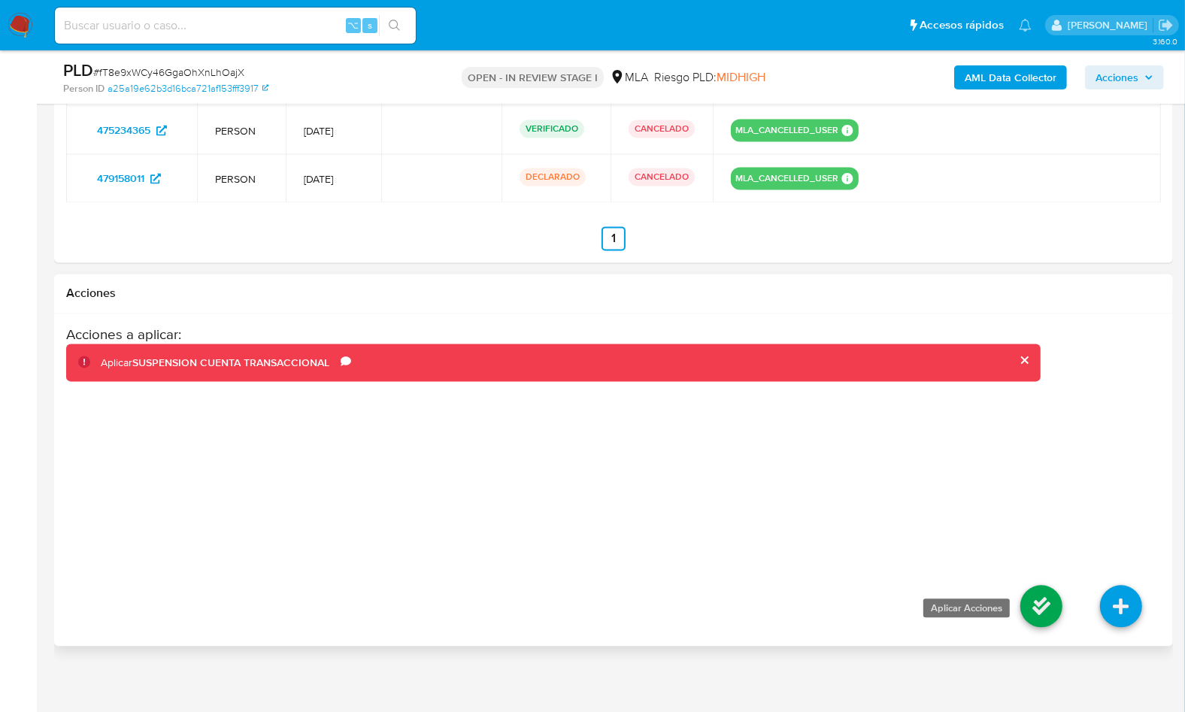
click at [1052, 586] on icon at bounding box center [1041, 606] width 42 height 42
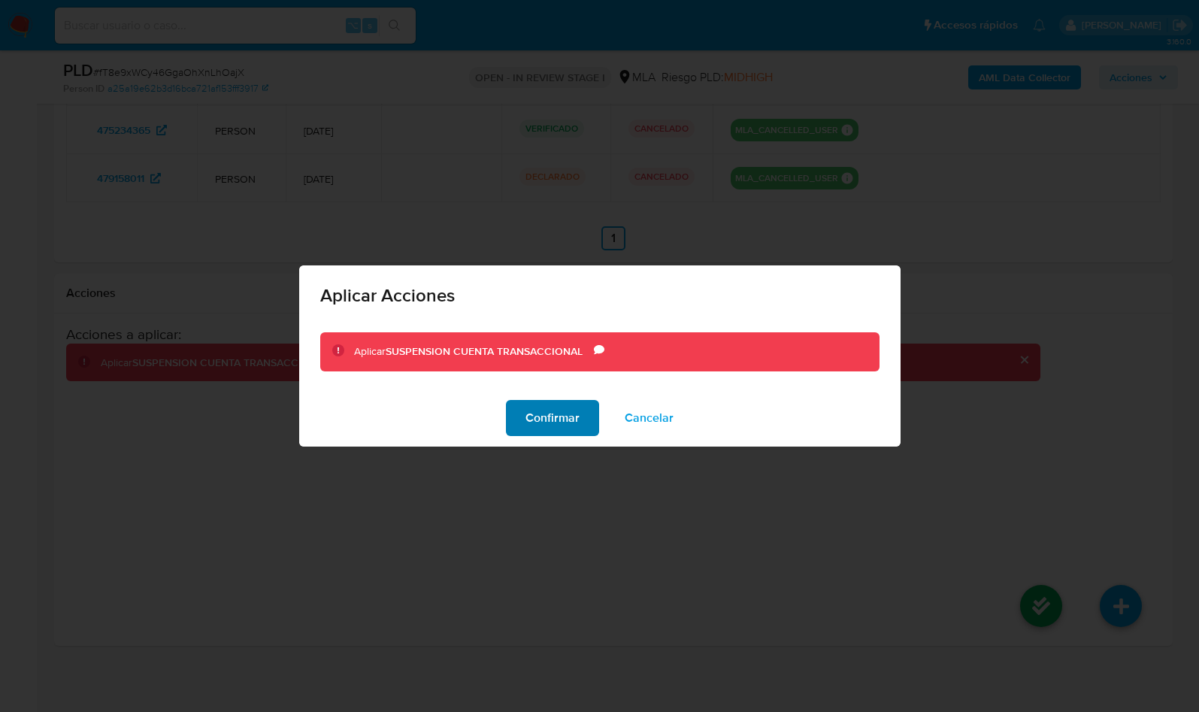
click at [534, 416] on span "Confirmar" at bounding box center [553, 417] width 54 height 33
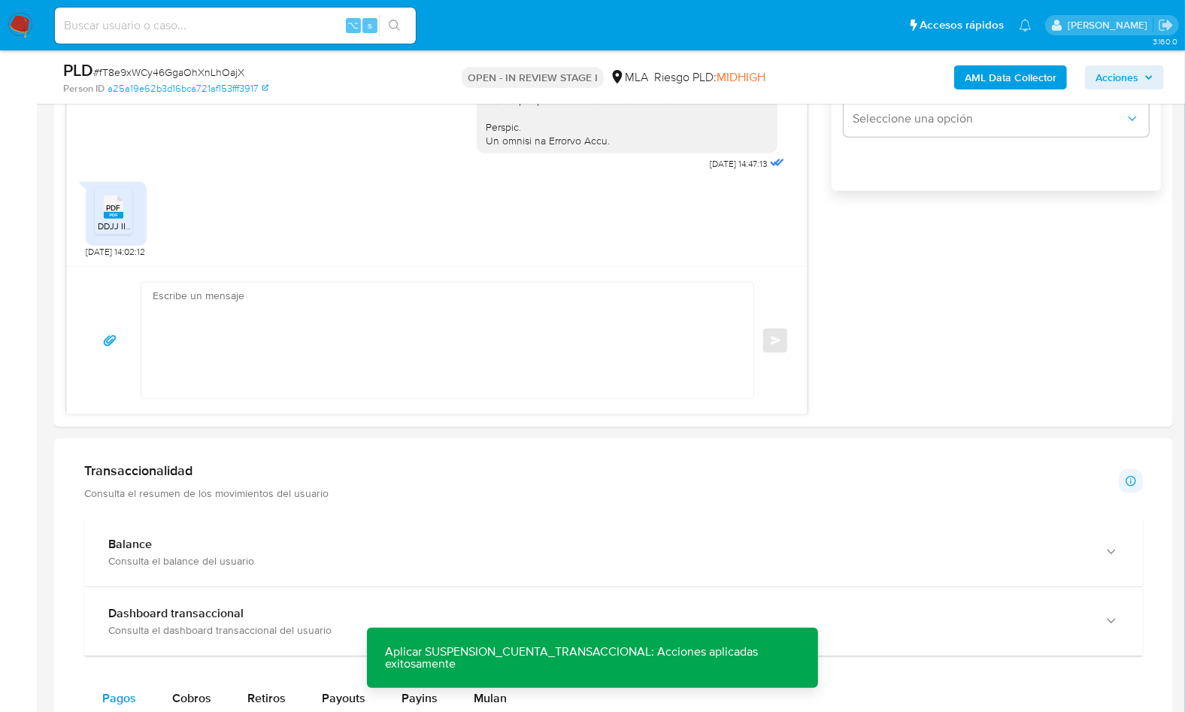
scroll to position [1053, 0]
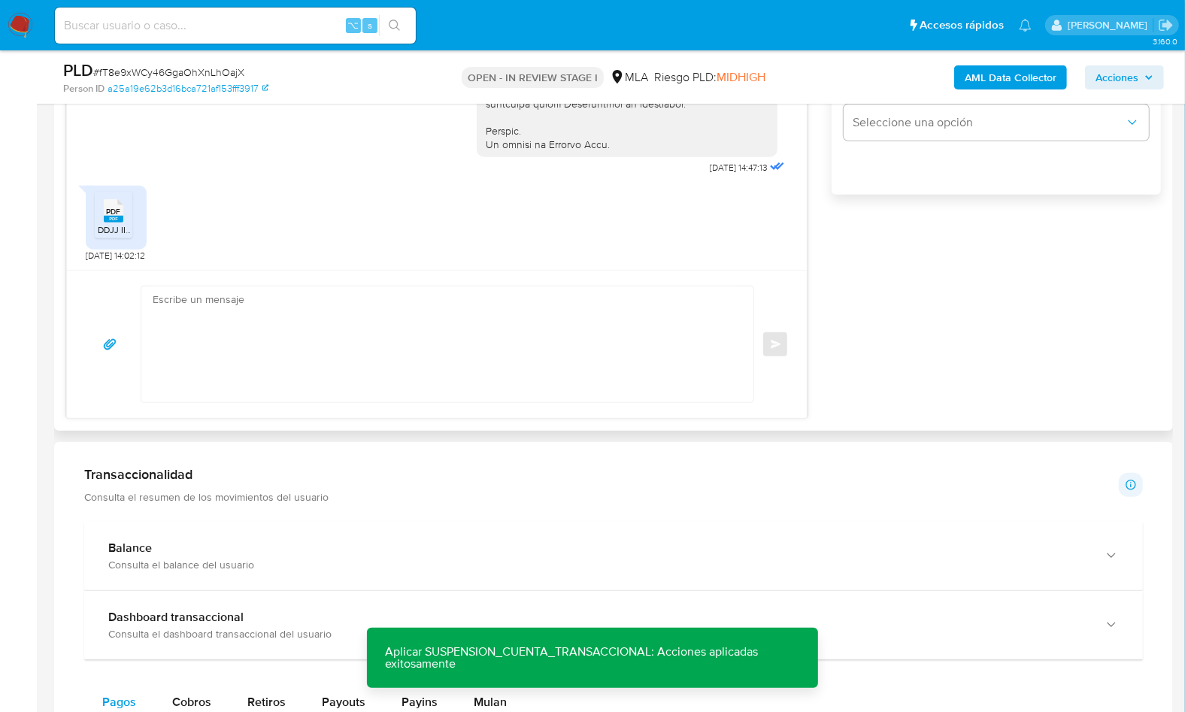
click at [603, 368] on textarea at bounding box center [444, 344] width 582 height 116
click at [407, 368] on textarea at bounding box center [444, 344] width 582 height 116
paste textarea "Hola, Muchas gracias por la respuesta. Analizamos tu caso y notamos que la info…"
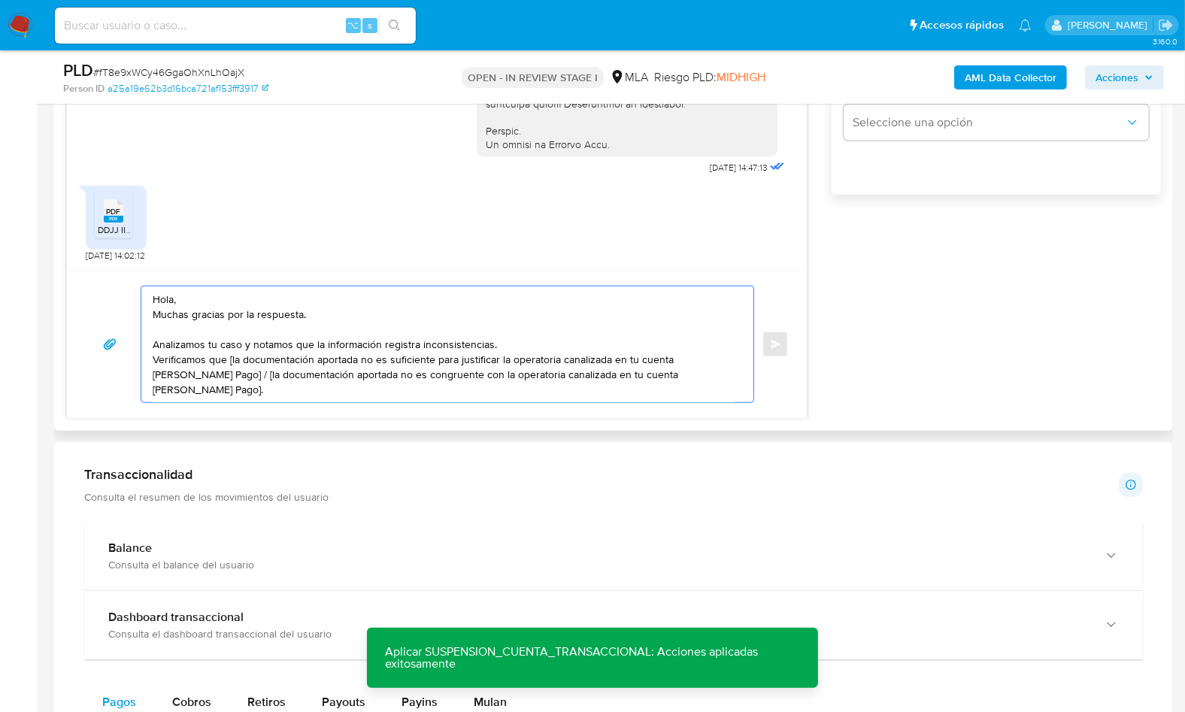
scroll to position [111, 0]
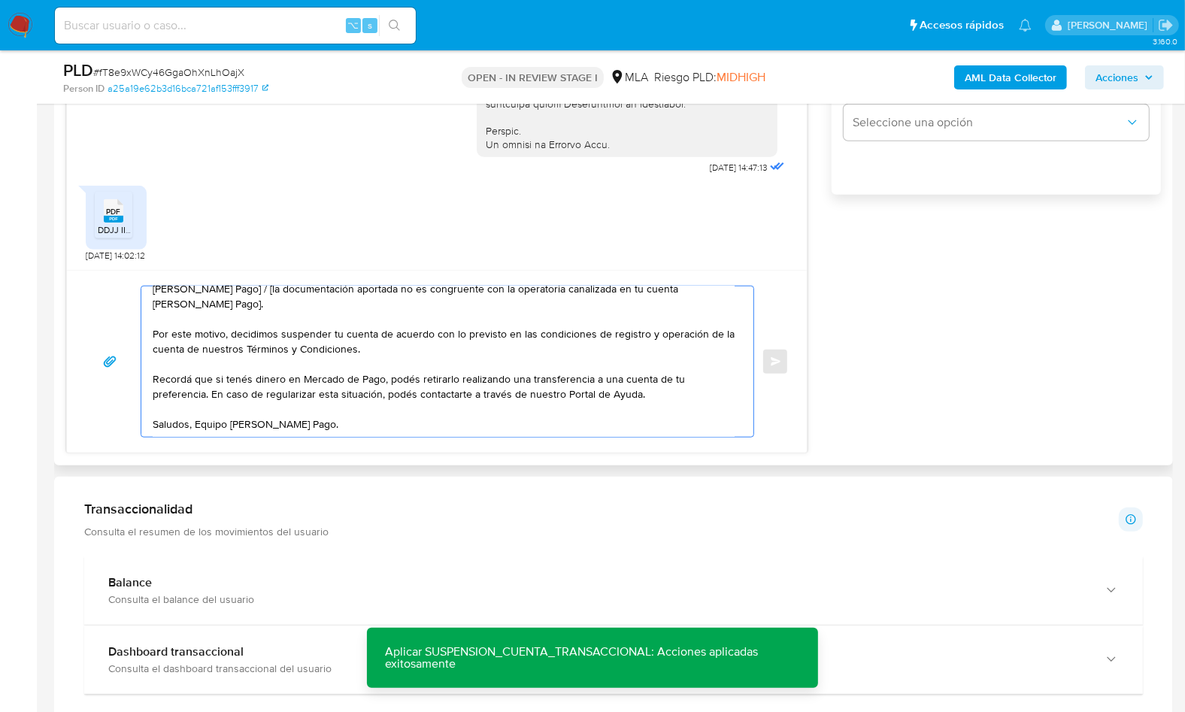
drag, startPoint x: 365, startPoint y: 401, endPoint x: 145, endPoint y: 398, distance: 220.3
click at [145, 398] on div "Hola, Muchas gracias por la respuesta. Analizamos tu caso y notamos que la info…" at bounding box center [443, 361] width 604 height 150
paste textarea "Lore , Ip dolorsi am con adipiscinge seddoeiusmo te in utlabo et Dolorem Aliq, …"
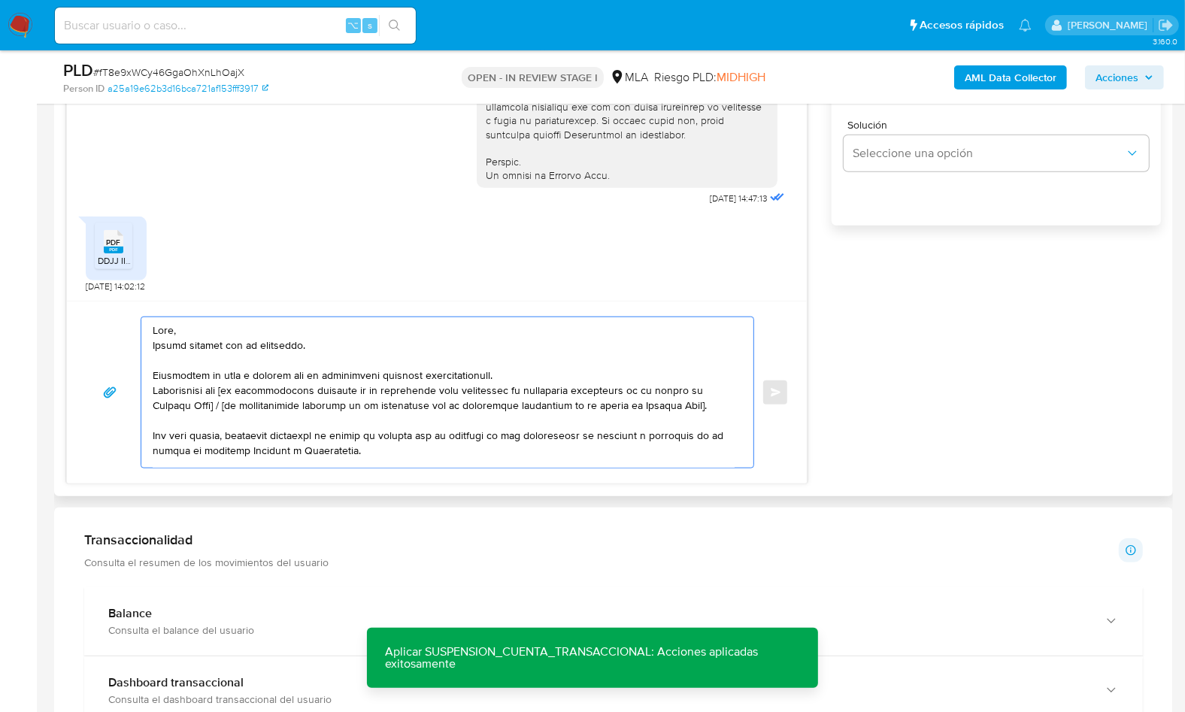
scroll to position [1020, 0]
click at [198, 315] on div "Enviar" at bounding box center [437, 394] width 740 height 183
click at [201, 332] on textarea at bounding box center [444, 395] width 582 height 150
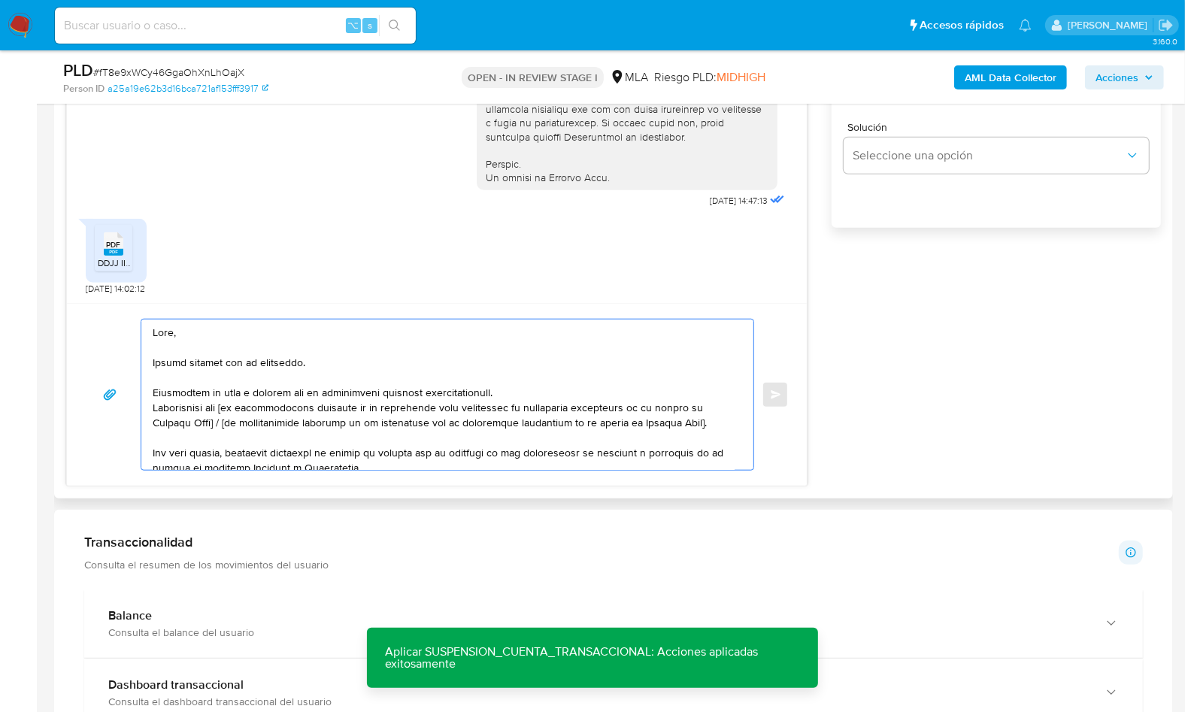
click at [521, 391] on textarea at bounding box center [444, 395] width 582 height 150
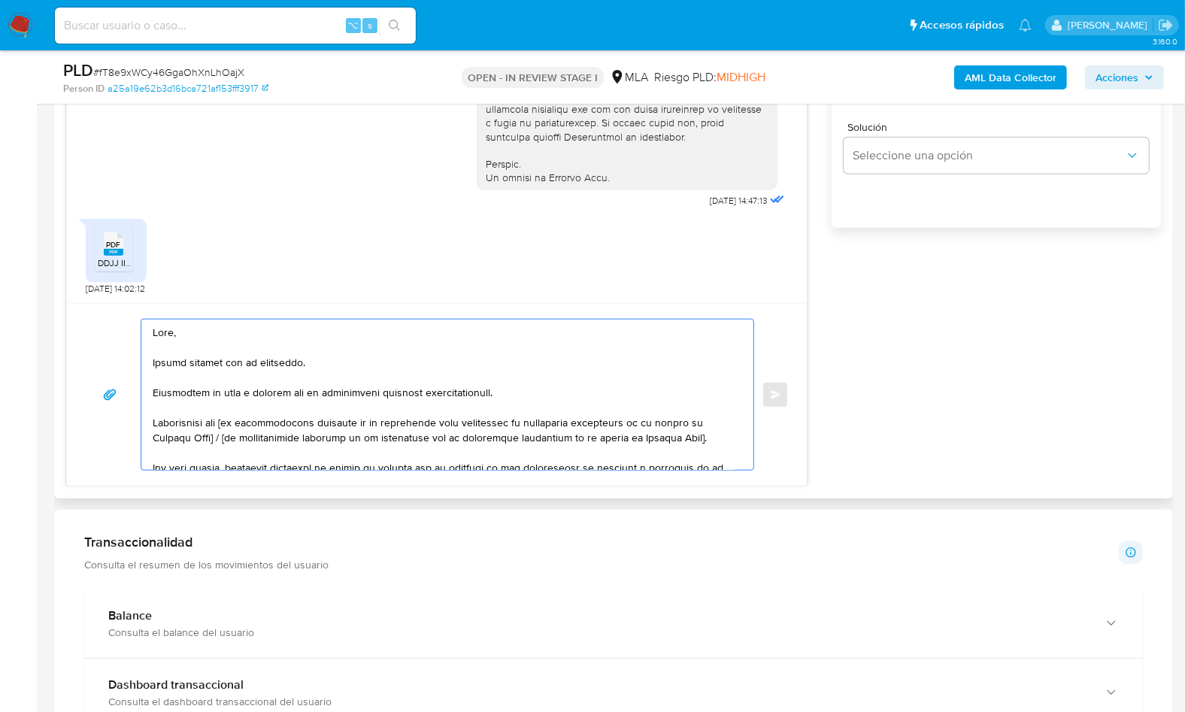
drag, startPoint x: 229, startPoint y: 420, endPoint x: 233, endPoint y: 432, distance: 11.9
click at [233, 432] on textarea at bounding box center [444, 395] width 582 height 150
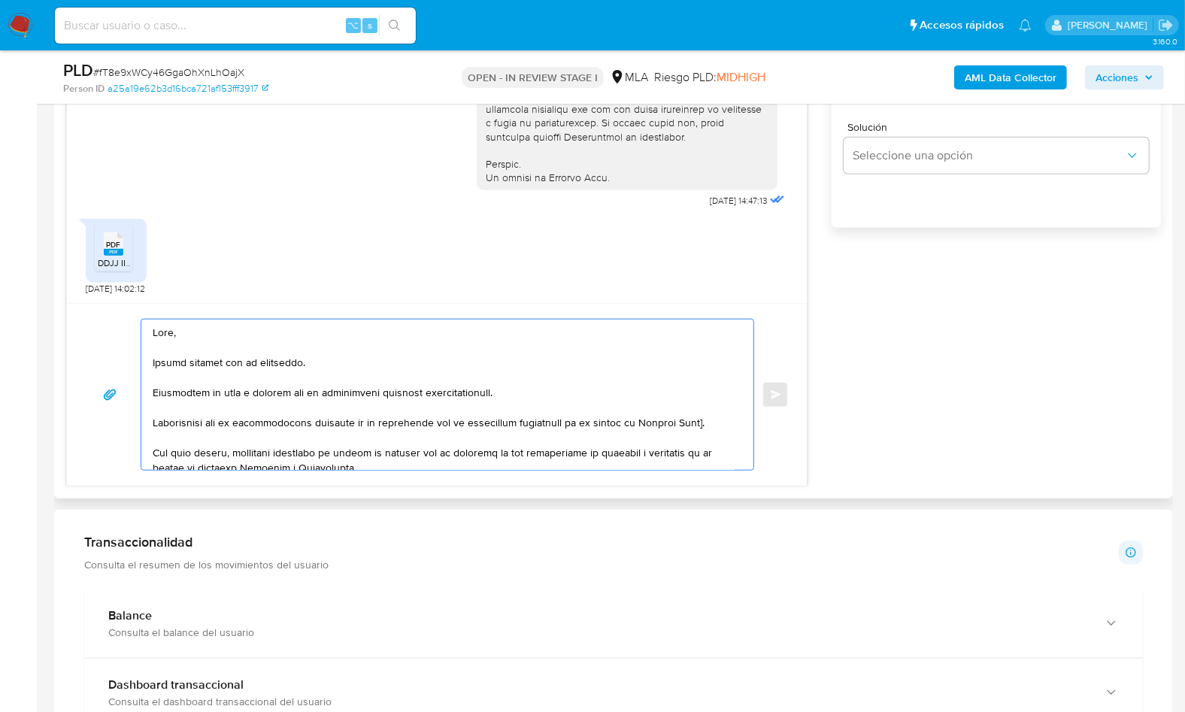
click at [718, 424] on textarea at bounding box center [444, 395] width 582 height 150
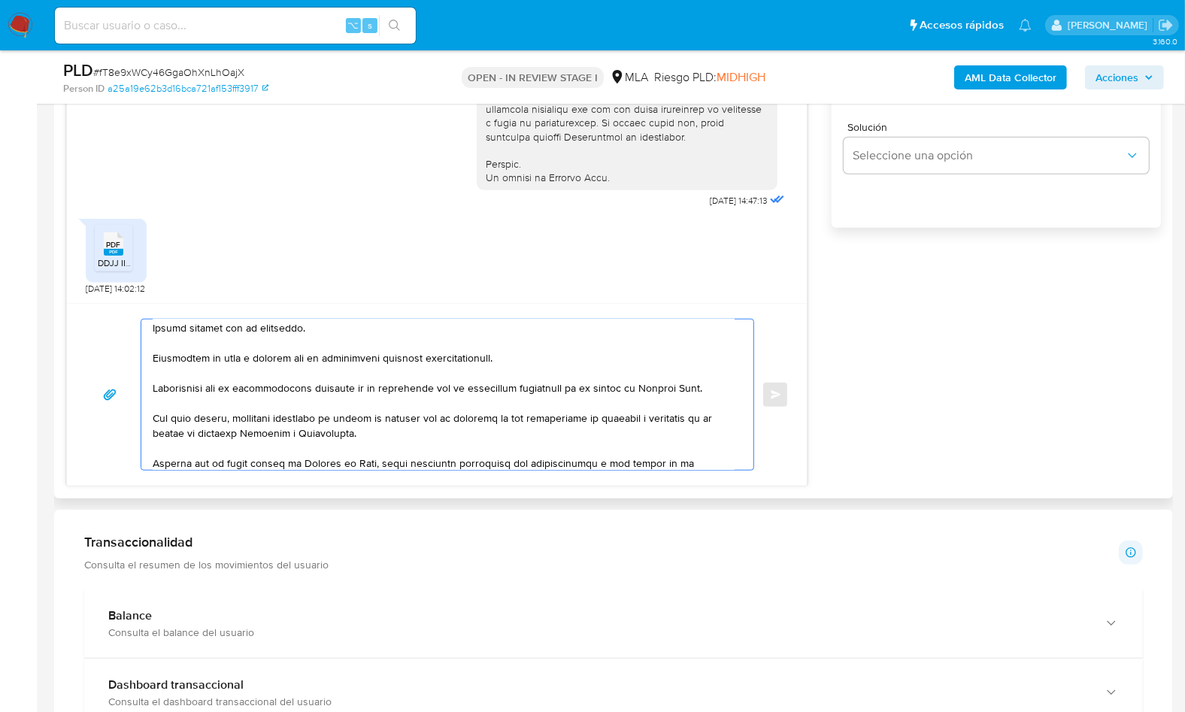
scroll to position [68, 0]
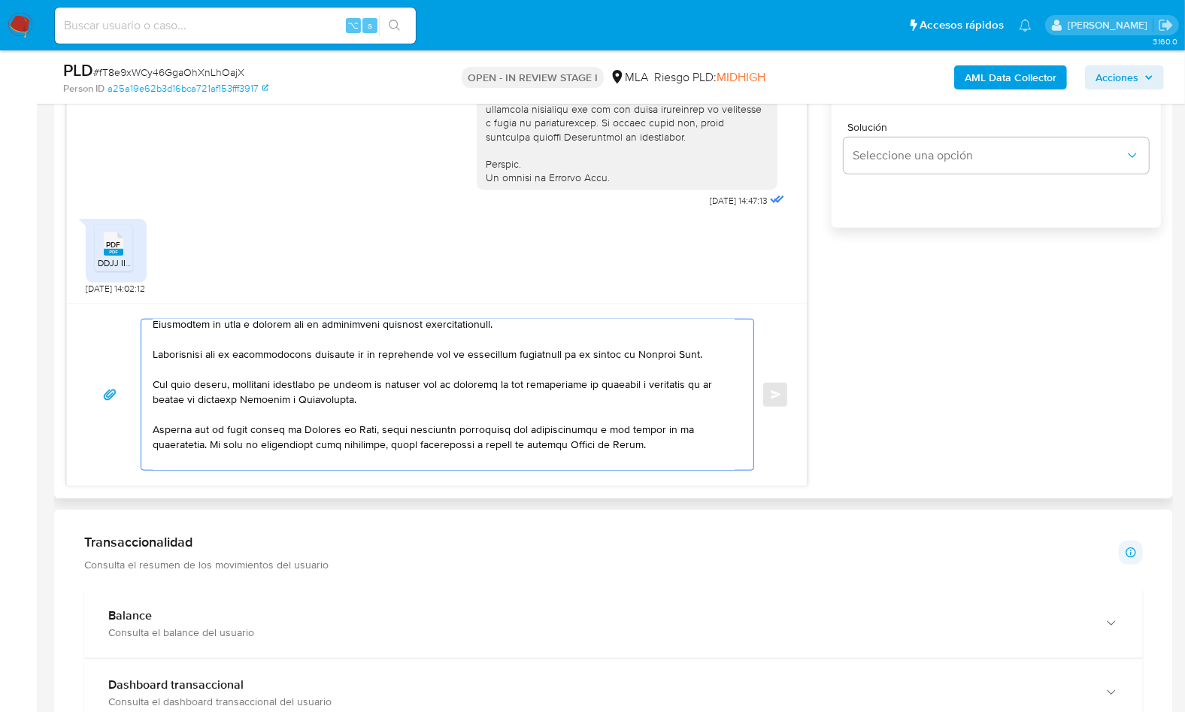
click at [153, 383] on textarea at bounding box center [444, 395] width 582 height 150
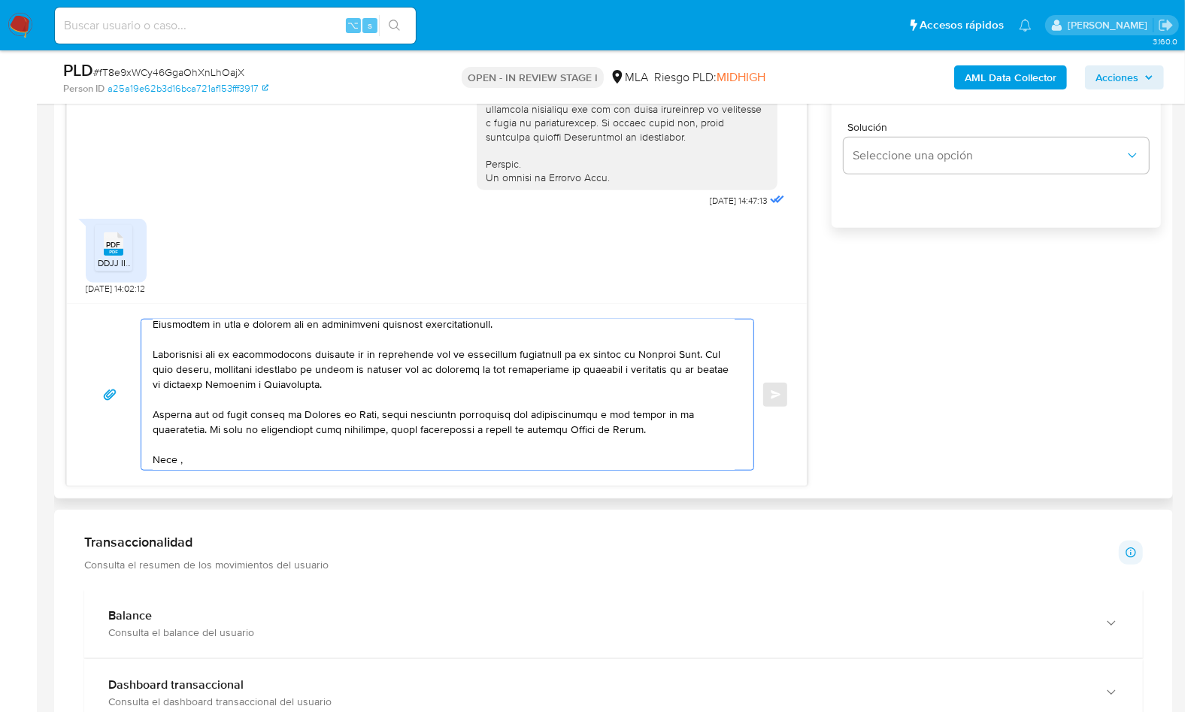
click at [367, 378] on textarea at bounding box center [444, 395] width 582 height 150
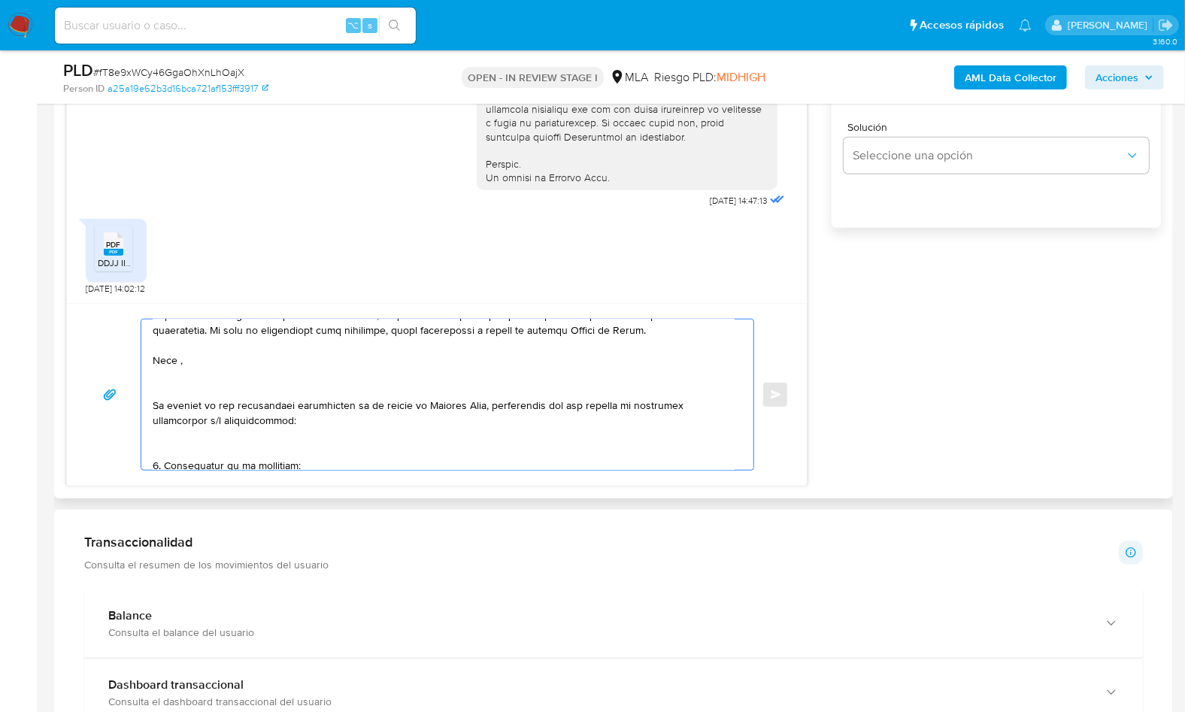
scroll to position [168, 0]
drag, startPoint x: 160, startPoint y: 383, endPoint x: 154, endPoint y: 361, distance: 23.3
click at [154, 361] on textarea at bounding box center [444, 395] width 582 height 150
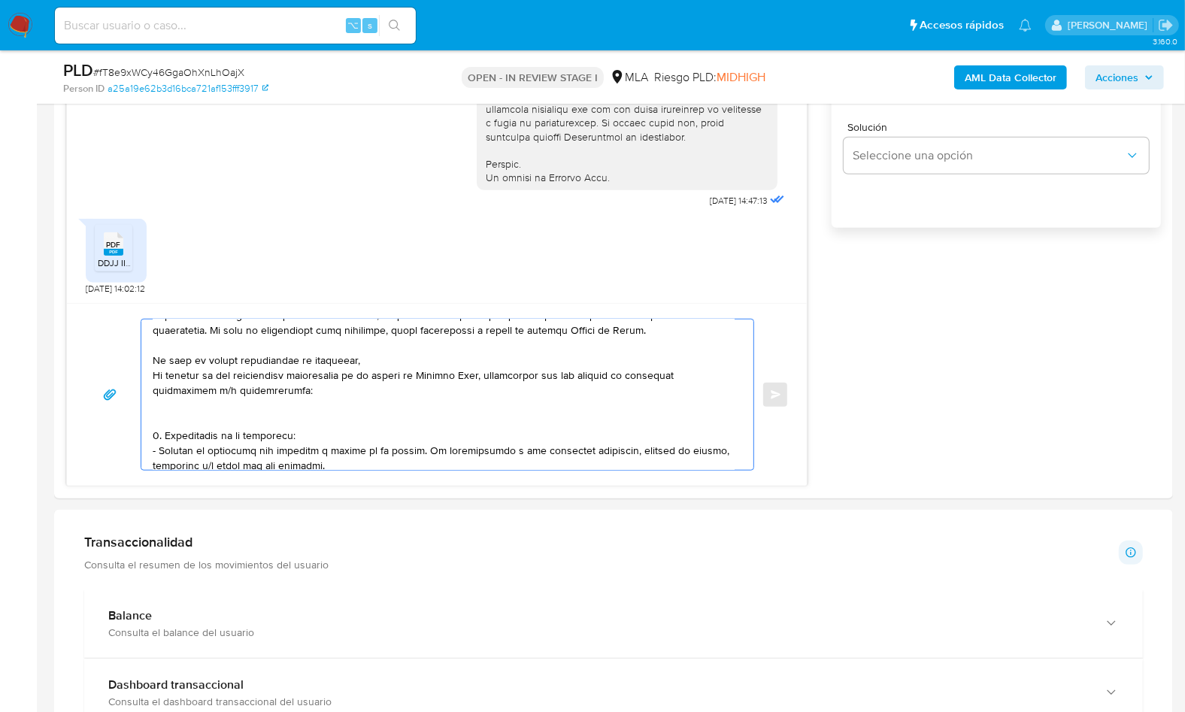
type textarea "Lore, Ipsumd sitamet con ad elitseddo. Eiusmodtem in utla e dolorem ali en admi…"
click at [368, 357] on textarea at bounding box center [444, 395] width 582 height 150
click at [170, 359] on textarea at bounding box center [444, 395] width 582 height 150
